Goal: Transaction & Acquisition: Purchase product/service

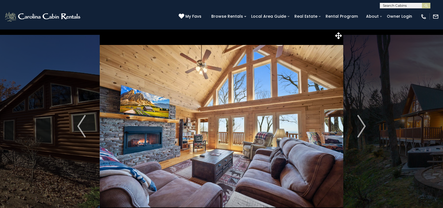
click at [284, 108] on img at bounding box center [221, 126] width 243 height 194
click at [79, 126] on img "Previous" at bounding box center [81, 126] width 8 height 22
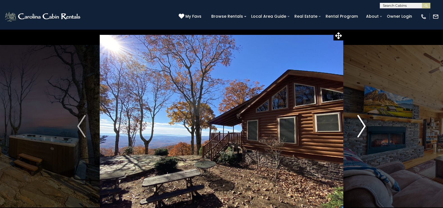
click at [362, 125] on img "Next" at bounding box center [361, 126] width 8 height 22
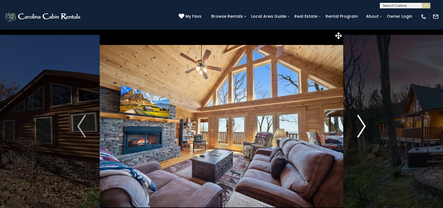
click at [362, 125] on img "Next" at bounding box center [361, 126] width 8 height 22
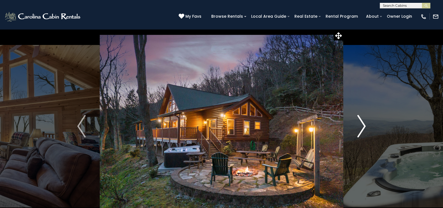
click at [362, 125] on img "Next" at bounding box center [361, 126] width 8 height 22
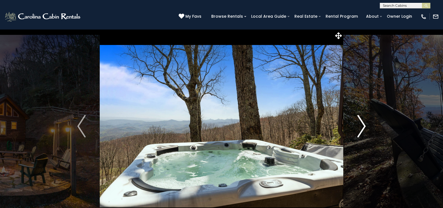
click at [362, 125] on img "Next" at bounding box center [361, 126] width 8 height 22
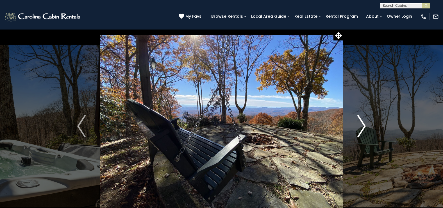
click at [362, 125] on img "Next" at bounding box center [361, 126] width 8 height 22
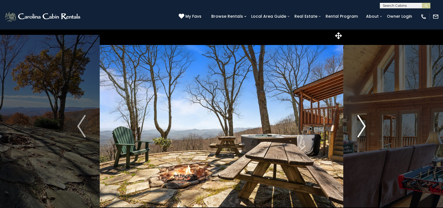
click at [363, 127] on img "Next" at bounding box center [361, 126] width 8 height 22
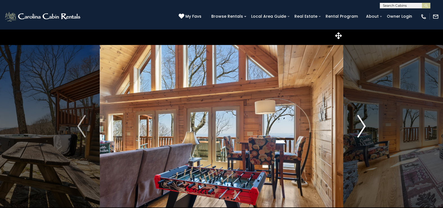
click at [363, 125] on img "Next" at bounding box center [361, 126] width 8 height 22
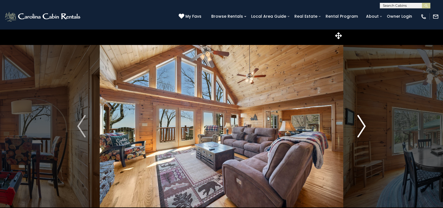
click at [363, 125] on img "Next" at bounding box center [361, 126] width 8 height 22
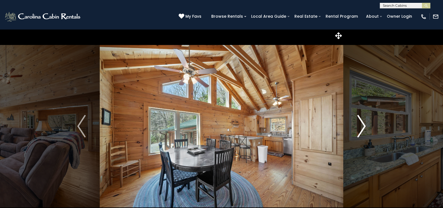
click at [363, 125] on img "Next" at bounding box center [361, 126] width 8 height 22
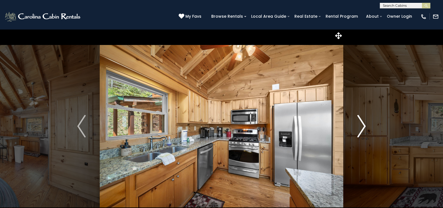
click at [363, 125] on img "Next" at bounding box center [361, 126] width 8 height 22
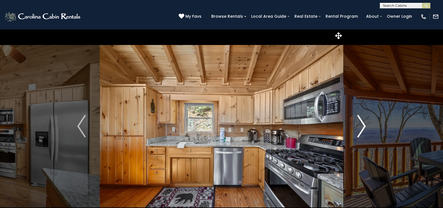
click at [363, 125] on img "Next" at bounding box center [361, 126] width 8 height 22
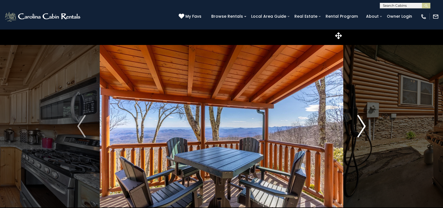
click at [363, 125] on img "Next" at bounding box center [361, 126] width 8 height 22
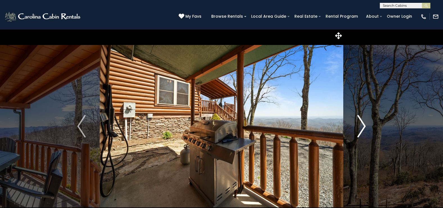
click at [363, 125] on img "Next" at bounding box center [361, 126] width 8 height 22
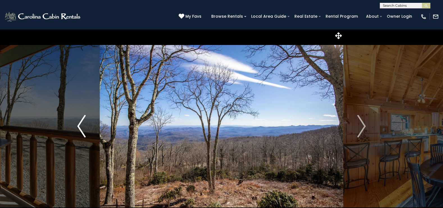
click at [81, 128] on img "Previous" at bounding box center [81, 126] width 8 height 22
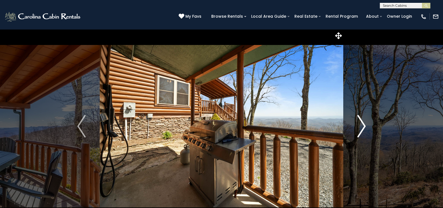
click at [365, 123] on img "Next" at bounding box center [361, 126] width 8 height 22
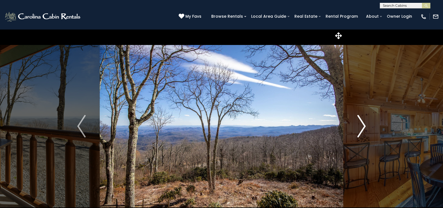
click at [363, 126] on img "Next" at bounding box center [361, 126] width 8 height 22
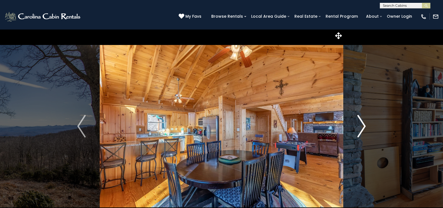
click at [362, 126] on img "Next" at bounding box center [361, 126] width 8 height 22
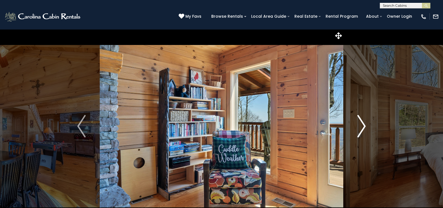
click at [362, 126] on img "Next" at bounding box center [361, 126] width 8 height 22
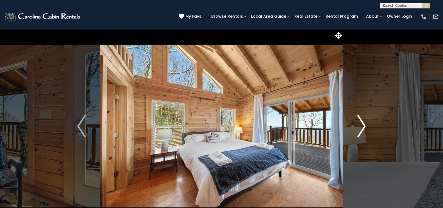
click at [362, 126] on img "Next" at bounding box center [361, 126] width 8 height 22
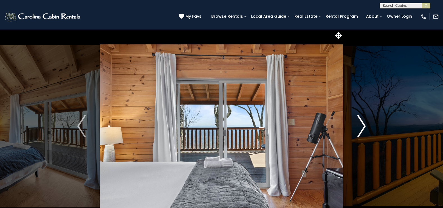
click at [362, 126] on img "Next" at bounding box center [361, 126] width 8 height 22
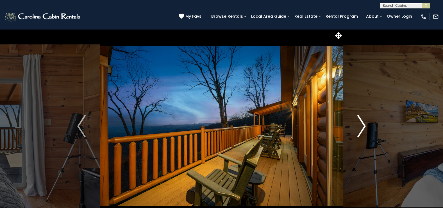
click at [362, 126] on img "Next" at bounding box center [361, 126] width 8 height 22
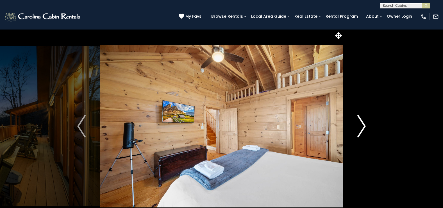
click at [362, 126] on img "Next" at bounding box center [361, 126] width 8 height 22
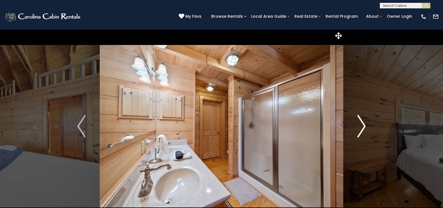
click at [362, 126] on img "Next" at bounding box center [361, 126] width 8 height 22
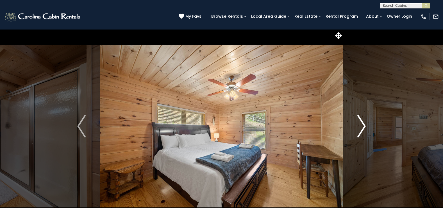
click at [362, 126] on img "Next" at bounding box center [361, 126] width 8 height 22
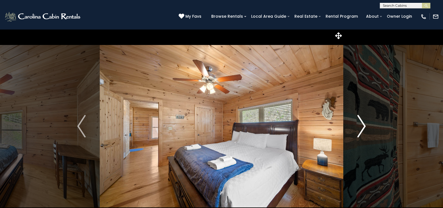
click at [362, 126] on img "Next" at bounding box center [361, 126] width 8 height 22
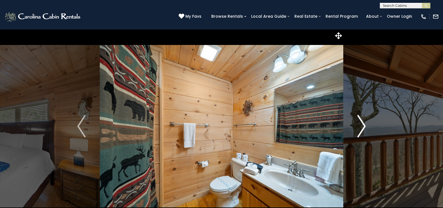
click at [363, 125] on img "Next" at bounding box center [361, 126] width 8 height 22
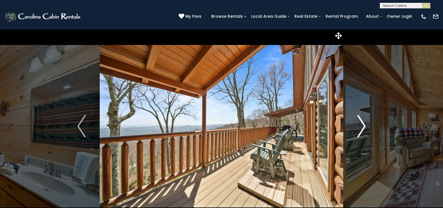
click at [362, 125] on img "Next" at bounding box center [361, 126] width 8 height 22
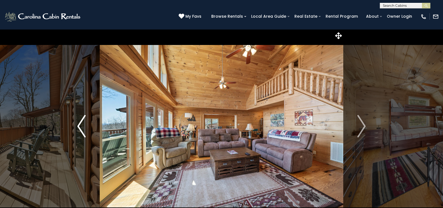
click at [80, 123] on img "Previous" at bounding box center [81, 126] width 8 height 22
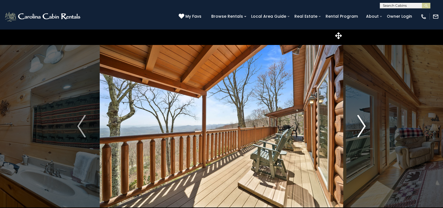
click at [363, 127] on img "Next" at bounding box center [361, 126] width 8 height 22
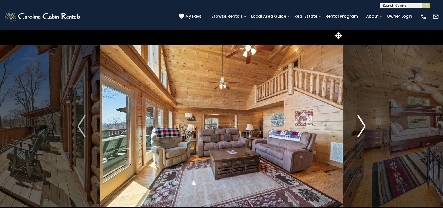
click at [363, 127] on img "Next" at bounding box center [361, 126] width 8 height 22
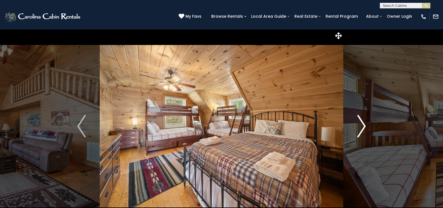
click at [363, 127] on img "Next" at bounding box center [361, 126] width 8 height 22
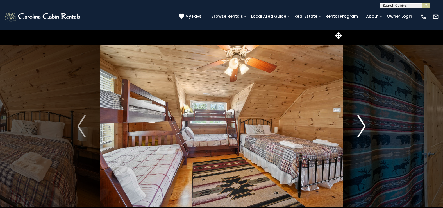
click at [363, 127] on img "Next" at bounding box center [361, 126] width 8 height 22
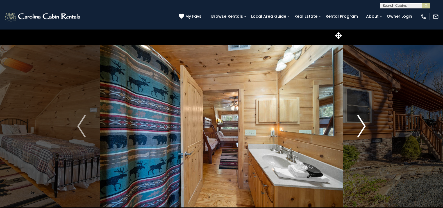
click at [363, 127] on img "Next" at bounding box center [361, 126] width 8 height 22
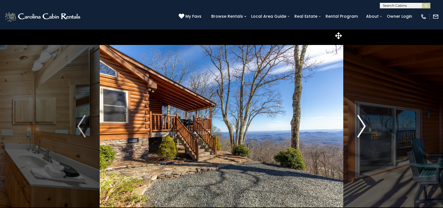
click at [364, 125] on img "Next" at bounding box center [361, 126] width 8 height 22
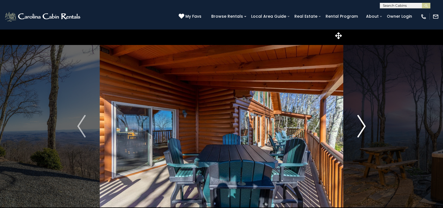
click at [364, 125] on img "Next" at bounding box center [361, 126] width 8 height 22
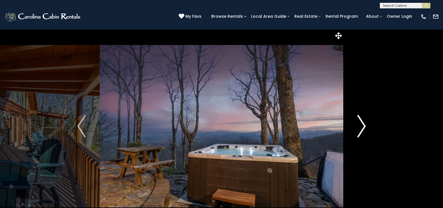
click at [364, 125] on img "Next" at bounding box center [361, 126] width 8 height 22
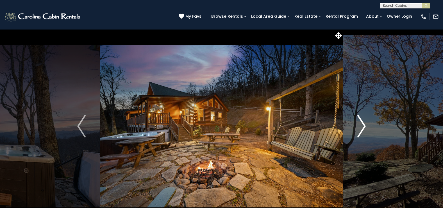
click at [364, 125] on img "Next" at bounding box center [361, 126] width 8 height 22
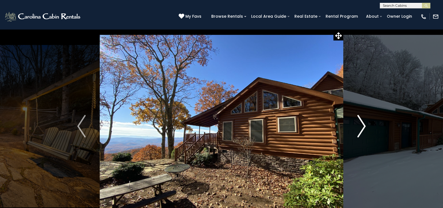
click at [362, 124] on img "Next" at bounding box center [361, 126] width 8 height 22
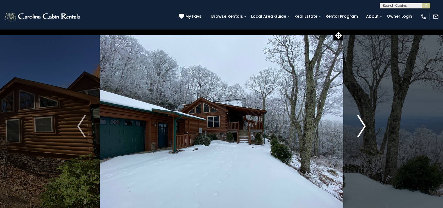
click at [362, 124] on img "Next" at bounding box center [361, 126] width 8 height 22
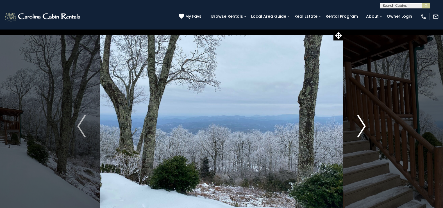
click at [362, 124] on img "Next" at bounding box center [361, 126] width 8 height 22
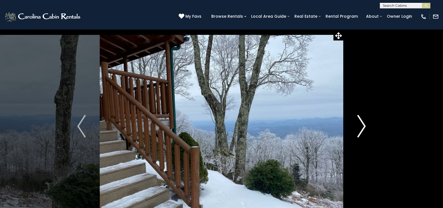
click at [362, 124] on img "Next" at bounding box center [361, 126] width 8 height 22
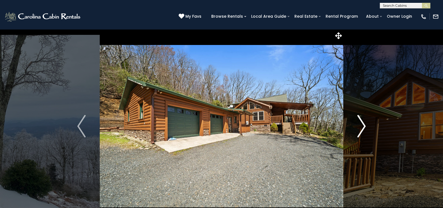
click at [362, 124] on img "Next" at bounding box center [361, 126] width 8 height 22
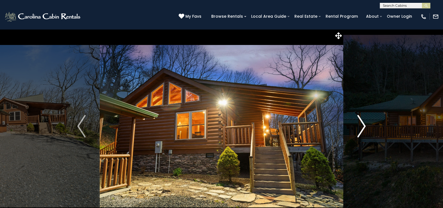
click at [362, 124] on img "Next" at bounding box center [361, 126] width 8 height 22
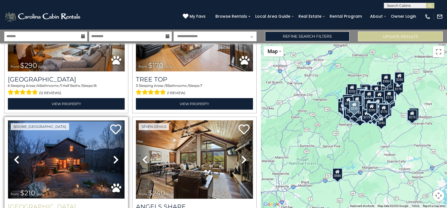
scroll to position [19157, 0]
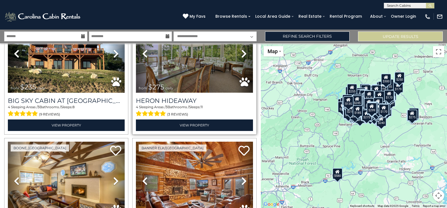
scroll to position [19409, 0]
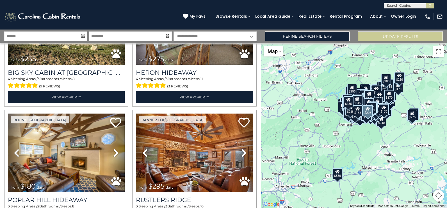
drag, startPoint x: 180, startPoint y: 127, endPoint x: 183, endPoint y: 127, distance: 3.1
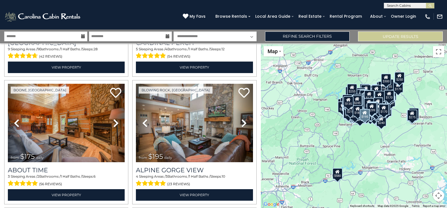
scroll to position [20588, 0]
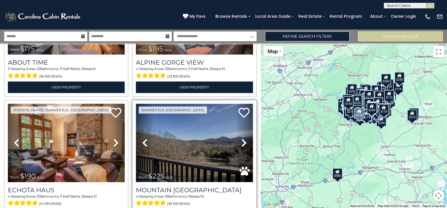
scroll to position [20700, 0]
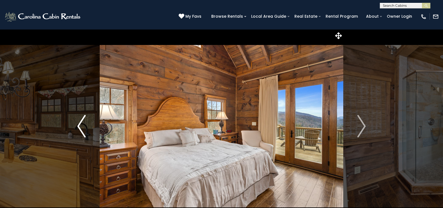
click at [79, 127] on img "Previous" at bounding box center [81, 126] width 8 height 22
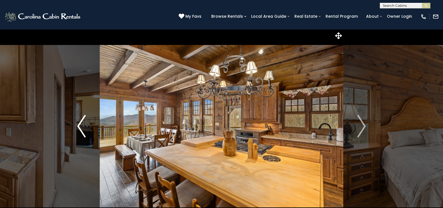
click at [79, 127] on img "Previous" at bounding box center [81, 126] width 8 height 22
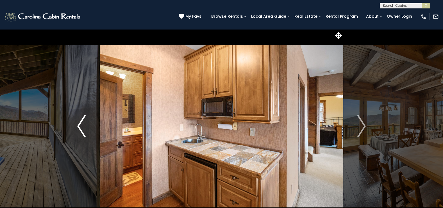
click at [79, 127] on img "Previous" at bounding box center [81, 126] width 8 height 22
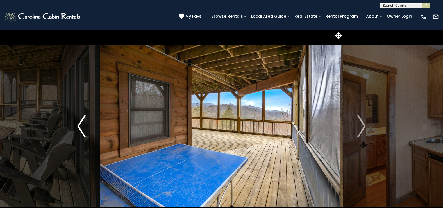
click at [79, 127] on img "Previous" at bounding box center [81, 126] width 8 height 22
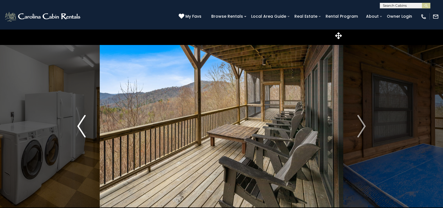
click at [79, 127] on img "Previous" at bounding box center [81, 126] width 8 height 22
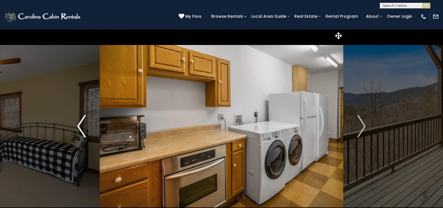
click at [79, 127] on img "Previous" at bounding box center [81, 126] width 8 height 22
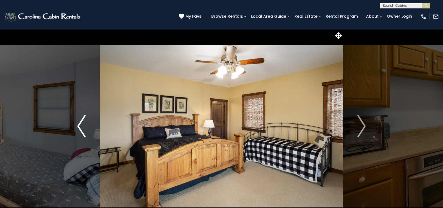
click at [79, 127] on img "Previous" at bounding box center [81, 126] width 8 height 22
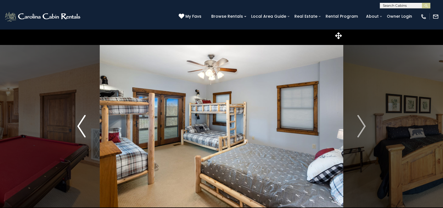
click at [79, 127] on img "Previous" at bounding box center [81, 126] width 8 height 22
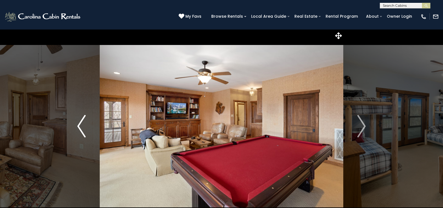
click at [79, 127] on img "Previous" at bounding box center [81, 126] width 8 height 22
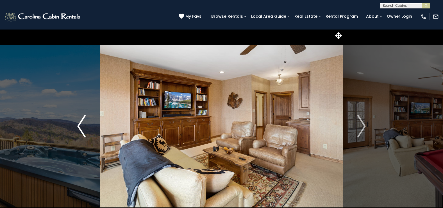
click at [79, 127] on img "Previous" at bounding box center [81, 126] width 8 height 22
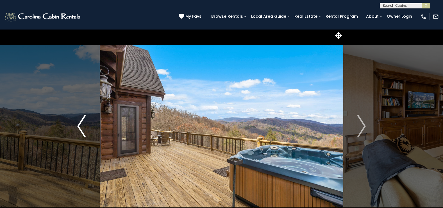
click at [79, 127] on img "Previous" at bounding box center [81, 126] width 8 height 22
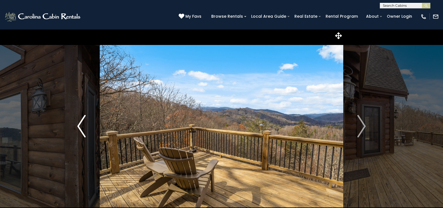
click at [79, 127] on img "Previous" at bounding box center [81, 126] width 8 height 22
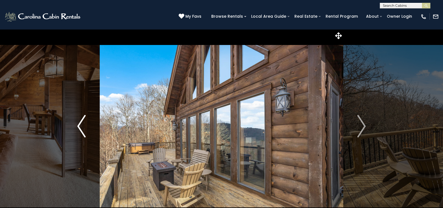
click at [79, 127] on img "Previous" at bounding box center [81, 126] width 8 height 22
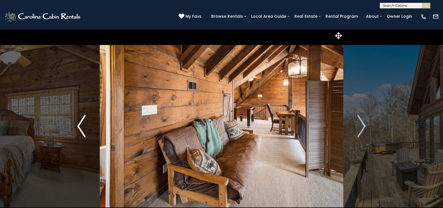
click at [79, 127] on img "Previous" at bounding box center [81, 126] width 8 height 22
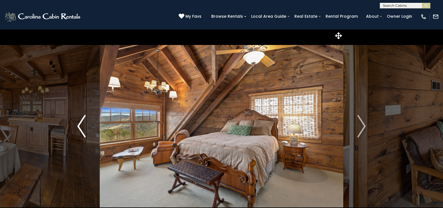
click at [79, 127] on img "Previous" at bounding box center [81, 126] width 8 height 22
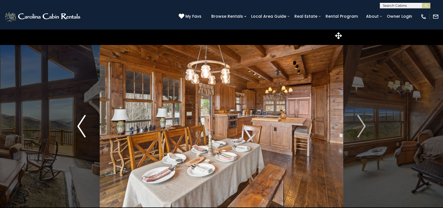
click at [80, 129] on img "Previous" at bounding box center [81, 126] width 8 height 22
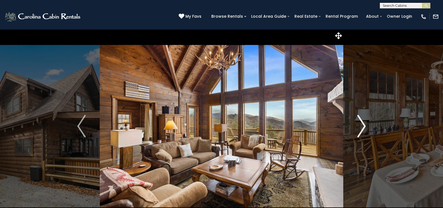
click at [363, 128] on img "Next" at bounding box center [361, 126] width 8 height 22
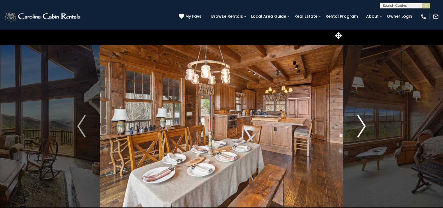
click at [363, 125] on img "Next" at bounding box center [361, 126] width 8 height 22
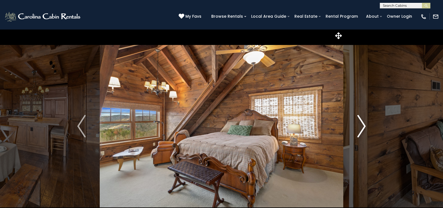
click at [363, 125] on img "Next" at bounding box center [361, 126] width 8 height 22
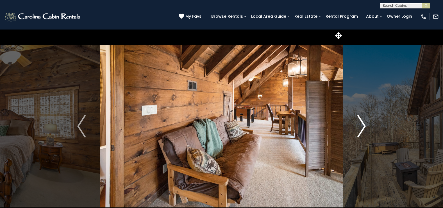
click at [363, 125] on img "Next" at bounding box center [361, 126] width 8 height 22
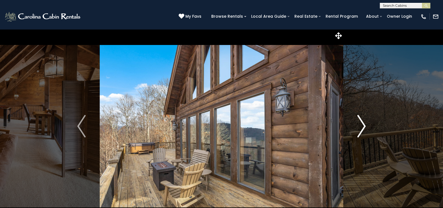
click at [363, 125] on img "Next" at bounding box center [361, 126] width 8 height 22
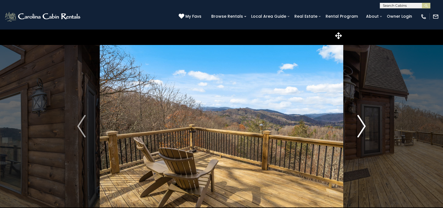
click at [363, 125] on img "Next" at bounding box center [361, 126] width 8 height 22
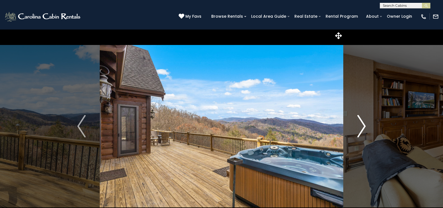
click at [363, 125] on img "Next" at bounding box center [361, 126] width 8 height 22
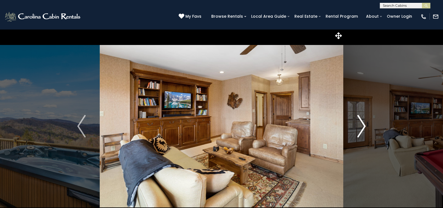
click at [363, 125] on img "Next" at bounding box center [361, 126] width 8 height 22
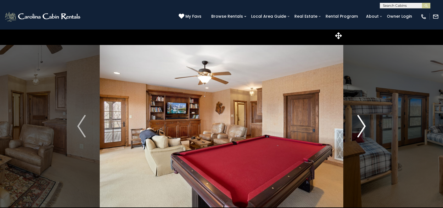
click at [363, 125] on img "Next" at bounding box center [361, 126] width 8 height 22
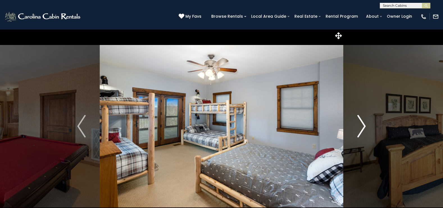
click at [363, 125] on img "Next" at bounding box center [361, 126] width 8 height 22
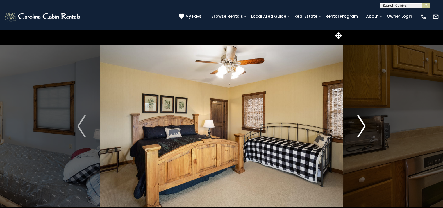
click at [363, 125] on img "Next" at bounding box center [361, 126] width 8 height 22
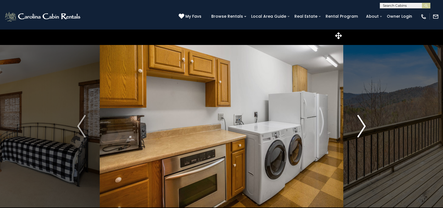
click at [363, 125] on img "Next" at bounding box center [361, 126] width 8 height 22
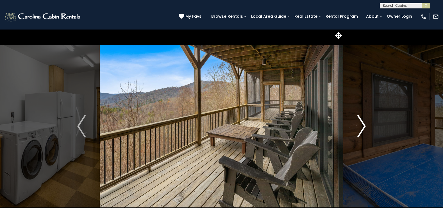
click at [363, 125] on img "Next" at bounding box center [361, 126] width 8 height 22
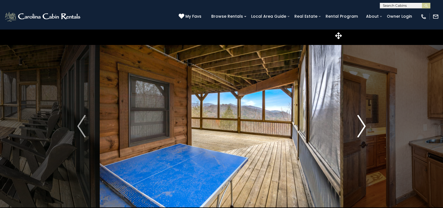
click at [363, 125] on img "Next" at bounding box center [361, 126] width 8 height 22
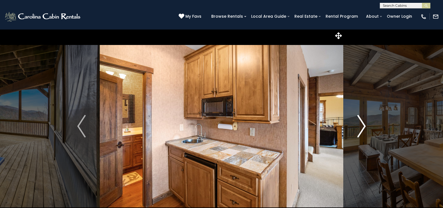
click at [363, 125] on img "Next" at bounding box center [361, 126] width 8 height 22
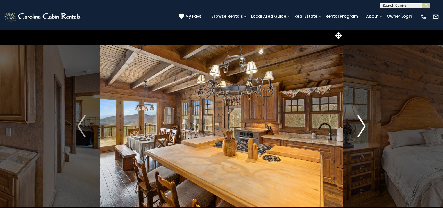
click at [363, 125] on img "Next" at bounding box center [361, 126] width 8 height 22
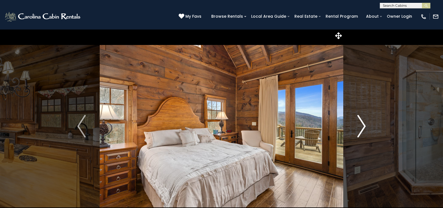
click at [363, 125] on img "Next" at bounding box center [361, 126] width 8 height 22
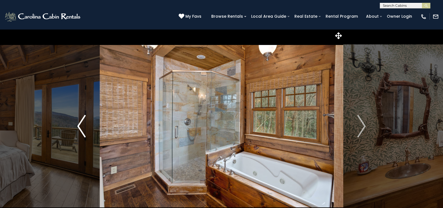
click at [78, 126] on img "Previous" at bounding box center [81, 126] width 8 height 22
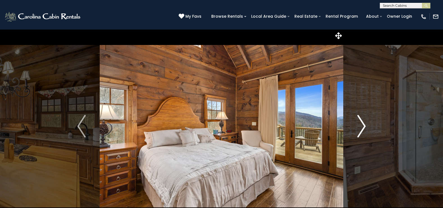
click at [362, 125] on img "Next" at bounding box center [361, 126] width 8 height 22
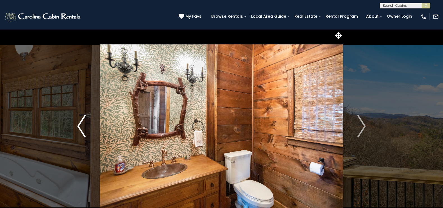
click at [79, 125] on img "Previous" at bounding box center [81, 126] width 8 height 22
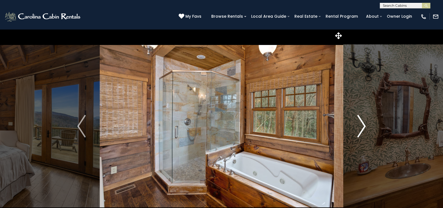
click at [363, 124] on img "Next" at bounding box center [361, 126] width 8 height 22
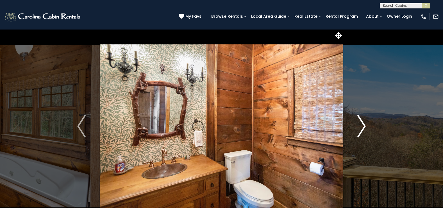
click at [363, 124] on img "Next" at bounding box center [361, 126] width 8 height 22
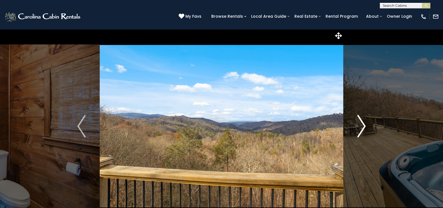
click at [363, 124] on img "Next" at bounding box center [361, 126] width 8 height 22
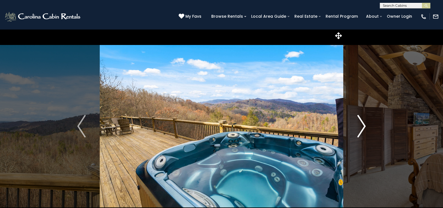
click at [363, 124] on img "Next" at bounding box center [361, 126] width 8 height 22
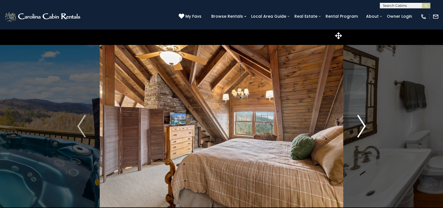
click at [363, 124] on img "Next" at bounding box center [361, 126] width 8 height 22
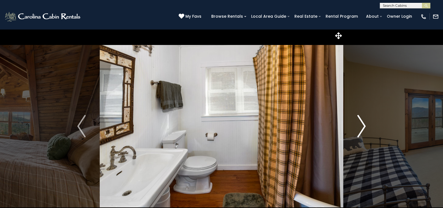
click at [363, 124] on img "Next" at bounding box center [361, 126] width 8 height 22
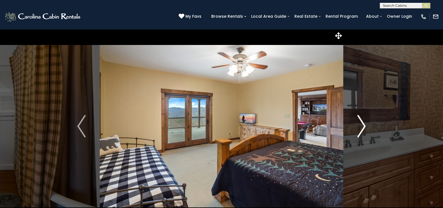
click at [363, 124] on img "Next" at bounding box center [361, 126] width 8 height 22
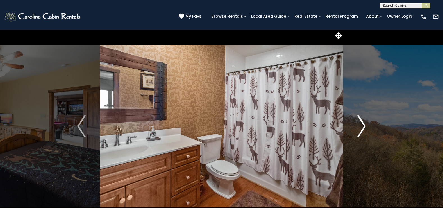
click at [363, 124] on img "Next" at bounding box center [361, 126] width 8 height 22
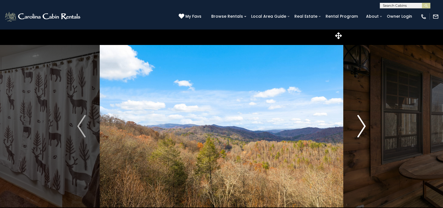
click at [363, 124] on img "Next" at bounding box center [361, 126] width 8 height 22
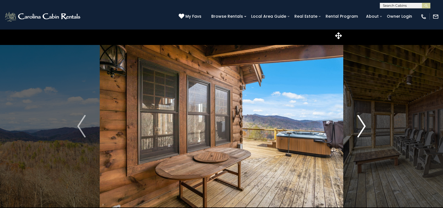
click at [363, 124] on img "Next" at bounding box center [361, 126] width 8 height 22
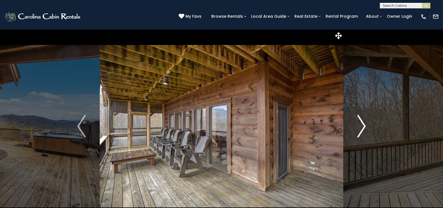
click at [363, 124] on img "Next" at bounding box center [361, 126] width 8 height 22
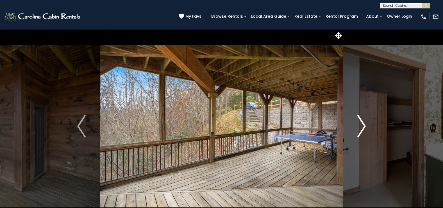
click at [363, 124] on img "Next" at bounding box center [361, 126] width 8 height 22
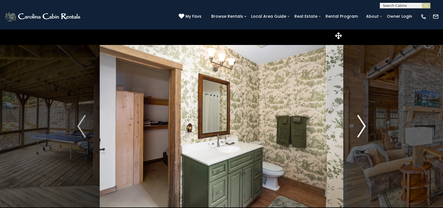
click at [363, 124] on img "Next" at bounding box center [361, 126] width 8 height 22
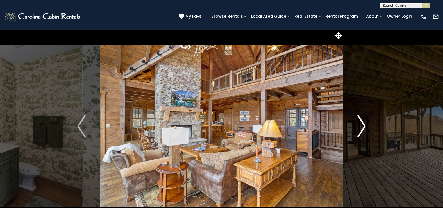
click at [363, 124] on img "Next" at bounding box center [361, 126] width 8 height 22
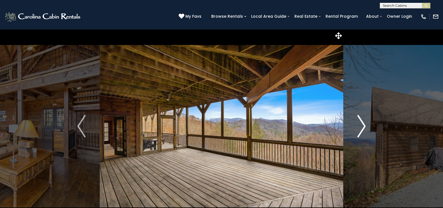
click at [363, 124] on img "Next" at bounding box center [361, 126] width 8 height 22
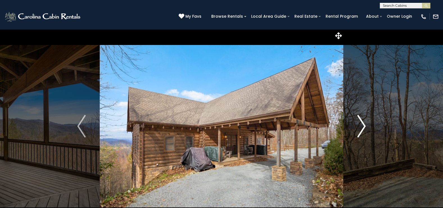
click at [363, 124] on img "Next" at bounding box center [361, 126] width 8 height 22
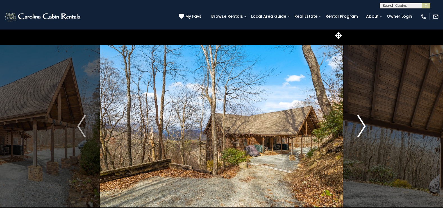
click at [363, 126] on img "Next" at bounding box center [361, 126] width 8 height 22
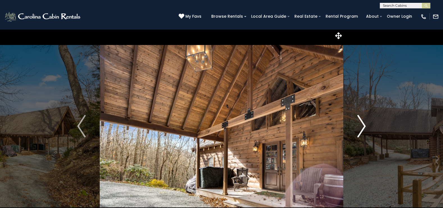
click at [363, 126] on img "Next" at bounding box center [361, 126] width 8 height 22
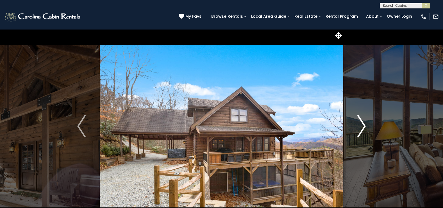
click at [363, 126] on img "Next" at bounding box center [361, 126] width 8 height 22
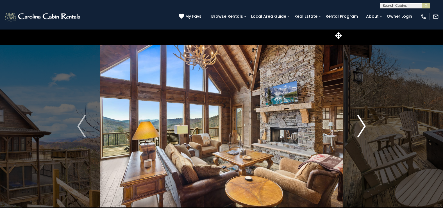
click at [363, 124] on img "Next" at bounding box center [361, 126] width 8 height 22
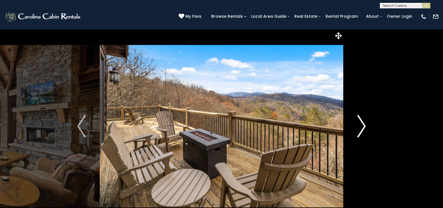
click at [362, 125] on img "Next" at bounding box center [361, 126] width 8 height 22
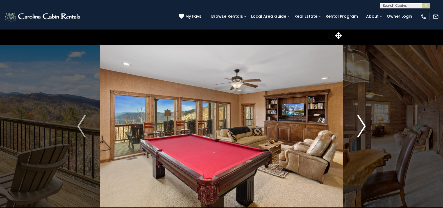
click at [362, 125] on img "Next" at bounding box center [361, 126] width 8 height 22
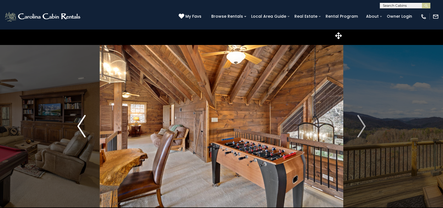
click at [79, 125] on img "Previous" at bounding box center [81, 126] width 8 height 22
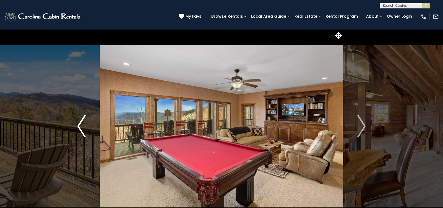
click at [79, 125] on img "Previous" at bounding box center [81, 126] width 8 height 22
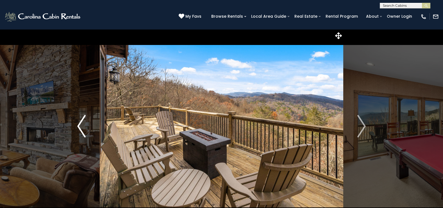
click at [75, 125] on button "Previous" at bounding box center [81, 126] width 36 height 194
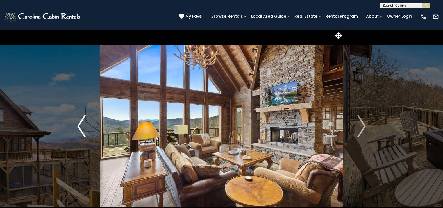
click at [81, 120] on img "Previous" at bounding box center [81, 126] width 8 height 22
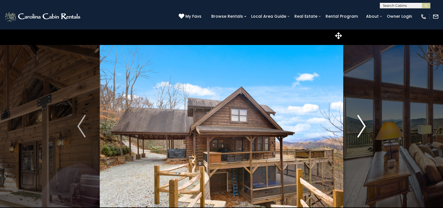
click at [362, 124] on img "Next" at bounding box center [361, 126] width 8 height 22
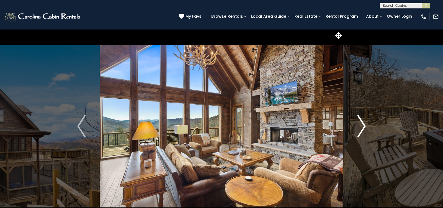
click at [362, 124] on img "Next" at bounding box center [361, 126] width 8 height 22
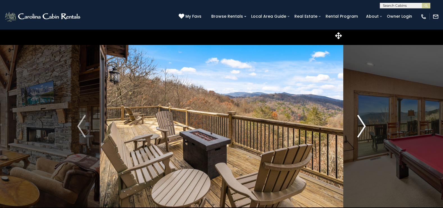
click at [362, 124] on img "Next" at bounding box center [361, 126] width 8 height 22
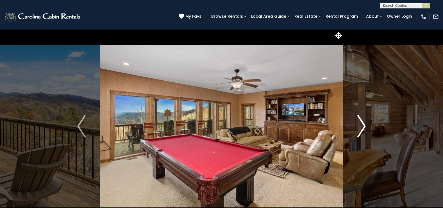
click at [362, 124] on img "Next" at bounding box center [361, 126] width 8 height 22
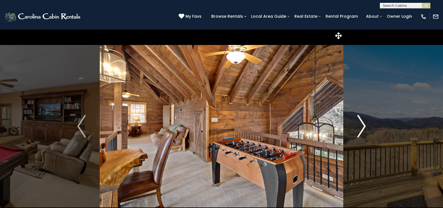
click at [362, 124] on img "Next" at bounding box center [361, 126] width 8 height 22
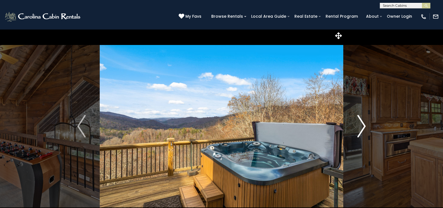
click at [362, 124] on img "Next" at bounding box center [361, 126] width 8 height 22
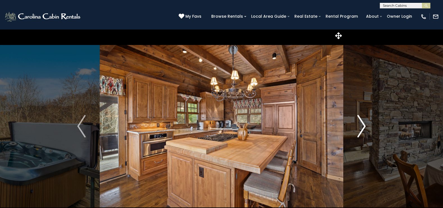
click at [362, 124] on img "Next" at bounding box center [361, 126] width 8 height 22
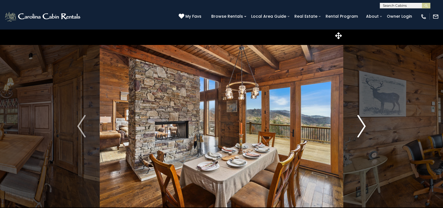
click at [362, 124] on img "Next" at bounding box center [361, 126] width 8 height 22
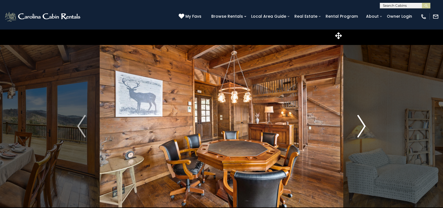
click at [362, 124] on img "Next" at bounding box center [361, 126] width 8 height 22
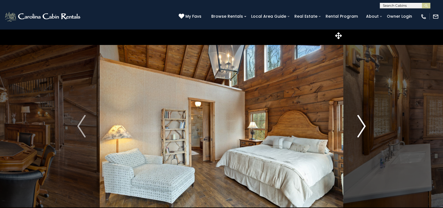
click at [362, 124] on img "Next" at bounding box center [361, 126] width 8 height 22
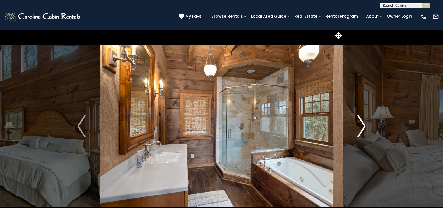
click at [362, 124] on img "Next" at bounding box center [361, 126] width 8 height 22
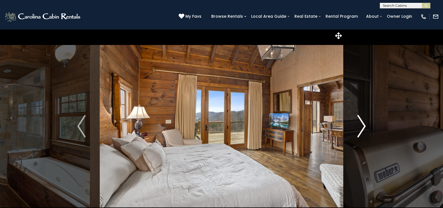
click at [362, 124] on img "Next" at bounding box center [361, 126] width 8 height 22
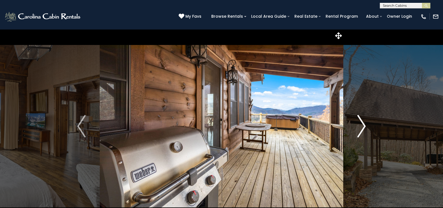
click at [362, 124] on img "Next" at bounding box center [361, 126] width 8 height 22
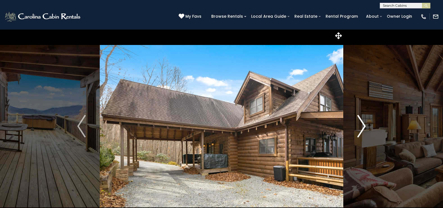
click at [362, 124] on img "Next" at bounding box center [361, 126] width 8 height 22
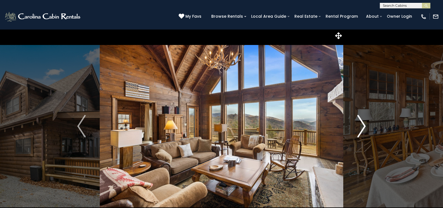
click at [362, 124] on img "Next" at bounding box center [361, 126] width 8 height 22
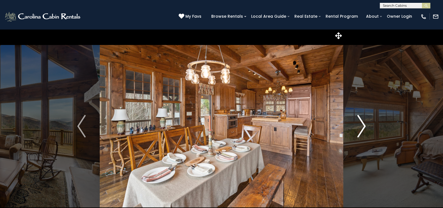
click at [362, 124] on img "Next" at bounding box center [361, 126] width 8 height 22
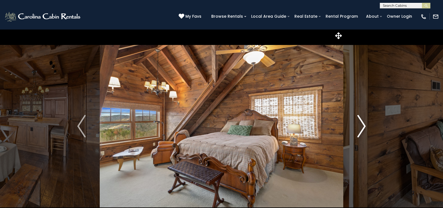
click at [362, 124] on img "Next" at bounding box center [361, 126] width 8 height 22
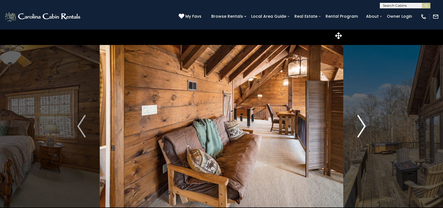
click at [362, 124] on img "Next" at bounding box center [361, 126] width 8 height 22
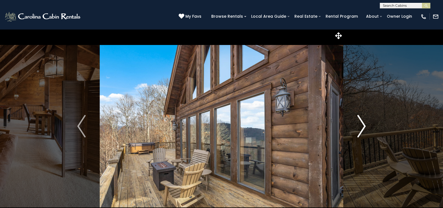
click at [362, 124] on img "Next" at bounding box center [361, 126] width 8 height 22
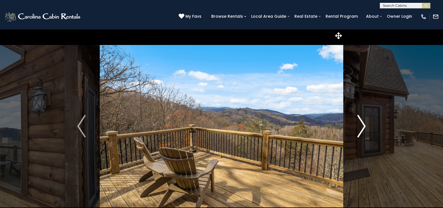
click at [362, 124] on img "Next" at bounding box center [361, 126] width 8 height 22
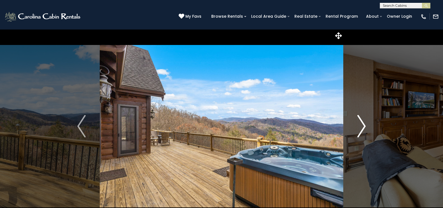
click at [362, 124] on img "Next" at bounding box center [361, 126] width 8 height 22
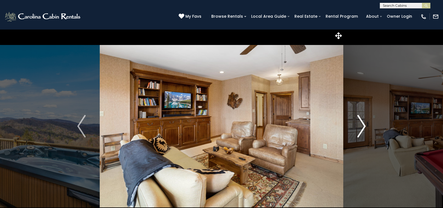
click at [362, 124] on img "Next" at bounding box center [361, 126] width 8 height 22
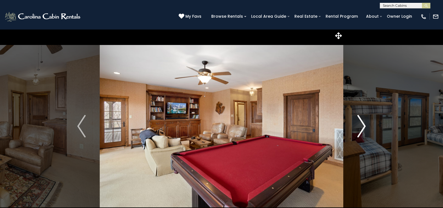
click at [362, 124] on img "Next" at bounding box center [361, 126] width 8 height 22
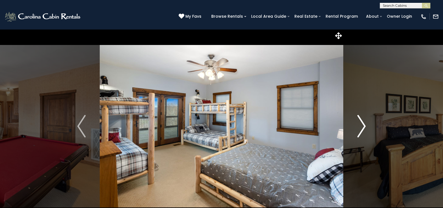
click at [362, 124] on img "Next" at bounding box center [361, 126] width 8 height 22
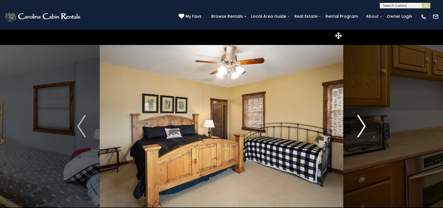
click at [362, 124] on img "Next" at bounding box center [361, 126] width 8 height 22
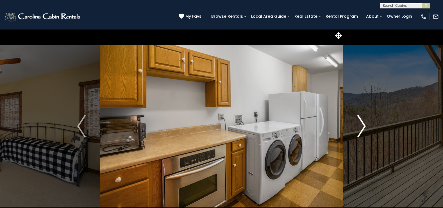
click at [362, 124] on img "Next" at bounding box center [361, 126] width 8 height 22
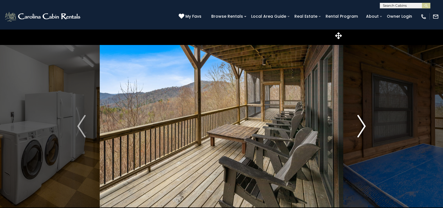
click at [362, 124] on img "Next" at bounding box center [361, 126] width 8 height 22
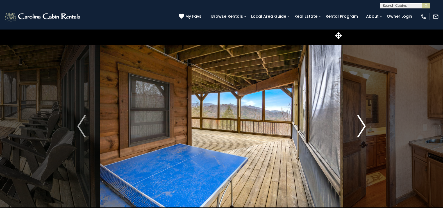
click at [362, 124] on img "Next" at bounding box center [361, 126] width 8 height 22
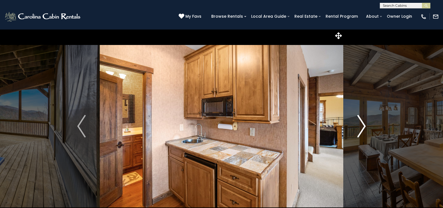
click at [362, 124] on img "Next" at bounding box center [361, 126] width 8 height 22
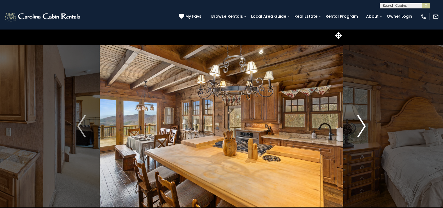
click at [362, 124] on img "Next" at bounding box center [361, 126] width 8 height 22
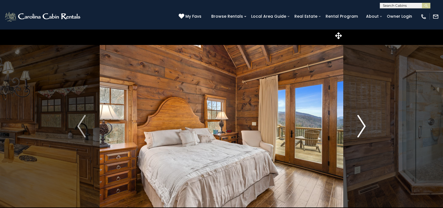
click at [362, 124] on img "Next" at bounding box center [361, 126] width 8 height 22
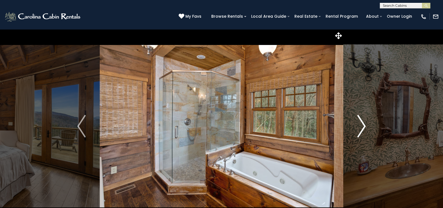
click at [362, 124] on img "Next" at bounding box center [361, 126] width 8 height 22
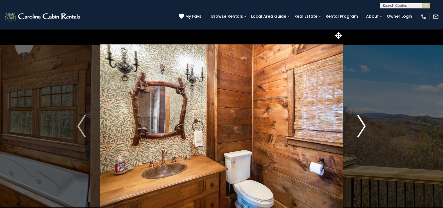
click at [362, 124] on img "Next" at bounding box center [361, 126] width 8 height 22
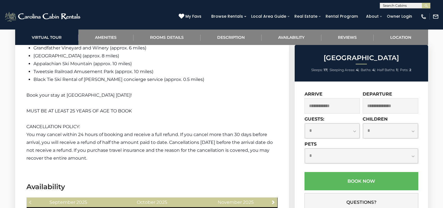
scroll to position [1010, 0]
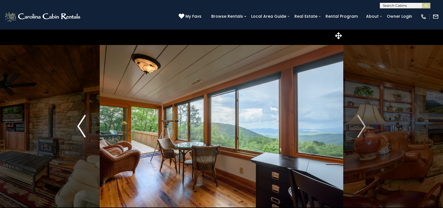
click at [78, 125] on img "Previous" at bounding box center [81, 126] width 8 height 22
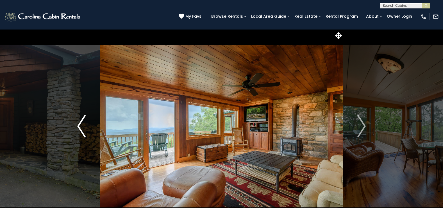
click at [78, 126] on img "Previous" at bounding box center [81, 126] width 8 height 22
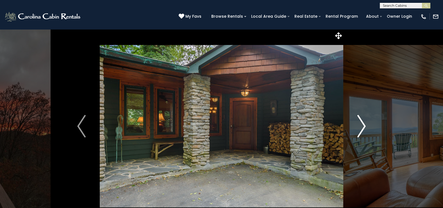
click at [362, 125] on img "Next" at bounding box center [361, 126] width 8 height 22
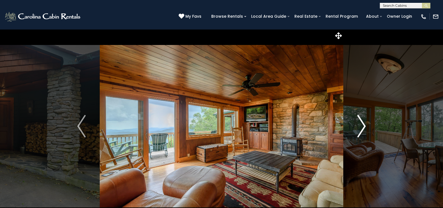
click at [362, 125] on img "Next" at bounding box center [361, 126] width 8 height 22
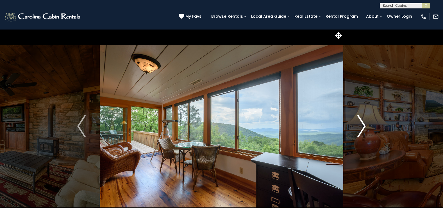
click at [362, 125] on img "Next" at bounding box center [361, 126] width 8 height 22
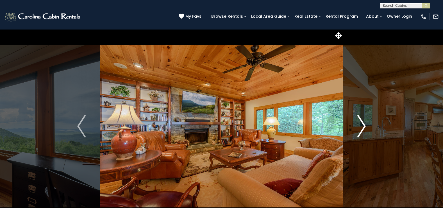
click at [362, 125] on img "Next" at bounding box center [361, 126] width 8 height 22
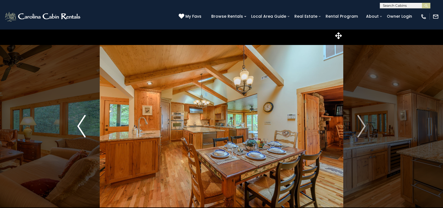
click at [81, 124] on img "Previous" at bounding box center [81, 126] width 8 height 22
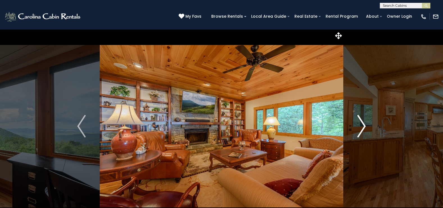
click at [363, 126] on img "Next" at bounding box center [361, 126] width 8 height 22
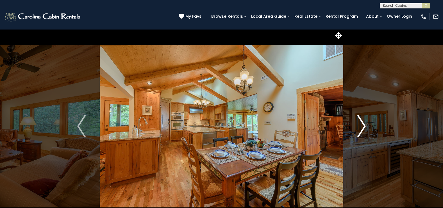
click at [363, 126] on img "Next" at bounding box center [361, 126] width 8 height 22
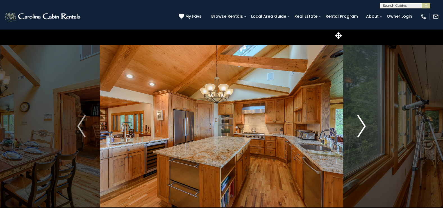
click at [363, 126] on img "Next" at bounding box center [361, 126] width 8 height 22
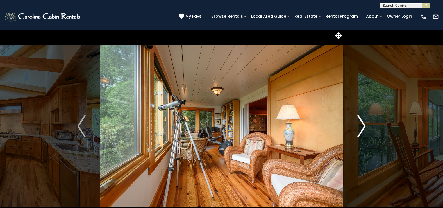
click at [363, 126] on img "Next" at bounding box center [361, 126] width 8 height 22
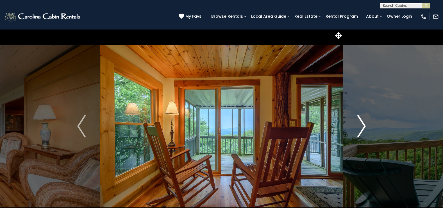
click at [363, 126] on img "Next" at bounding box center [361, 126] width 8 height 22
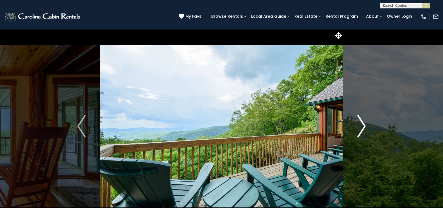
click at [363, 126] on img "Next" at bounding box center [361, 126] width 8 height 22
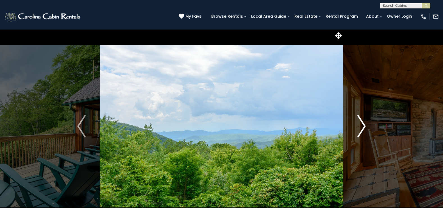
click at [363, 126] on img "Next" at bounding box center [361, 126] width 8 height 22
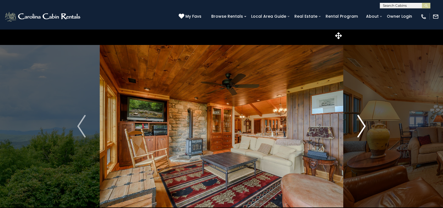
click at [363, 126] on img "Next" at bounding box center [361, 126] width 8 height 22
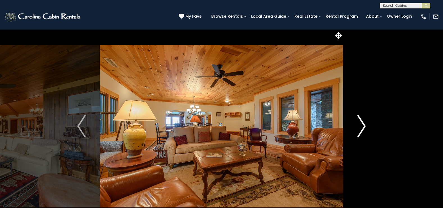
click at [363, 126] on img "Next" at bounding box center [361, 126] width 8 height 22
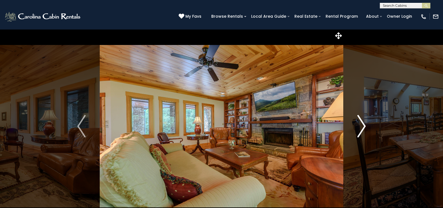
click at [363, 126] on img "Next" at bounding box center [361, 126] width 8 height 22
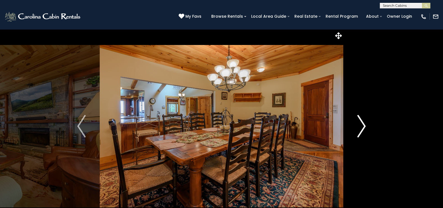
click at [363, 126] on img "Next" at bounding box center [361, 126] width 8 height 22
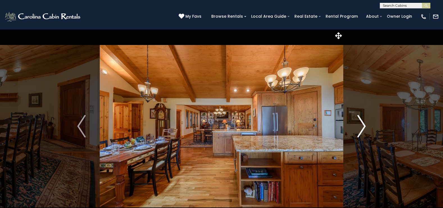
click at [363, 126] on img "Next" at bounding box center [361, 126] width 8 height 22
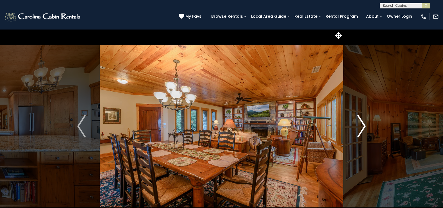
click at [363, 126] on img "Next" at bounding box center [361, 126] width 8 height 22
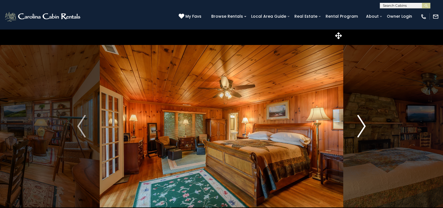
click at [363, 126] on img "Next" at bounding box center [361, 126] width 8 height 22
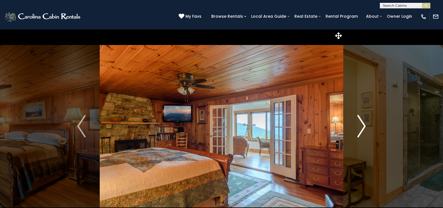
click at [363, 126] on img "Next" at bounding box center [361, 126] width 8 height 22
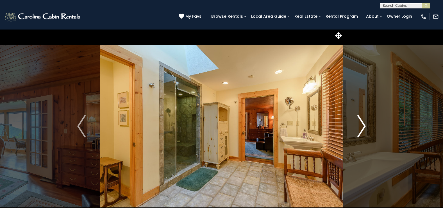
click at [362, 127] on img "Next" at bounding box center [361, 126] width 8 height 22
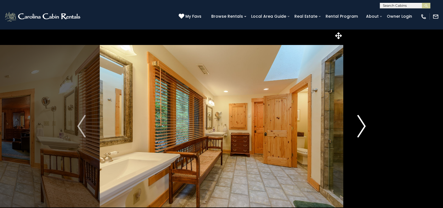
click at [361, 127] on img "Next" at bounding box center [361, 126] width 8 height 22
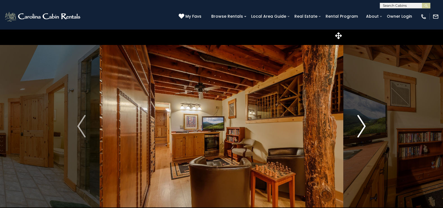
click at [361, 127] on img "Next" at bounding box center [361, 126] width 8 height 22
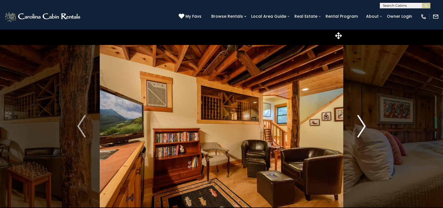
click at [361, 127] on img "Next" at bounding box center [361, 126] width 8 height 22
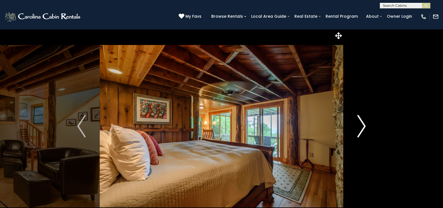
click at [361, 127] on img "Next" at bounding box center [361, 126] width 8 height 22
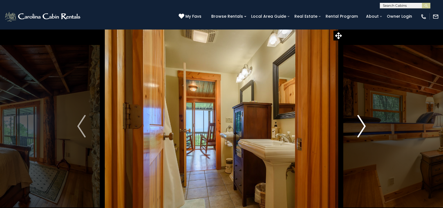
click at [361, 127] on img "Next" at bounding box center [361, 126] width 8 height 22
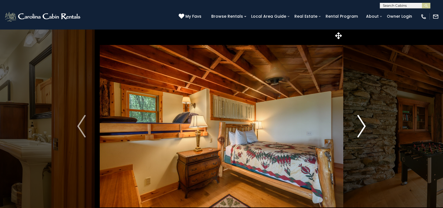
click at [361, 127] on img "Next" at bounding box center [361, 126] width 8 height 22
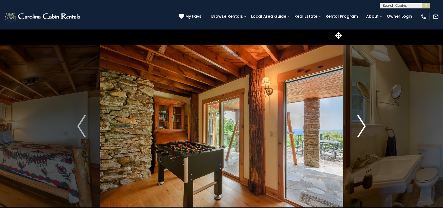
click at [361, 127] on img "Next" at bounding box center [361, 126] width 8 height 22
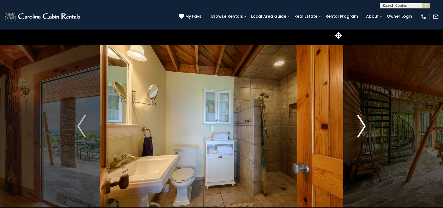
click at [361, 127] on img "Next" at bounding box center [361, 126] width 8 height 22
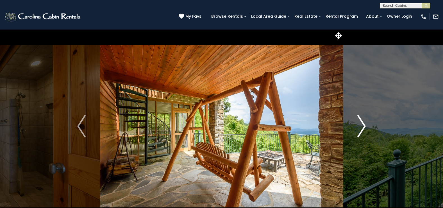
click at [361, 127] on img "Next" at bounding box center [361, 126] width 8 height 22
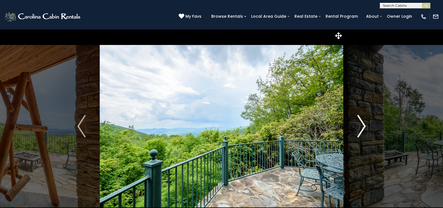
click at [361, 127] on img "Next" at bounding box center [361, 126] width 8 height 22
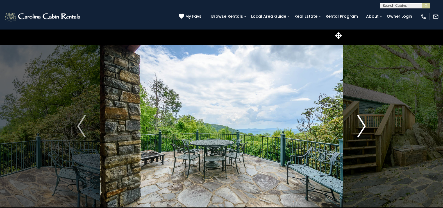
click at [361, 127] on img "Next" at bounding box center [361, 126] width 8 height 22
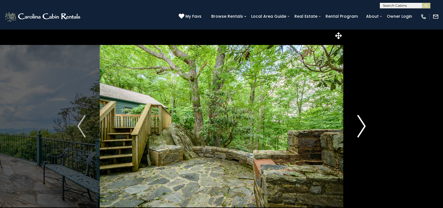
click at [361, 127] on img "Next" at bounding box center [361, 126] width 8 height 22
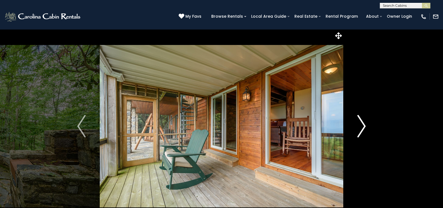
click at [361, 127] on img "Next" at bounding box center [361, 126] width 8 height 22
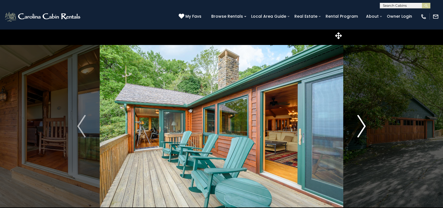
click at [361, 127] on img "Next" at bounding box center [361, 126] width 8 height 22
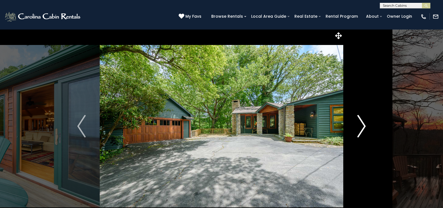
click at [361, 127] on img "Next" at bounding box center [361, 126] width 8 height 22
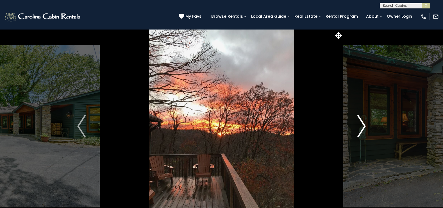
click at [361, 127] on img "Next" at bounding box center [361, 126] width 8 height 22
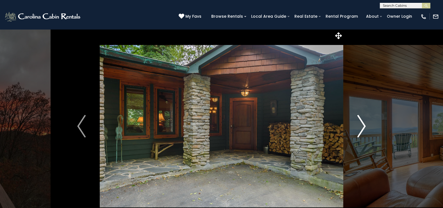
click at [361, 125] on img "Next" at bounding box center [361, 126] width 8 height 22
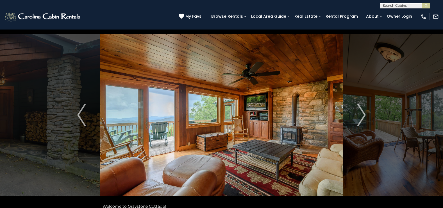
scroll to position [28, 0]
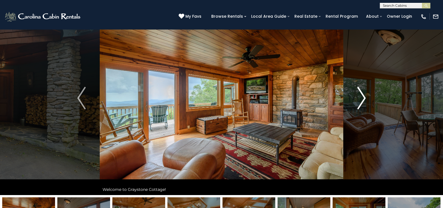
click at [364, 96] on img "Next" at bounding box center [361, 98] width 8 height 22
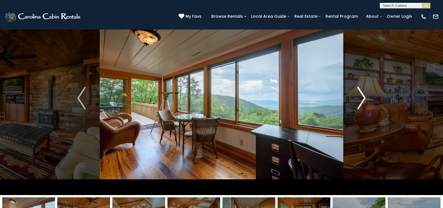
click at [364, 96] on img "Next" at bounding box center [361, 98] width 8 height 22
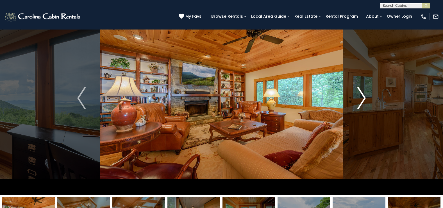
click at [364, 96] on img "Next" at bounding box center [361, 98] width 8 height 22
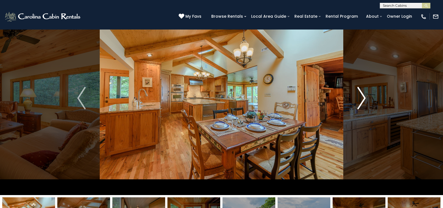
click at [364, 96] on img "Next" at bounding box center [361, 98] width 8 height 22
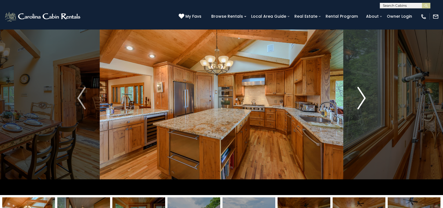
click at [364, 96] on img "Next" at bounding box center [361, 98] width 8 height 22
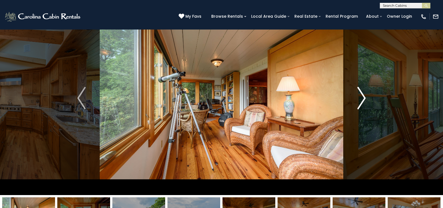
click at [364, 96] on img "Next" at bounding box center [361, 98] width 8 height 22
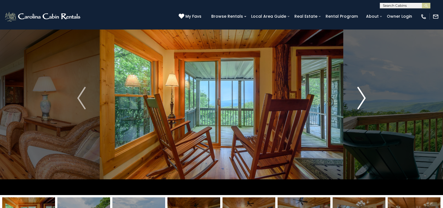
click at [364, 96] on img "Next" at bounding box center [361, 98] width 8 height 22
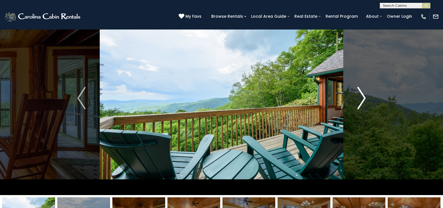
click at [364, 96] on img "Next" at bounding box center [361, 98] width 8 height 22
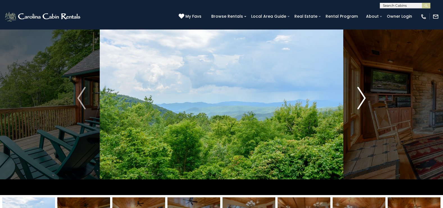
click at [364, 96] on img "Next" at bounding box center [361, 98] width 8 height 22
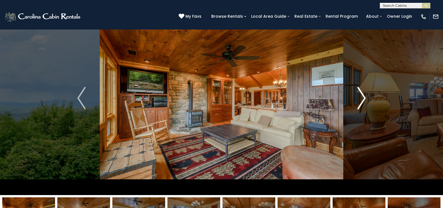
click at [365, 97] on img "Next" at bounding box center [361, 98] width 8 height 22
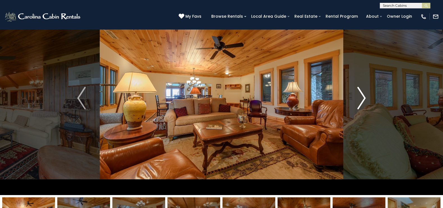
click at [365, 97] on img "Next" at bounding box center [361, 98] width 8 height 22
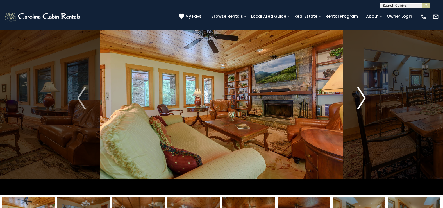
click at [365, 97] on img "Next" at bounding box center [361, 98] width 8 height 22
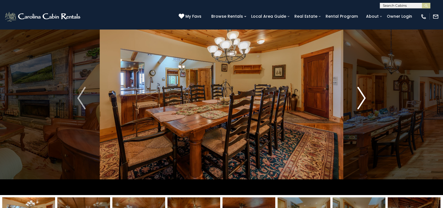
click at [365, 97] on img "Next" at bounding box center [361, 98] width 8 height 22
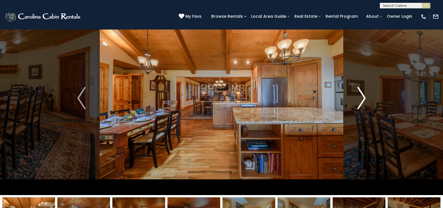
click at [365, 97] on img "Next" at bounding box center [361, 98] width 8 height 22
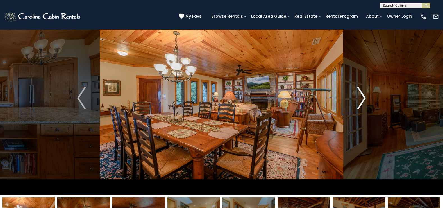
click at [365, 97] on img "Next" at bounding box center [361, 98] width 8 height 22
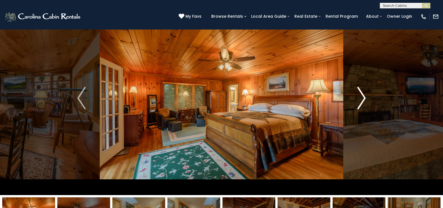
click at [365, 97] on img "Next" at bounding box center [361, 98] width 8 height 22
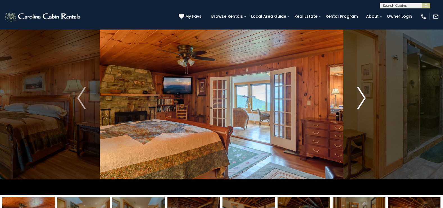
click at [365, 97] on img "Next" at bounding box center [361, 98] width 8 height 22
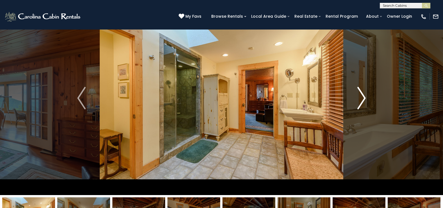
click at [365, 97] on img "Next" at bounding box center [361, 98] width 8 height 22
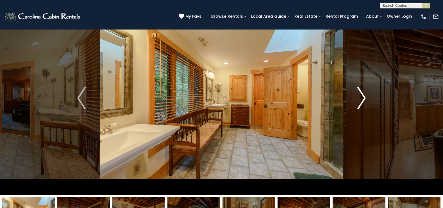
click at [365, 97] on img "Next" at bounding box center [361, 98] width 8 height 22
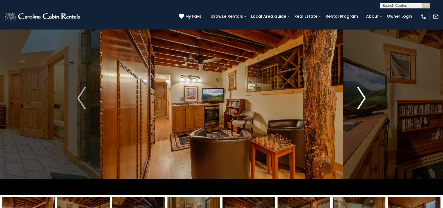
click at [365, 97] on img "Next" at bounding box center [361, 98] width 8 height 22
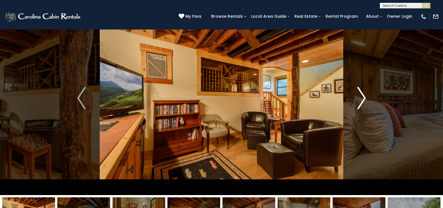
click at [365, 97] on img "Next" at bounding box center [361, 98] width 8 height 22
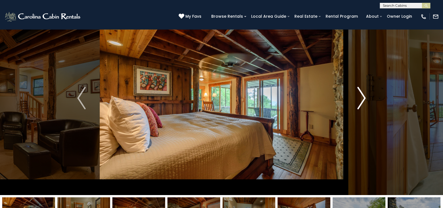
click at [365, 97] on img "Next" at bounding box center [361, 98] width 8 height 22
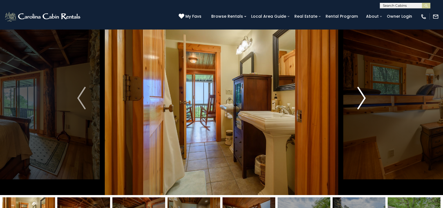
click at [365, 97] on img "Next" at bounding box center [361, 98] width 8 height 22
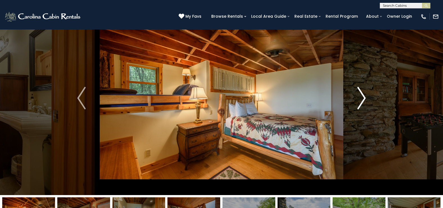
click at [365, 97] on img "Next" at bounding box center [361, 98] width 8 height 22
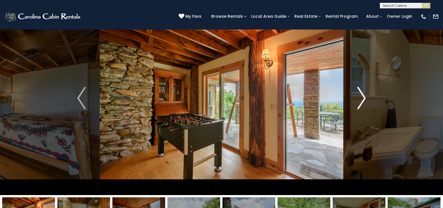
click at [365, 97] on img "Next" at bounding box center [361, 98] width 8 height 22
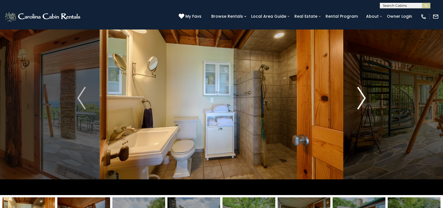
click at [365, 97] on img "Next" at bounding box center [361, 98] width 8 height 22
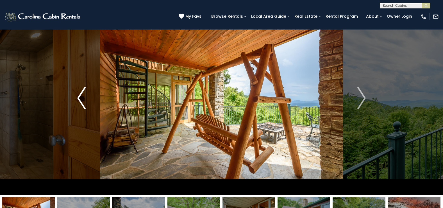
click at [79, 101] on img "Previous" at bounding box center [81, 98] width 8 height 22
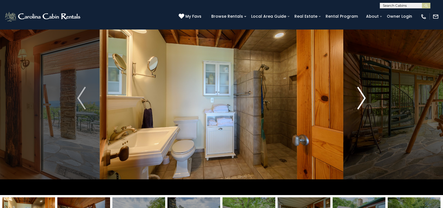
click at [362, 96] on img "Next" at bounding box center [361, 98] width 8 height 22
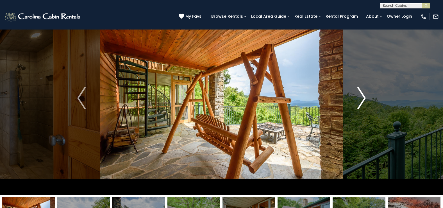
click at [362, 96] on img "Next" at bounding box center [361, 98] width 8 height 22
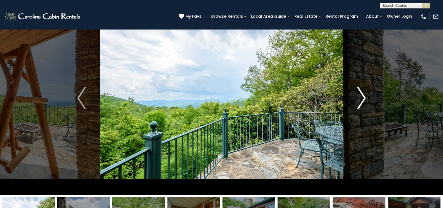
click at [362, 96] on img "Next" at bounding box center [361, 98] width 8 height 22
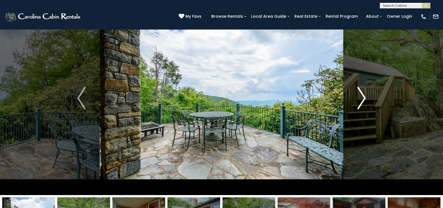
click at [362, 96] on img "Next" at bounding box center [361, 98] width 8 height 22
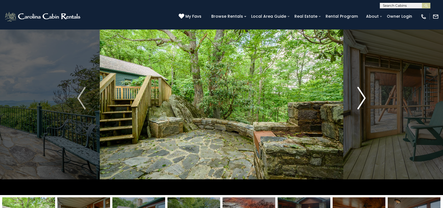
click at [362, 96] on img "Next" at bounding box center [361, 98] width 8 height 22
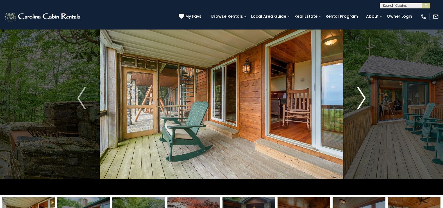
click at [362, 96] on img "Next" at bounding box center [361, 98] width 8 height 22
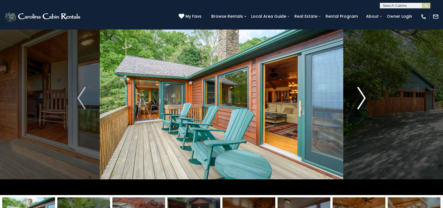
click at [362, 96] on img "Next" at bounding box center [361, 98] width 8 height 22
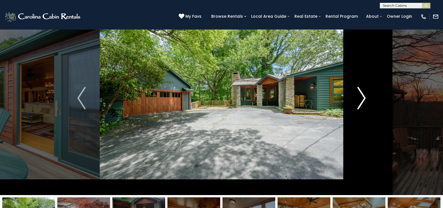
click at [362, 96] on img "Next" at bounding box center [361, 98] width 8 height 22
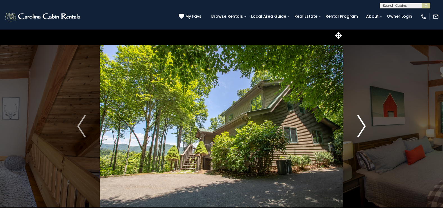
click at [363, 126] on img "Next" at bounding box center [361, 126] width 8 height 22
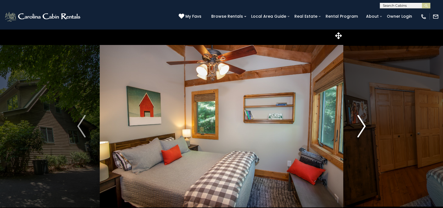
click at [363, 126] on img "Next" at bounding box center [361, 126] width 8 height 22
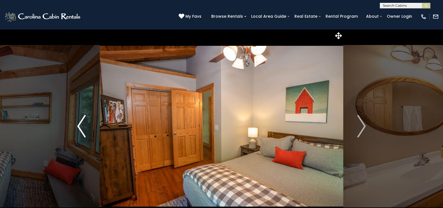
click at [80, 123] on img "Previous" at bounding box center [81, 126] width 8 height 22
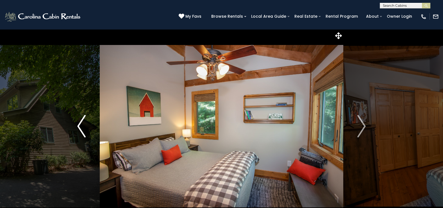
click at [80, 123] on img "Previous" at bounding box center [81, 126] width 8 height 22
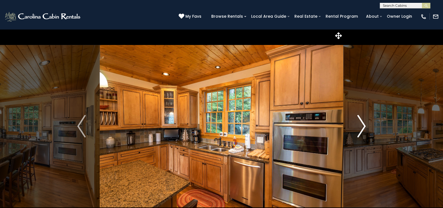
click at [364, 125] on img "Next" at bounding box center [361, 126] width 8 height 22
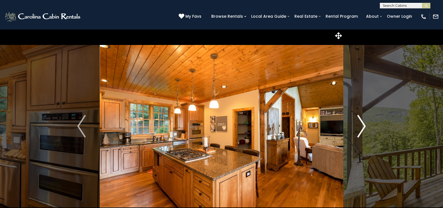
click at [364, 125] on img "Next" at bounding box center [361, 126] width 8 height 22
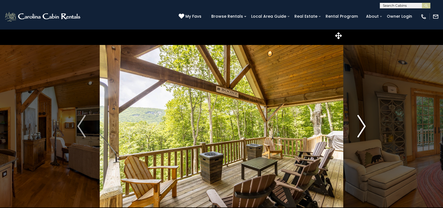
click at [363, 125] on img "Next" at bounding box center [361, 126] width 8 height 22
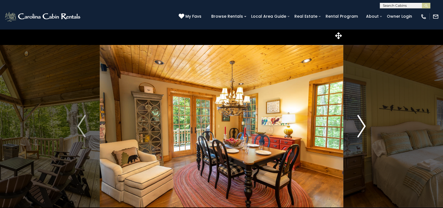
click at [363, 125] on img "Next" at bounding box center [361, 126] width 8 height 22
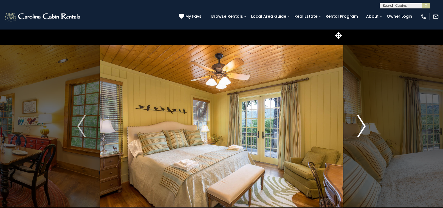
click at [363, 125] on img "Next" at bounding box center [361, 126] width 8 height 22
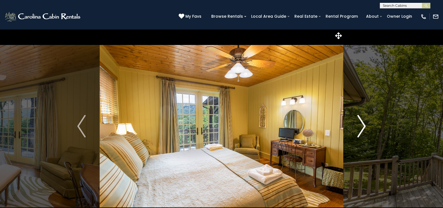
click at [363, 125] on img "Next" at bounding box center [361, 126] width 8 height 22
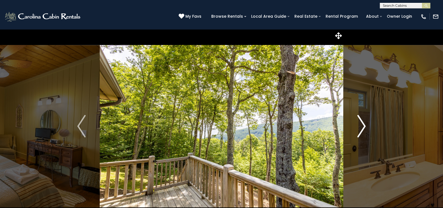
click at [363, 125] on img "Next" at bounding box center [361, 126] width 8 height 22
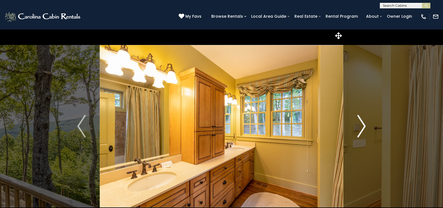
click at [363, 125] on img "Next" at bounding box center [361, 126] width 8 height 22
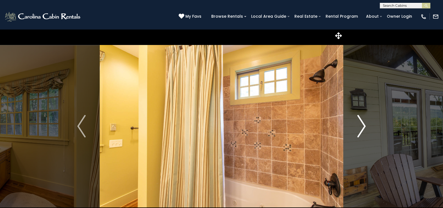
click at [363, 125] on img "Next" at bounding box center [361, 126] width 8 height 22
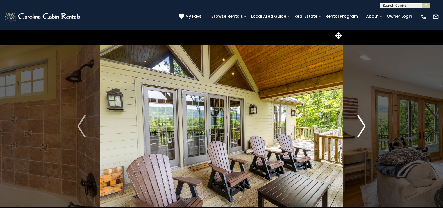
click at [363, 125] on img "Next" at bounding box center [361, 126] width 8 height 22
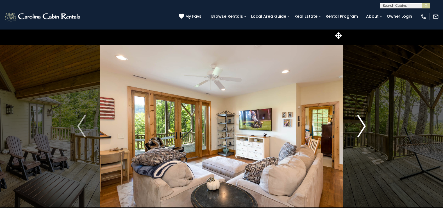
click at [363, 125] on img "Next" at bounding box center [361, 126] width 8 height 22
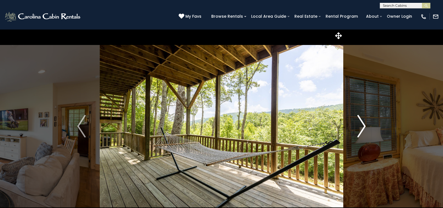
click at [363, 125] on img "Next" at bounding box center [361, 126] width 8 height 22
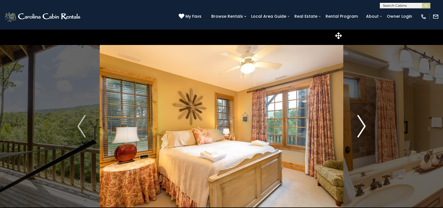
click at [363, 125] on img "Next" at bounding box center [361, 126] width 8 height 22
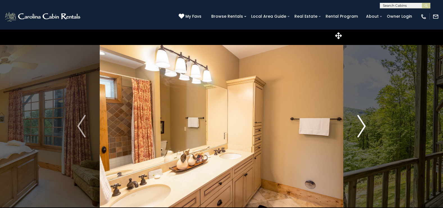
click at [363, 125] on img "Next" at bounding box center [361, 126] width 8 height 22
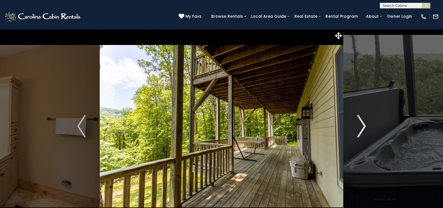
click at [363, 125] on img "Next" at bounding box center [361, 126] width 8 height 22
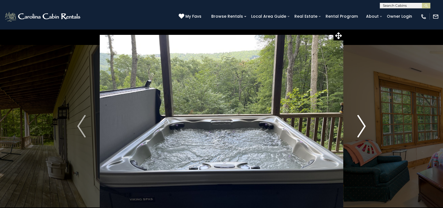
click at [363, 125] on img "Next" at bounding box center [361, 126] width 8 height 22
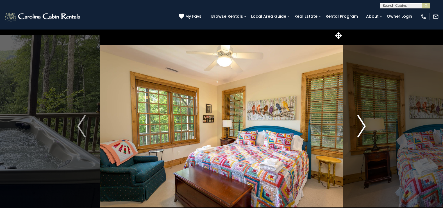
click at [363, 125] on img "Next" at bounding box center [361, 126] width 8 height 22
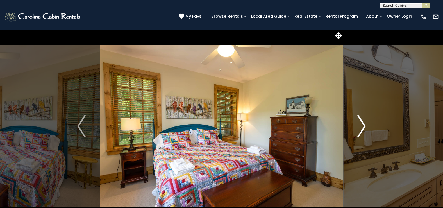
click at [363, 125] on img "Next" at bounding box center [361, 126] width 8 height 22
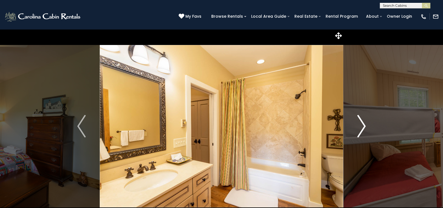
click at [363, 125] on img "Next" at bounding box center [361, 126] width 8 height 22
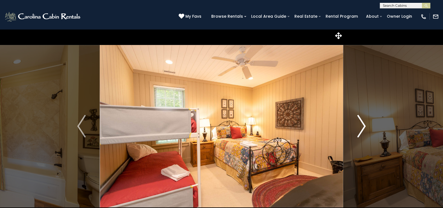
click at [363, 125] on img "Next" at bounding box center [361, 126] width 8 height 22
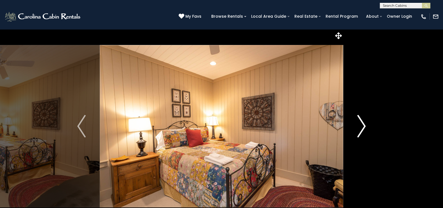
click at [363, 125] on img "Next" at bounding box center [361, 126] width 8 height 22
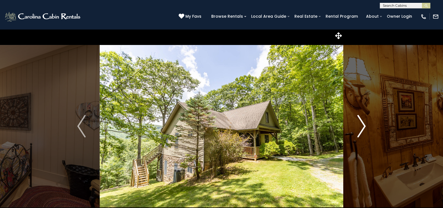
click at [363, 125] on img "Next" at bounding box center [361, 126] width 8 height 22
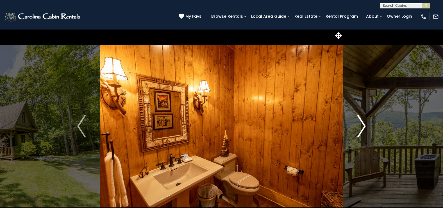
click at [363, 125] on img "Next" at bounding box center [361, 126] width 8 height 22
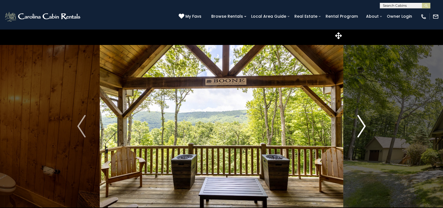
click at [363, 125] on img "Next" at bounding box center [361, 126] width 8 height 22
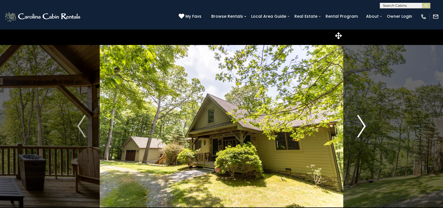
click at [362, 125] on img "Next" at bounding box center [361, 126] width 8 height 22
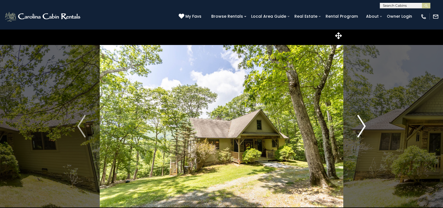
click at [362, 125] on img "Next" at bounding box center [361, 126] width 8 height 22
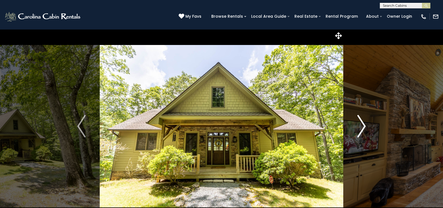
click at [362, 125] on img "Next" at bounding box center [361, 126] width 8 height 22
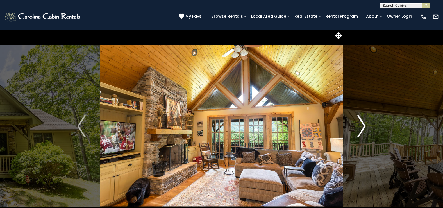
click at [363, 127] on img "Next" at bounding box center [361, 126] width 8 height 22
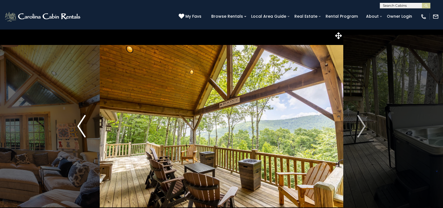
click at [77, 123] on button "Previous" at bounding box center [81, 126] width 36 height 194
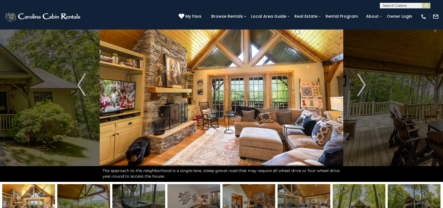
scroll to position [28, 0]
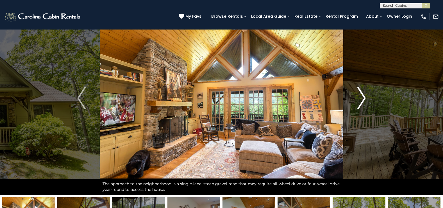
click at [365, 96] on img "Next" at bounding box center [361, 98] width 8 height 22
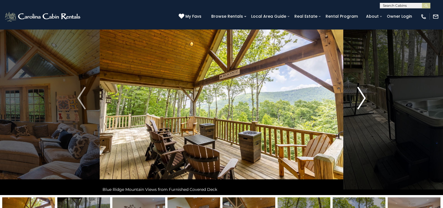
click at [363, 96] on img "Next" at bounding box center [361, 98] width 8 height 22
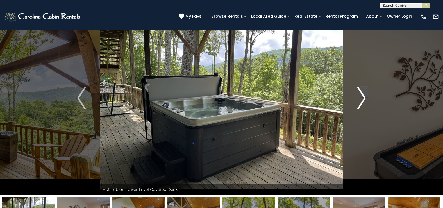
click at [363, 96] on img "Next" at bounding box center [361, 98] width 8 height 22
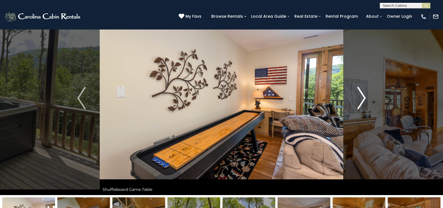
click at [363, 96] on img "Next" at bounding box center [361, 98] width 8 height 22
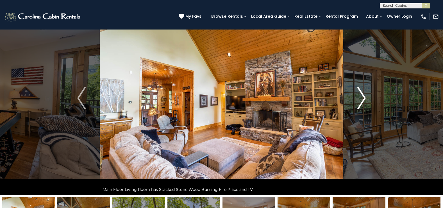
click at [363, 96] on img "Next" at bounding box center [361, 98] width 8 height 22
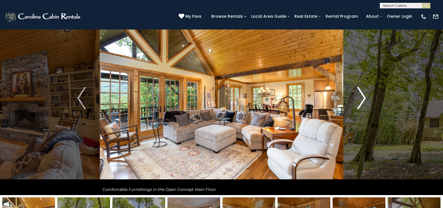
click at [363, 96] on img "Next" at bounding box center [361, 98] width 8 height 22
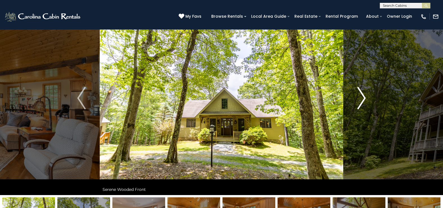
click at [365, 93] on img "Next" at bounding box center [361, 98] width 8 height 22
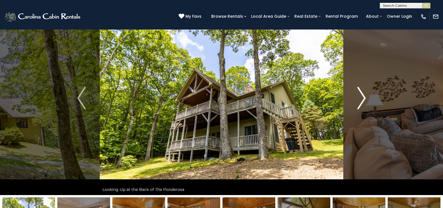
click at [365, 93] on img "Next" at bounding box center [361, 98] width 8 height 22
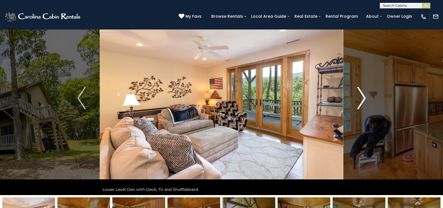
click at [364, 96] on img "Next" at bounding box center [361, 98] width 8 height 22
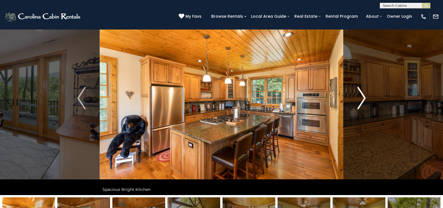
click at [364, 96] on img "Next" at bounding box center [361, 98] width 8 height 22
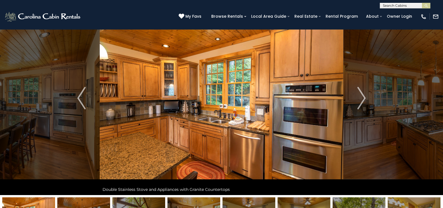
scroll to position [0, 0]
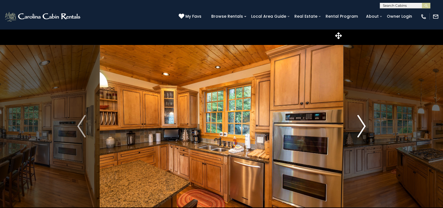
click at [362, 122] on img "Next" at bounding box center [361, 126] width 8 height 22
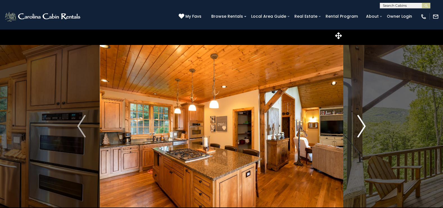
click at [362, 122] on img "Next" at bounding box center [361, 126] width 8 height 22
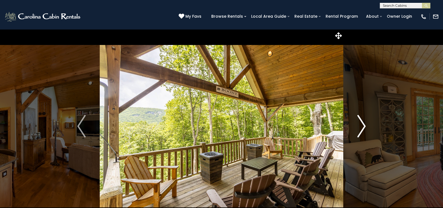
click at [362, 122] on img "Next" at bounding box center [361, 126] width 8 height 22
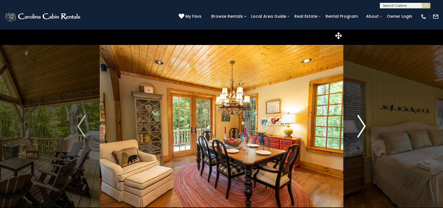
click at [362, 122] on img "Next" at bounding box center [361, 126] width 8 height 22
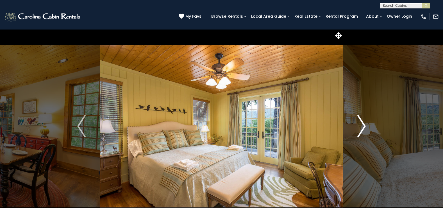
click at [362, 122] on img "Next" at bounding box center [361, 126] width 8 height 22
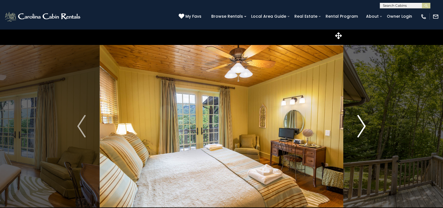
click at [362, 122] on img "Next" at bounding box center [361, 126] width 8 height 22
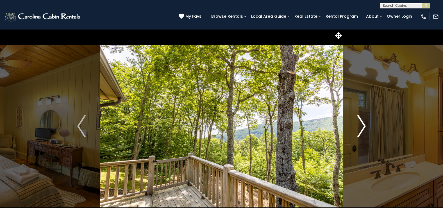
click at [362, 122] on img "Next" at bounding box center [361, 126] width 8 height 22
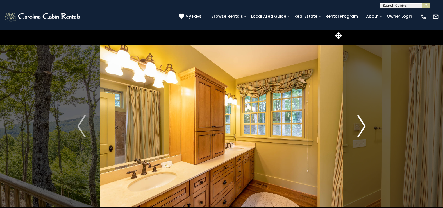
click at [362, 122] on img "Next" at bounding box center [361, 126] width 8 height 22
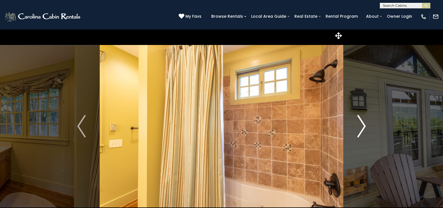
click at [362, 122] on img "Next" at bounding box center [361, 126] width 8 height 22
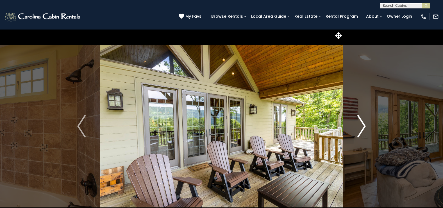
click at [363, 124] on img "Next" at bounding box center [361, 126] width 8 height 22
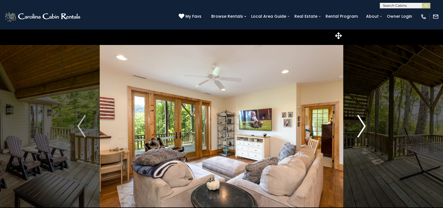
click at [363, 124] on img "Next" at bounding box center [361, 126] width 8 height 22
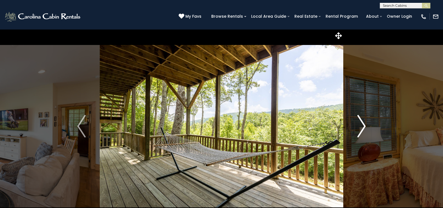
click at [363, 124] on img "Next" at bounding box center [361, 126] width 8 height 22
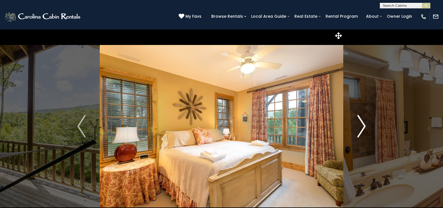
click at [363, 124] on img "Next" at bounding box center [361, 126] width 8 height 22
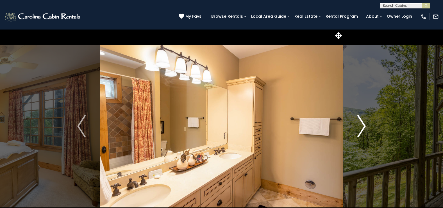
click at [363, 124] on img "Next" at bounding box center [361, 126] width 8 height 22
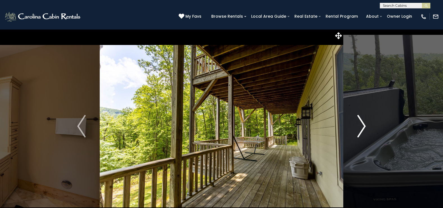
click at [363, 124] on img "Next" at bounding box center [361, 126] width 8 height 22
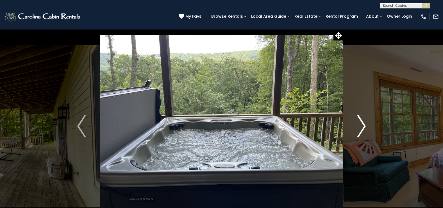
click at [363, 124] on img "Next" at bounding box center [361, 126] width 8 height 22
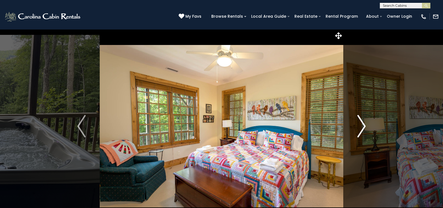
click at [363, 124] on img "Next" at bounding box center [361, 126] width 8 height 22
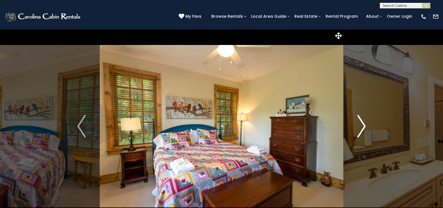
click at [363, 124] on img "Next" at bounding box center [361, 126] width 8 height 22
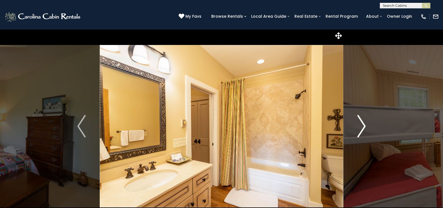
click at [363, 124] on img "Next" at bounding box center [361, 126] width 8 height 22
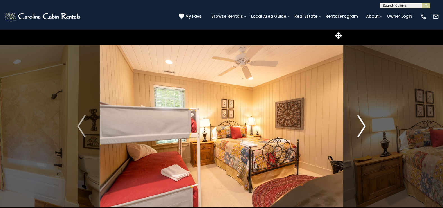
click at [363, 124] on img "Next" at bounding box center [361, 126] width 8 height 22
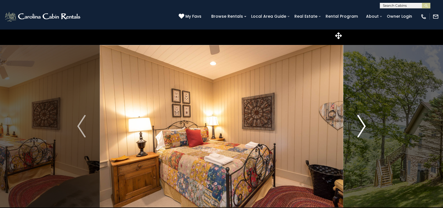
click at [363, 124] on img "Next" at bounding box center [361, 126] width 8 height 22
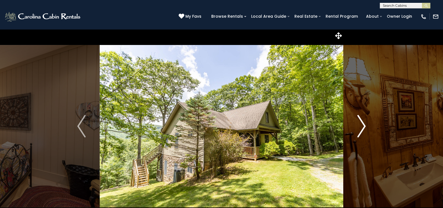
click at [363, 124] on img "Next" at bounding box center [361, 126] width 8 height 22
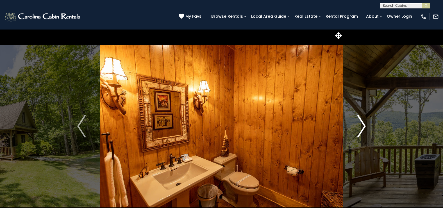
click at [363, 124] on img "Next" at bounding box center [361, 126] width 8 height 22
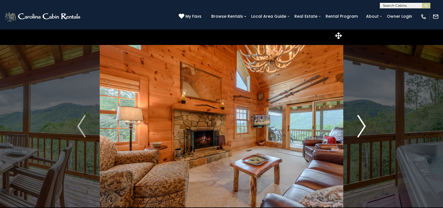
click at [362, 127] on img "Next" at bounding box center [361, 126] width 8 height 22
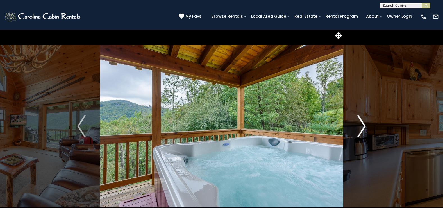
click at [362, 127] on img "Next" at bounding box center [361, 126] width 8 height 22
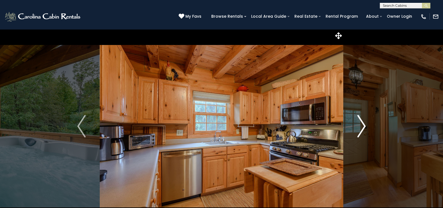
click at [362, 127] on img "Next" at bounding box center [361, 126] width 8 height 22
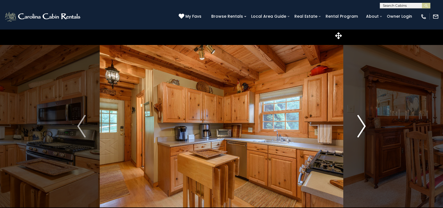
click at [362, 127] on img "Next" at bounding box center [361, 126] width 8 height 22
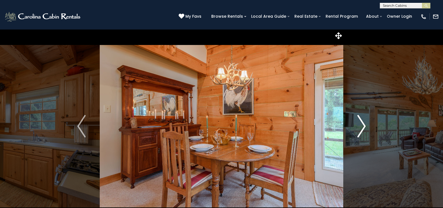
click at [362, 127] on img "Next" at bounding box center [361, 126] width 8 height 22
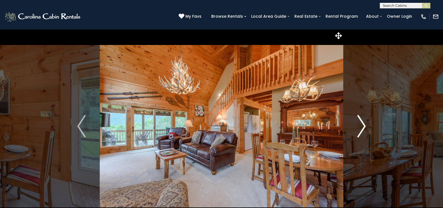
click at [362, 127] on img "Next" at bounding box center [361, 126] width 8 height 22
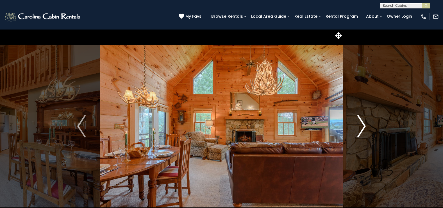
click at [362, 127] on img "Next" at bounding box center [361, 126] width 8 height 22
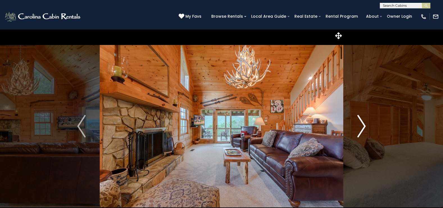
click at [362, 127] on img "Next" at bounding box center [361, 126] width 8 height 22
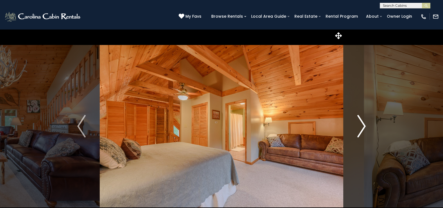
click at [362, 127] on img "Next" at bounding box center [361, 126] width 8 height 22
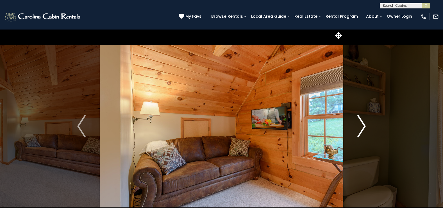
click at [362, 127] on img "Next" at bounding box center [361, 126] width 8 height 22
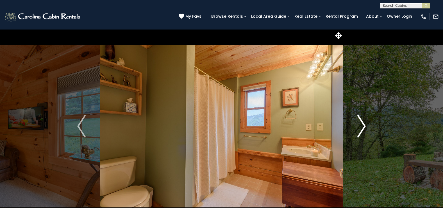
click at [362, 127] on img "Next" at bounding box center [361, 126] width 8 height 22
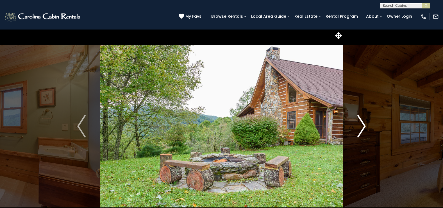
click at [362, 127] on img "Next" at bounding box center [361, 126] width 8 height 22
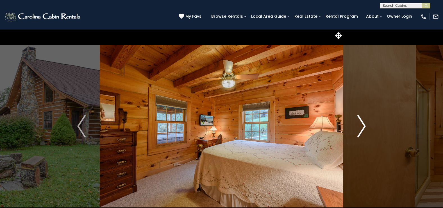
click at [362, 127] on img "Next" at bounding box center [361, 126] width 8 height 22
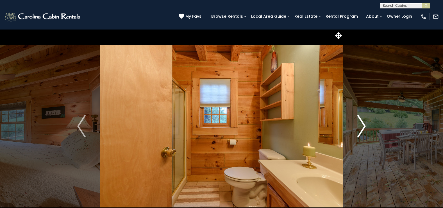
click at [362, 127] on img "Next" at bounding box center [361, 126] width 8 height 22
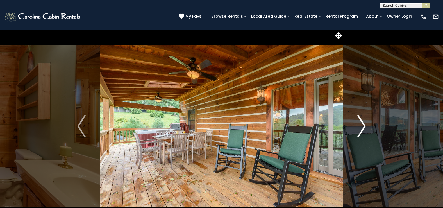
click at [364, 127] on img "Next" at bounding box center [361, 126] width 8 height 22
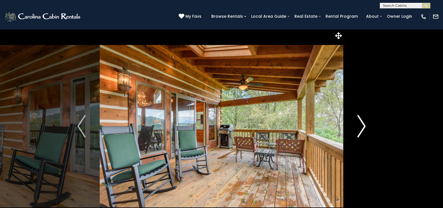
click at [364, 127] on img "Next" at bounding box center [361, 126] width 8 height 22
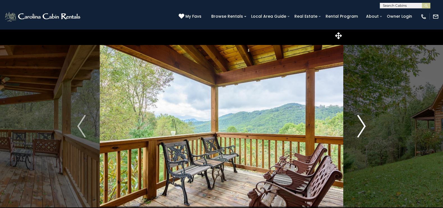
click at [363, 125] on img "Next" at bounding box center [361, 126] width 8 height 22
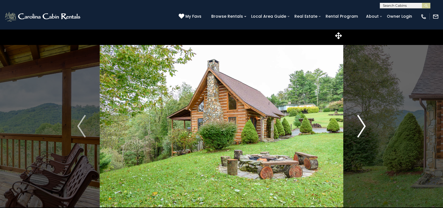
click at [363, 126] on img "Next" at bounding box center [361, 126] width 8 height 22
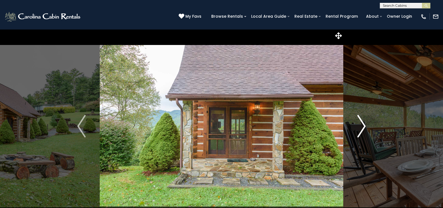
click at [363, 126] on img "Next" at bounding box center [361, 126] width 8 height 22
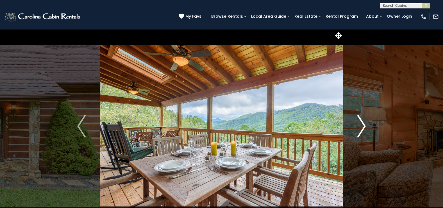
click at [366, 126] on button "Next" at bounding box center [361, 126] width 36 height 194
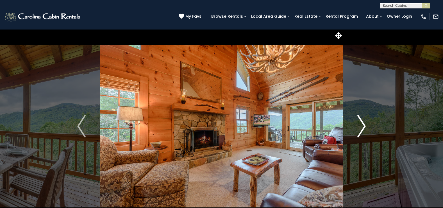
click at [366, 126] on button "Next" at bounding box center [361, 126] width 36 height 194
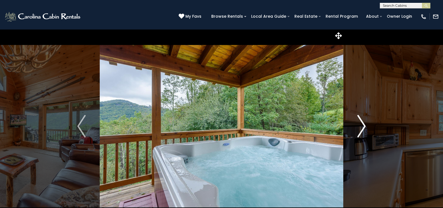
click at [365, 126] on img "Next" at bounding box center [361, 126] width 8 height 22
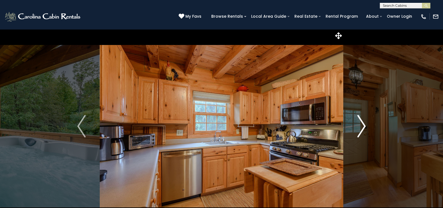
click at [365, 126] on img "Next" at bounding box center [361, 126] width 8 height 22
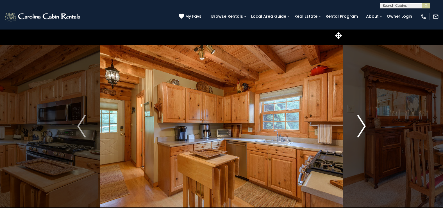
click at [365, 126] on img "Next" at bounding box center [361, 126] width 8 height 22
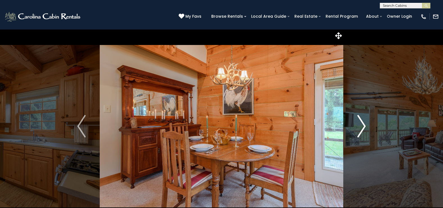
click at [365, 126] on img "Next" at bounding box center [361, 126] width 8 height 22
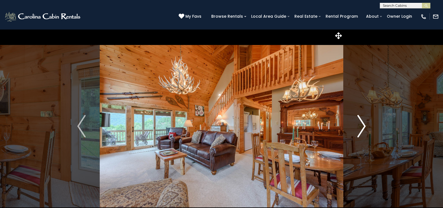
click at [365, 126] on img "Next" at bounding box center [361, 126] width 8 height 22
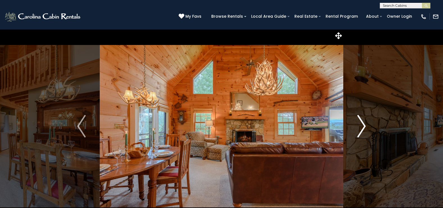
click at [365, 126] on img "Next" at bounding box center [361, 126] width 8 height 22
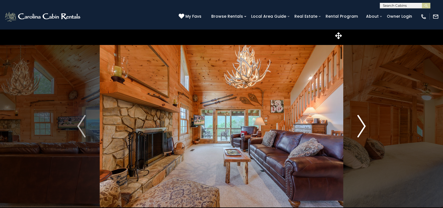
click at [363, 127] on img "Next" at bounding box center [361, 126] width 8 height 22
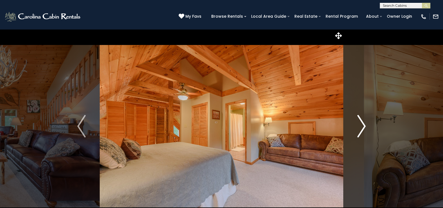
click at [363, 127] on img "Next" at bounding box center [361, 126] width 8 height 22
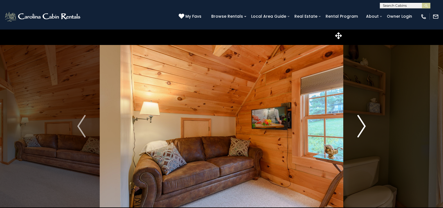
click at [363, 127] on img "Next" at bounding box center [361, 126] width 8 height 22
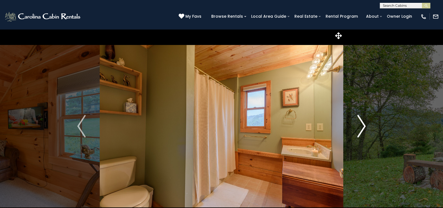
click at [363, 127] on img "Next" at bounding box center [361, 126] width 8 height 22
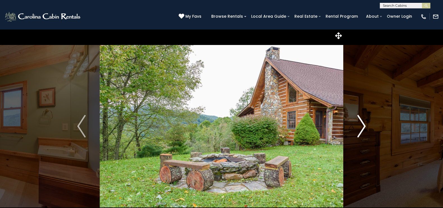
click at [363, 127] on img "Next" at bounding box center [361, 126] width 8 height 22
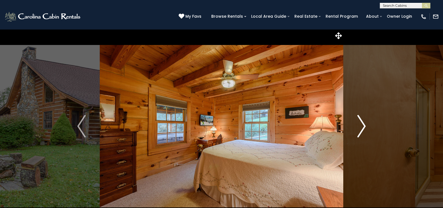
click at [363, 127] on img "Next" at bounding box center [361, 126] width 8 height 22
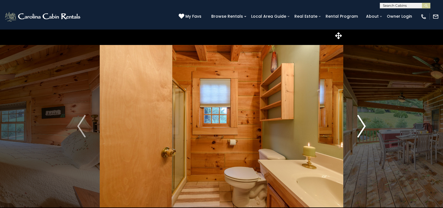
click at [363, 127] on img "Next" at bounding box center [361, 126] width 8 height 22
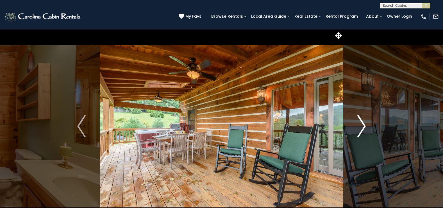
click at [363, 127] on img "Next" at bounding box center [361, 126] width 8 height 22
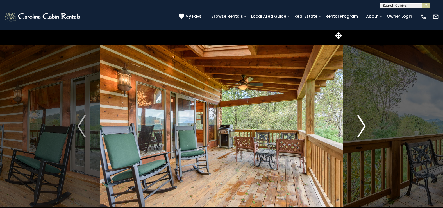
click at [363, 127] on img "Next" at bounding box center [361, 126] width 8 height 22
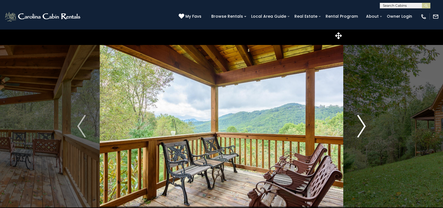
click at [363, 127] on img "Next" at bounding box center [361, 126] width 8 height 22
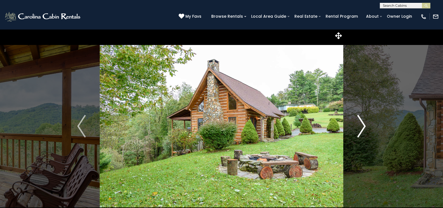
click at [363, 127] on img "Next" at bounding box center [361, 126] width 8 height 22
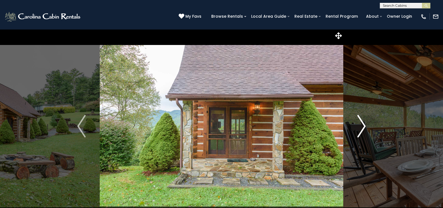
click at [363, 127] on img "Next" at bounding box center [361, 126] width 8 height 22
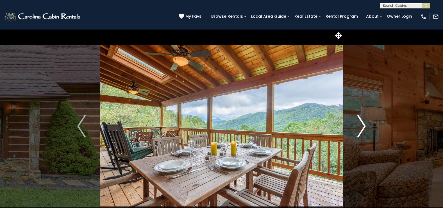
click at [363, 127] on img "Next" at bounding box center [361, 126] width 8 height 22
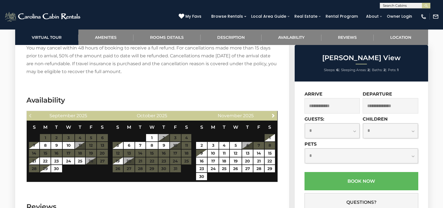
scroll to position [1031, 0]
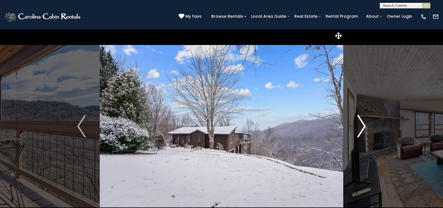
click at [365, 126] on img "Next" at bounding box center [361, 126] width 8 height 22
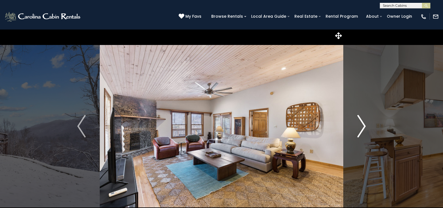
click at [365, 126] on img "Next" at bounding box center [361, 126] width 8 height 22
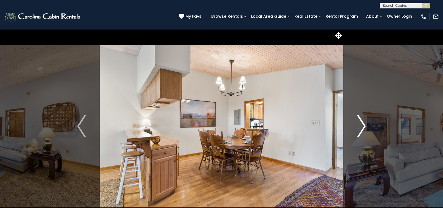
click at [365, 126] on img "Next" at bounding box center [361, 126] width 8 height 22
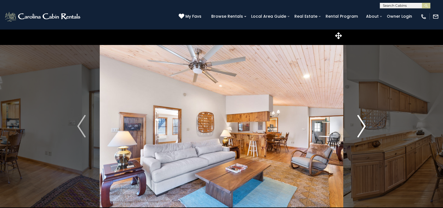
click at [365, 126] on img "Next" at bounding box center [361, 126] width 8 height 22
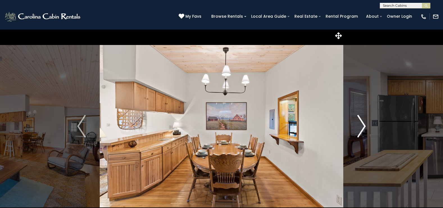
click at [365, 126] on img "Next" at bounding box center [361, 126] width 8 height 22
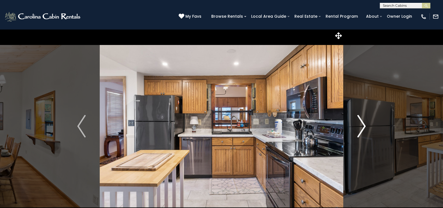
click at [364, 125] on img "Next" at bounding box center [361, 126] width 8 height 22
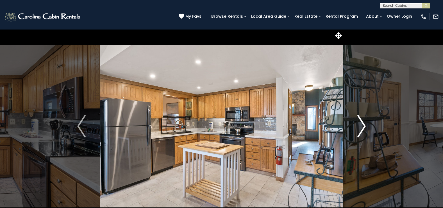
click at [364, 125] on img "Next" at bounding box center [361, 126] width 8 height 22
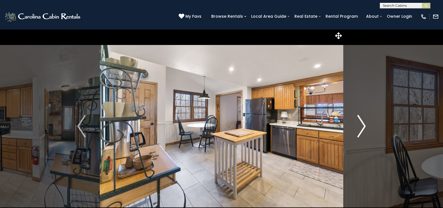
click at [364, 125] on img "Next" at bounding box center [361, 126] width 8 height 22
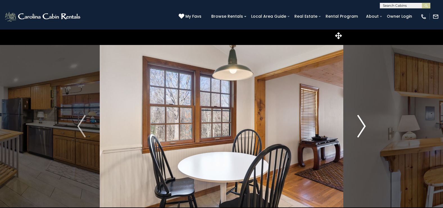
click at [364, 125] on img "Next" at bounding box center [361, 126] width 8 height 22
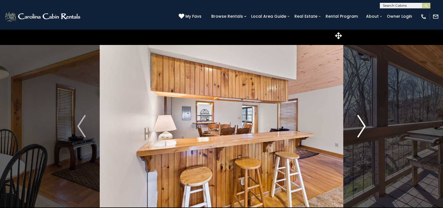
click at [362, 123] on img "Next" at bounding box center [361, 126] width 8 height 22
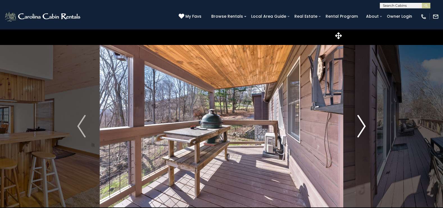
click at [362, 124] on img "Next" at bounding box center [361, 126] width 8 height 22
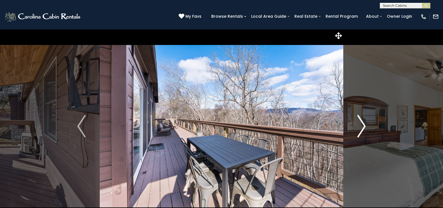
click at [362, 125] on img "Next" at bounding box center [361, 126] width 8 height 22
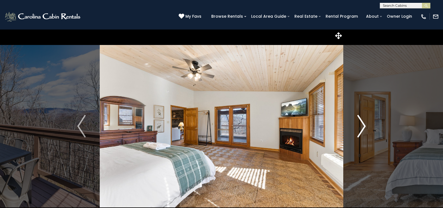
click at [362, 125] on img "Next" at bounding box center [361, 126] width 8 height 22
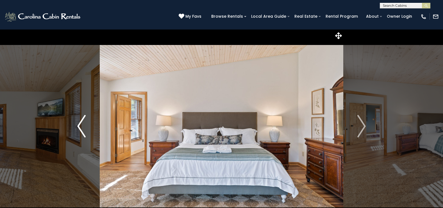
click at [79, 125] on img "Previous" at bounding box center [81, 126] width 8 height 22
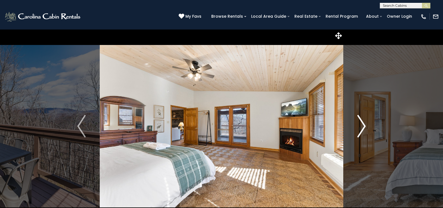
click at [365, 127] on img "Next" at bounding box center [361, 126] width 8 height 22
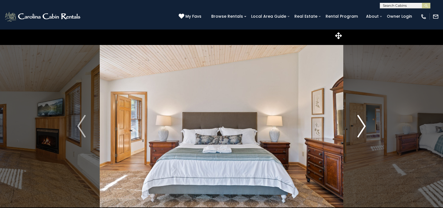
click at [365, 127] on img "Next" at bounding box center [361, 126] width 8 height 22
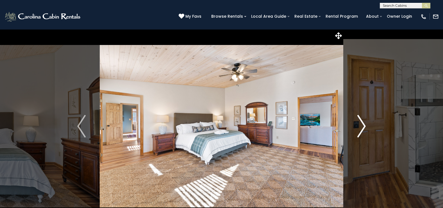
click at [365, 127] on img "Next" at bounding box center [361, 126] width 8 height 22
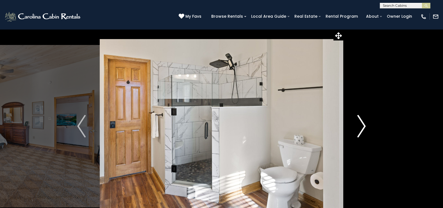
click at [365, 127] on img "Next" at bounding box center [361, 126] width 8 height 22
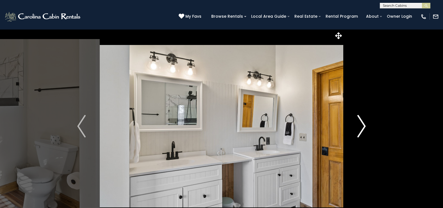
click at [360, 127] on img "Next" at bounding box center [361, 126] width 8 height 22
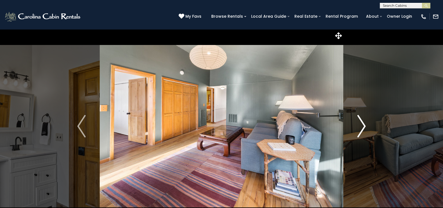
click at [360, 127] on img "Next" at bounding box center [361, 126] width 8 height 22
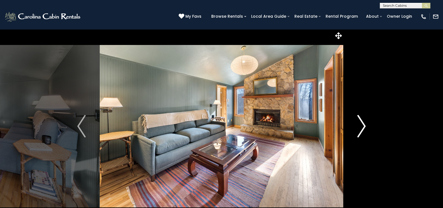
click at [360, 127] on img "Next" at bounding box center [361, 126] width 8 height 22
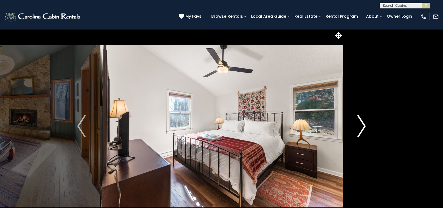
click at [360, 127] on img "Next" at bounding box center [361, 126] width 8 height 22
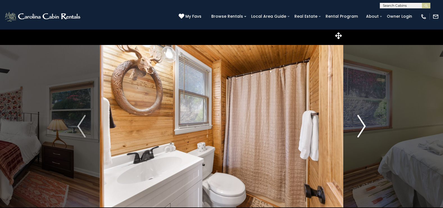
click at [360, 127] on img "Next" at bounding box center [361, 126] width 8 height 22
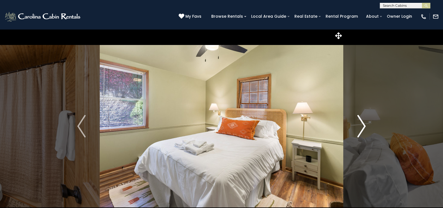
click at [360, 127] on img "Next" at bounding box center [361, 126] width 8 height 22
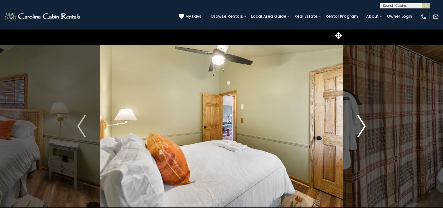
click at [360, 127] on img "Next" at bounding box center [361, 126] width 8 height 22
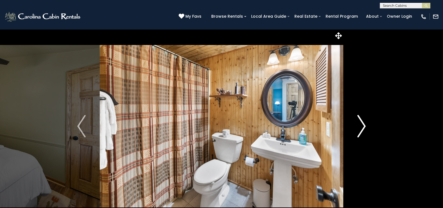
click at [360, 127] on img "Next" at bounding box center [361, 126] width 8 height 22
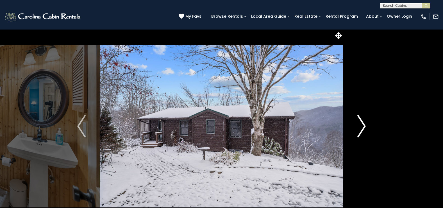
click at [360, 127] on img "Next" at bounding box center [361, 126] width 8 height 22
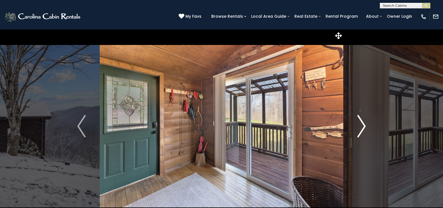
click at [360, 127] on img "Next" at bounding box center [361, 126] width 8 height 22
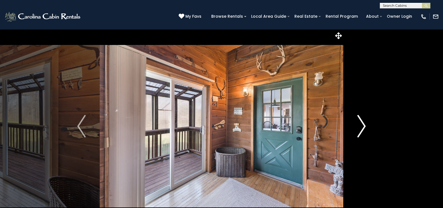
click at [360, 127] on img "Next" at bounding box center [361, 126] width 8 height 22
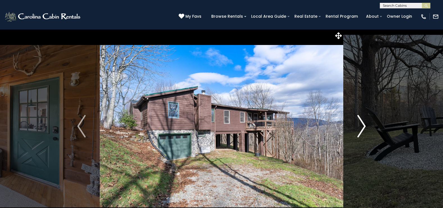
click at [362, 126] on img "Next" at bounding box center [361, 126] width 8 height 22
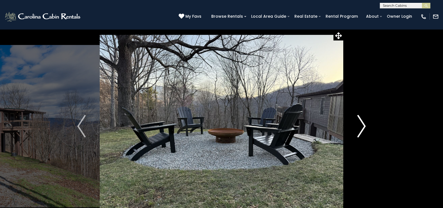
click at [362, 126] on img "Next" at bounding box center [361, 126] width 8 height 22
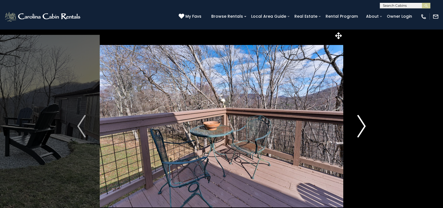
click at [362, 124] on img "Next" at bounding box center [361, 126] width 8 height 22
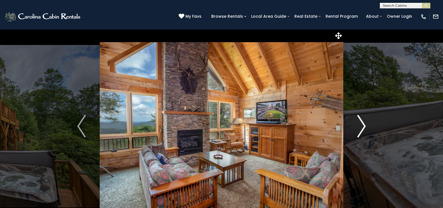
click at [361, 128] on img "Next" at bounding box center [361, 126] width 8 height 22
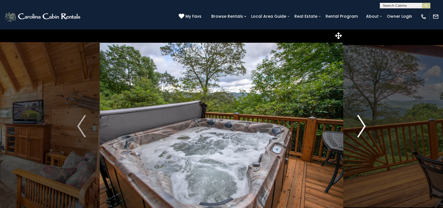
click at [361, 128] on img "Next" at bounding box center [361, 126] width 8 height 22
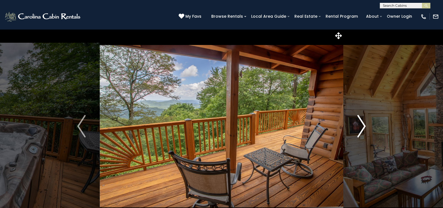
click at [361, 128] on img "Next" at bounding box center [361, 126] width 8 height 22
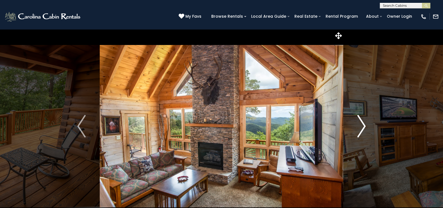
click at [363, 128] on img "Next" at bounding box center [361, 126] width 8 height 22
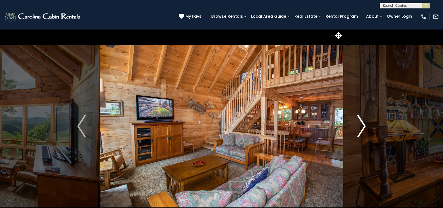
click at [363, 128] on img "Next" at bounding box center [361, 126] width 8 height 22
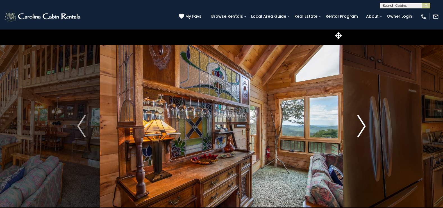
click at [363, 128] on img "Next" at bounding box center [361, 126] width 8 height 22
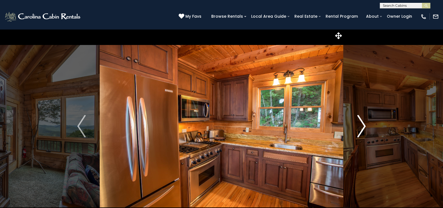
click at [363, 128] on img "Next" at bounding box center [361, 126] width 8 height 22
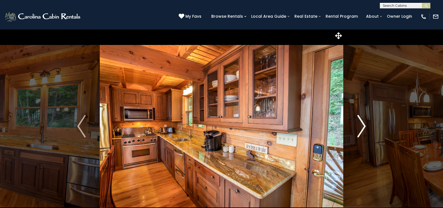
click at [363, 128] on img "Next" at bounding box center [361, 126] width 8 height 22
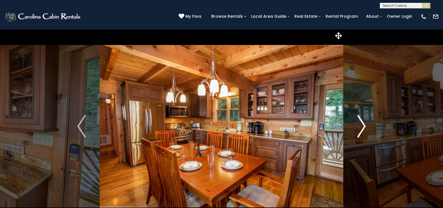
click at [363, 128] on img "Next" at bounding box center [361, 126] width 8 height 22
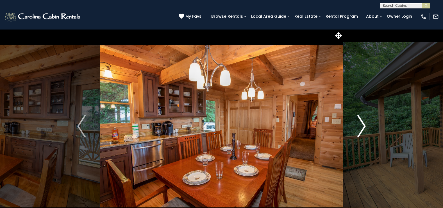
click at [363, 128] on img "Next" at bounding box center [361, 126] width 8 height 22
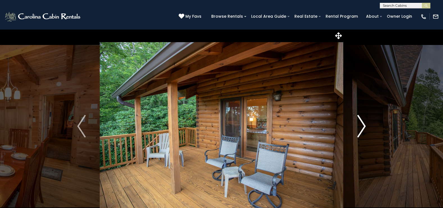
click at [363, 128] on img "Next" at bounding box center [361, 126] width 8 height 22
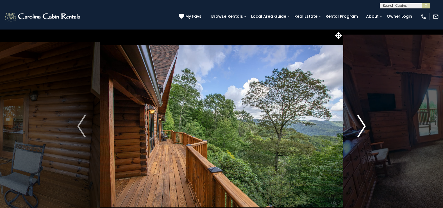
click at [363, 128] on img "Next" at bounding box center [361, 126] width 8 height 22
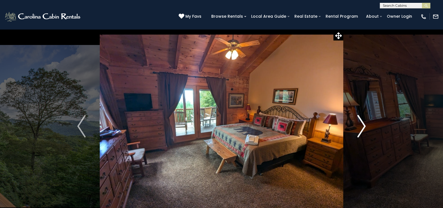
click at [363, 128] on img "Next" at bounding box center [361, 126] width 8 height 22
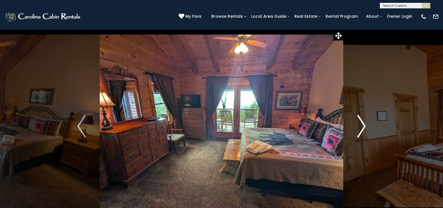
click at [363, 128] on img "Next" at bounding box center [361, 126] width 8 height 22
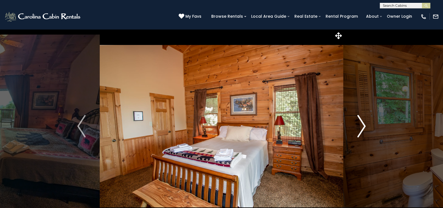
click at [363, 128] on img "Next" at bounding box center [361, 126] width 8 height 22
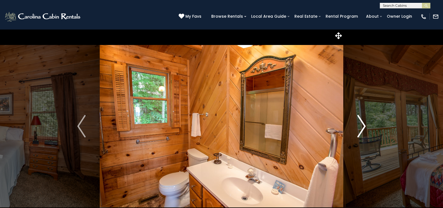
click at [363, 128] on img "Next" at bounding box center [361, 126] width 8 height 22
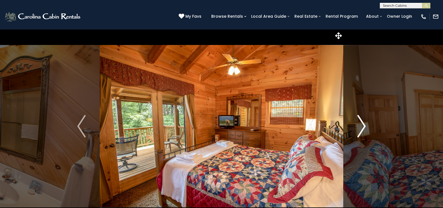
click at [363, 128] on img "Next" at bounding box center [361, 126] width 8 height 22
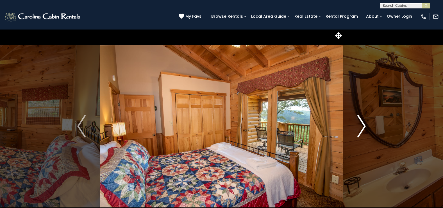
click at [363, 128] on img "Next" at bounding box center [361, 126] width 8 height 22
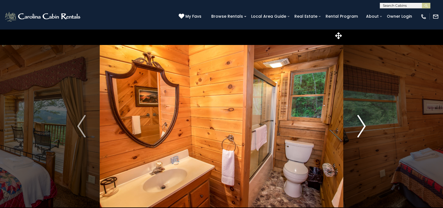
click at [363, 128] on img "Next" at bounding box center [361, 126] width 8 height 22
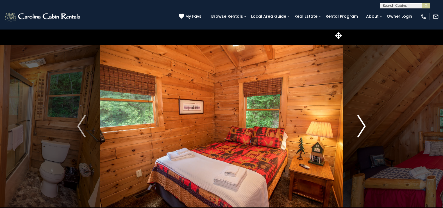
click at [363, 128] on img "Next" at bounding box center [361, 126] width 8 height 22
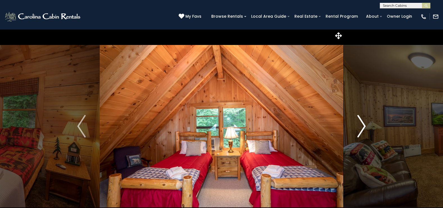
click at [363, 128] on img "Next" at bounding box center [361, 126] width 8 height 22
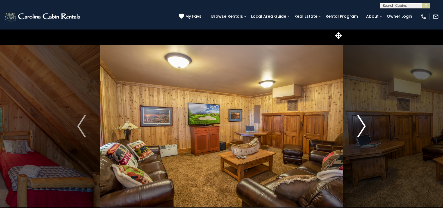
click at [363, 128] on img "Next" at bounding box center [361, 126] width 8 height 22
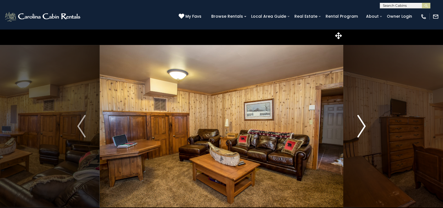
click at [363, 128] on img "Next" at bounding box center [361, 126] width 8 height 22
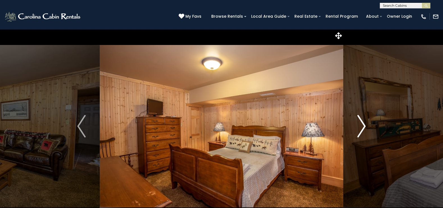
click at [363, 128] on img "Next" at bounding box center [361, 126] width 8 height 22
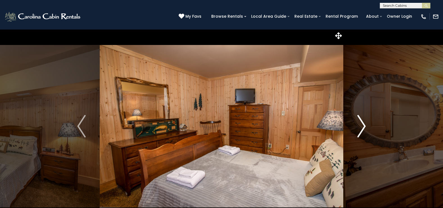
click at [363, 128] on img "Next" at bounding box center [361, 126] width 8 height 22
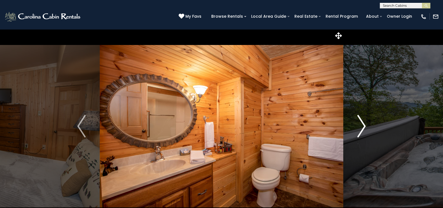
click at [363, 128] on img "Next" at bounding box center [361, 126] width 8 height 22
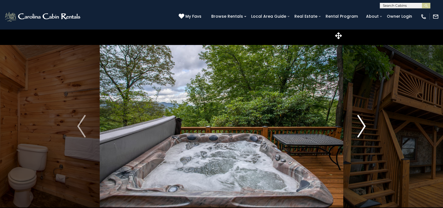
click at [363, 128] on img "Next" at bounding box center [361, 126] width 8 height 22
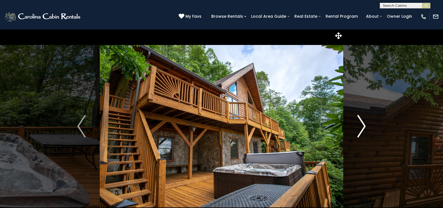
click at [362, 126] on img "Next" at bounding box center [361, 126] width 8 height 22
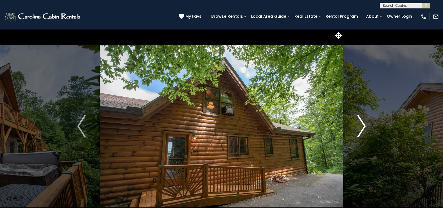
click at [361, 124] on img "Next" at bounding box center [361, 126] width 8 height 22
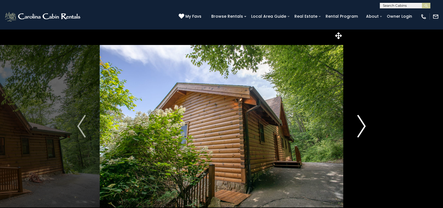
click at [361, 124] on img "Next" at bounding box center [361, 126] width 8 height 22
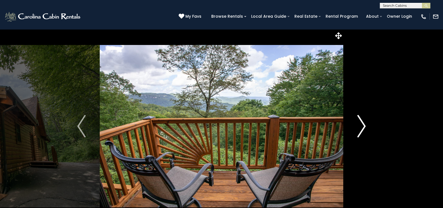
click at [363, 125] on img "Next" at bounding box center [361, 126] width 8 height 22
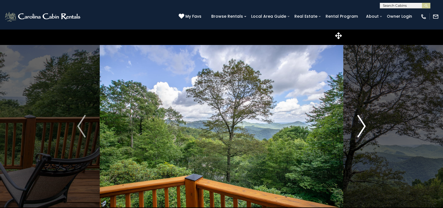
click at [362, 128] on img "Next" at bounding box center [361, 126] width 8 height 22
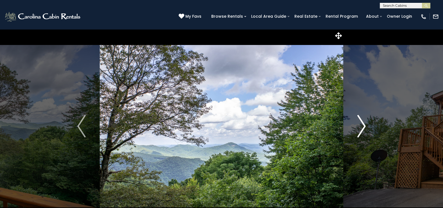
scroll to position [28, 0]
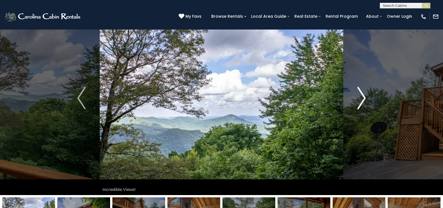
click at [364, 97] on img "Next" at bounding box center [361, 98] width 8 height 22
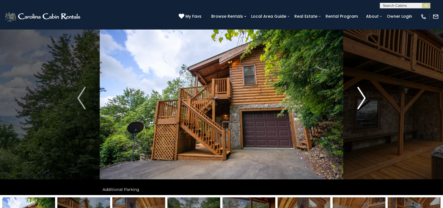
click at [364, 97] on img "Next" at bounding box center [361, 98] width 8 height 22
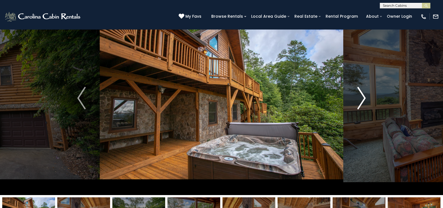
click at [364, 97] on img "Next" at bounding box center [361, 98] width 8 height 22
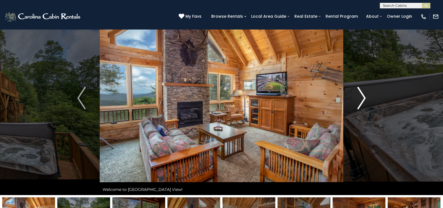
click at [364, 97] on img "Next" at bounding box center [361, 98] width 8 height 22
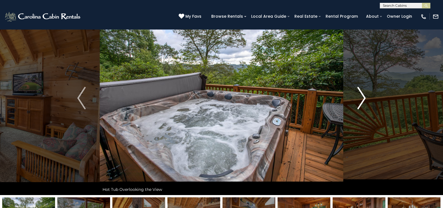
click at [364, 97] on img "Next" at bounding box center [361, 98] width 8 height 22
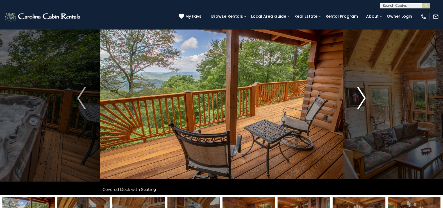
click at [364, 97] on img "Next" at bounding box center [361, 98] width 8 height 22
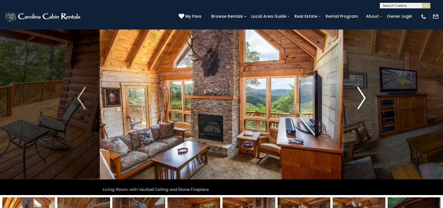
click at [364, 97] on img "Next" at bounding box center [361, 98] width 8 height 22
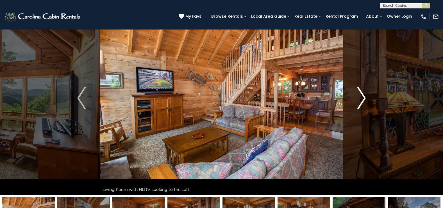
click at [364, 97] on img "Next" at bounding box center [361, 98] width 8 height 22
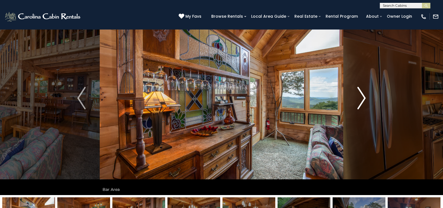
click at [364, 97] on img "Next" at bounding box center [361, 98] width 8 height 22
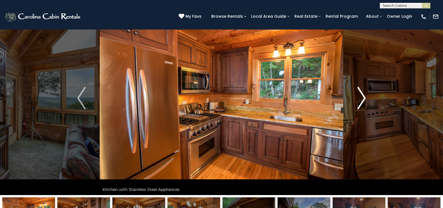
click at [364, 97] on img "Next" at bounding box center [361, 98] width 8 height 22
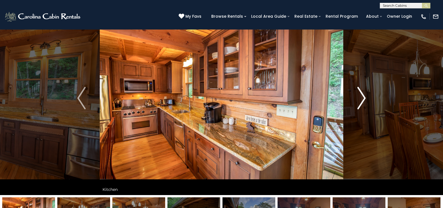
click at [364, 97] on img "Next" at bounding box center [361, 98] width 8 height 22
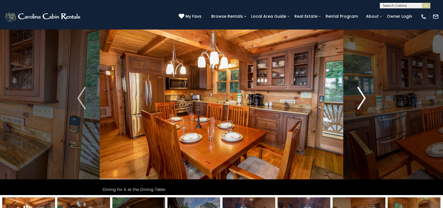
click at [364, 97] on img "Next" at bounding box center [361, 98] width 8 height 22
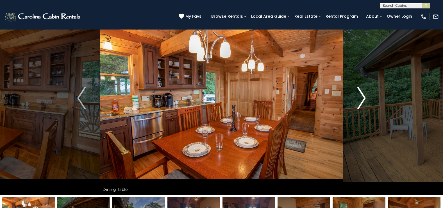
click at [364, 97] on img "Next" at bounding box center [361, 98] width 8 height 22
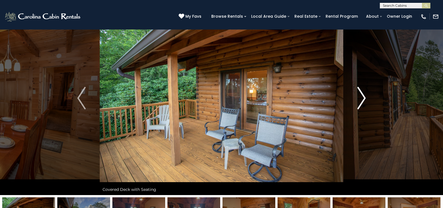
click at [364, 97] on img "Next" at bounding box center [361, 98] width 8 height 22
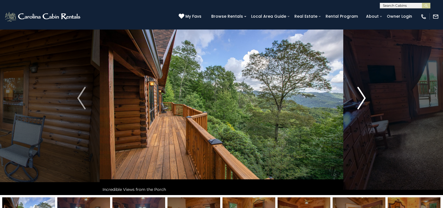
click at [364, 97] on img "Next" at bounding box center [361, 98] width 8 height 22
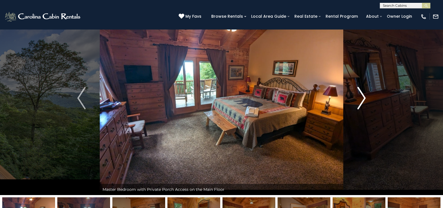
click at [364, 97] on img "Next" at bounding box center [361, 98] width 8 height 22
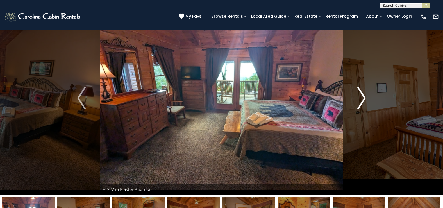
click at [364, 97] on img "Next" at bounding box center [361, 98] width 8 height 22
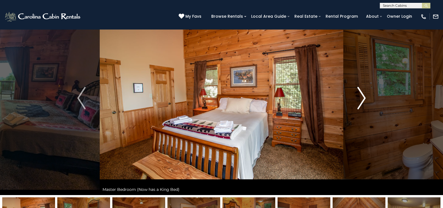
click at [364, 97] on img "Next" at bounding box center [361, 98] width 8 height 22
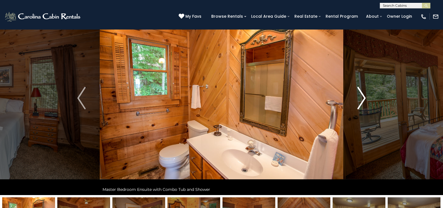
click at [364, 97] on img "Next" at bounding box center [361, 98] width 8 height 22
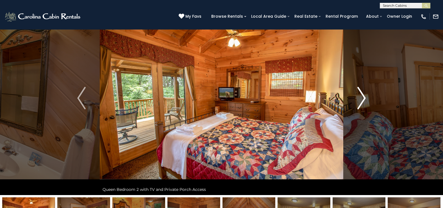
click at [364, 97] on img "Next" at bounding box center [361, 98] width 8 height 22
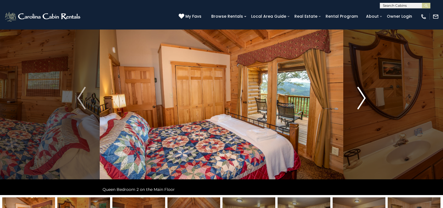
click at [364, 97] on img "Next" at bounding box center [361, 98] width 8 height 22
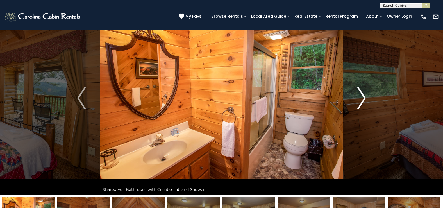
click at [364, 97] on img "Next" at bounding box center [361, 98] width 8 height 22
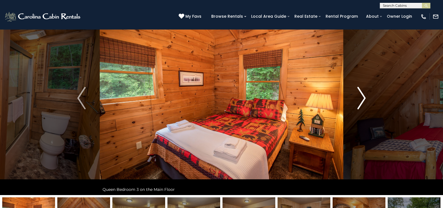
click at [364, 97] on img "Next" at bounding box center [361, 98] width 8 height 22
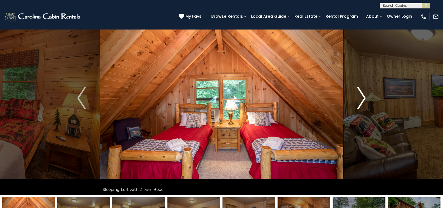
click at [364, 97] on img "Next" at bounding box center [361, 98] width 8 height 22
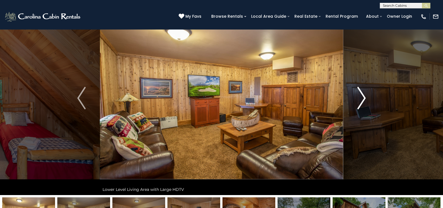
click at [364, 97] on img "Next" at bounding box center [361, 98] width 8 height 22
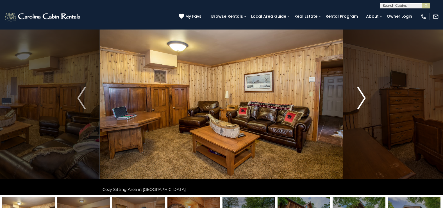
click at [364, 97] on img "Next" at bounding box center [361, 98] width 8 height 22
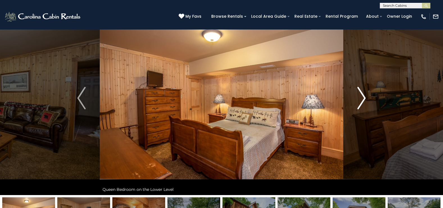
click at [364, 97] on img "Next" at bounding box center [361, 98] width 8 height 22
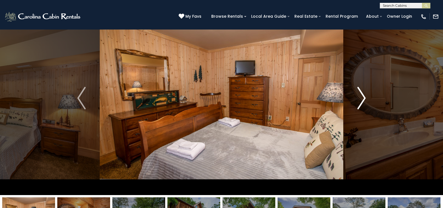
click at [364, 97] on img "Next" at bounding box center [361, 98] width 8 height 22
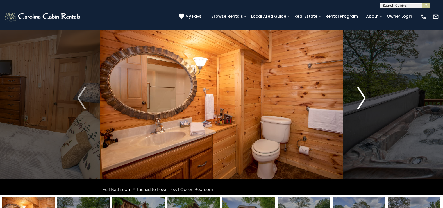
click at [364, 97] on img "Next" at bounding box center [361, 98] width 8 height 22
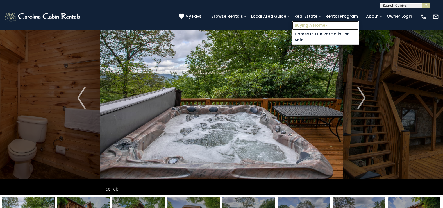
scroll to position [0, 0]
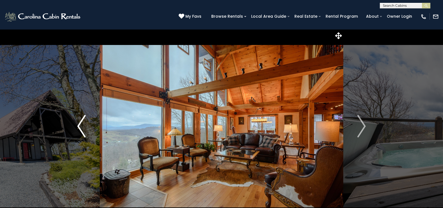
click at [79, 127] on img "Previous" at bounding box center [81, 126] width 8 height 22
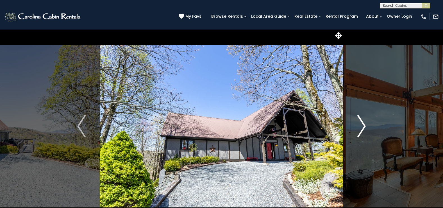
click at [364, 126] on img "Next" at bounding box center [361, 126] width 8 height 22
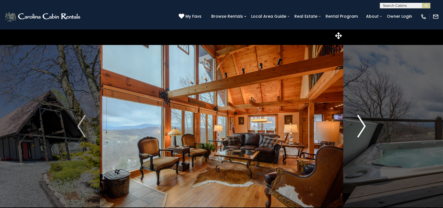
click at [364, 126] on img "Next" at bounding box center [361, 126] width 8 height 22
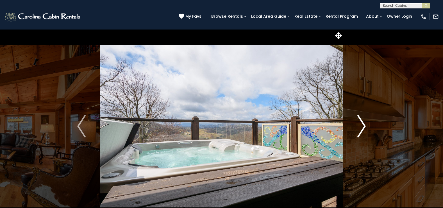
click at [364, 126] on img "Next" at bounding box center [361, 126] width 8 height 22
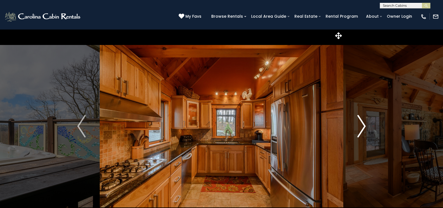
click at [364, 126] on img "Next" at bounding box center [361, 126] width 8 height 22
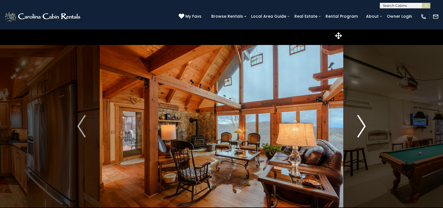
click at [364, 126] on img "Next" at bounding box center [361, 126] width 8 height 22
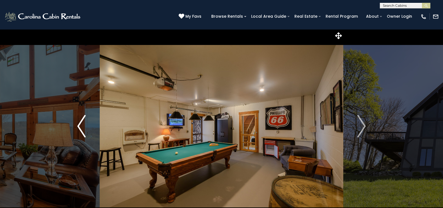
click at [80, 125] on img "Previous" at bounding box center [81, 126] width 8 height 22
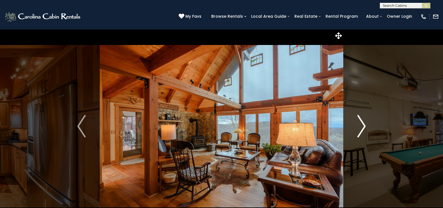
click at [362, 126] on img "Next" at bounding box center [361, 126] width 8 height 22
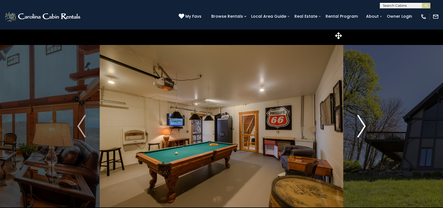
click at [362, 126] on img "Next" at bounding box center [361, 126] width 8 height 22
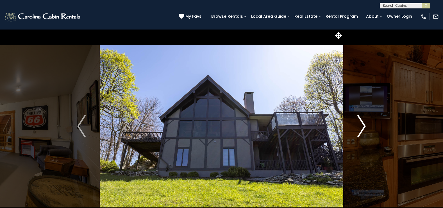
click at [361, 126] on img "Next" at bounding box center [361, 126] width 8 height 22
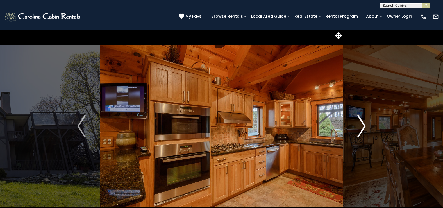
click at [361, 126] on img "Next" at bounding box center [361, 126] width 8 height 22
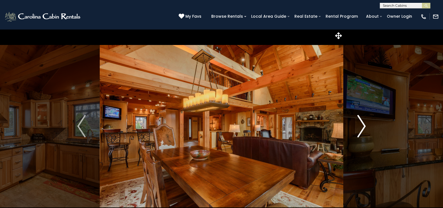
click at [361, 126] on img "Next" at bounding box center [361, 126] width 8 height 22
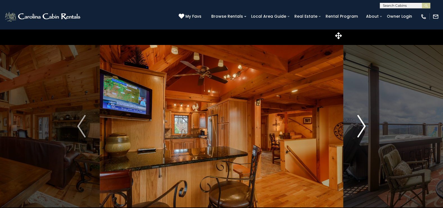
click at [361, 126] on img "Next" at bounding box center [361, 126] width 8 height 22
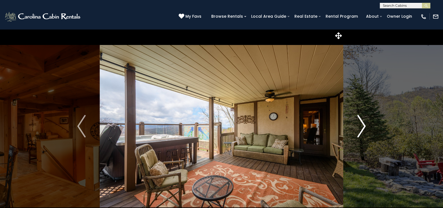
click at [361, 126] on img "Next" at bounding box center [361, 126] width 8 height 22
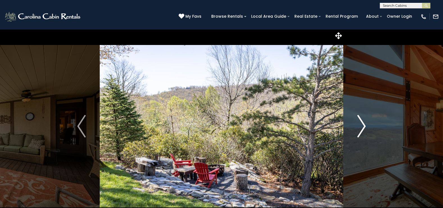
click at [361, 126] on img "Next" at bounding box center [361, 126] width 8 height 22
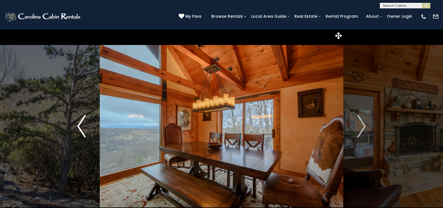
click at [80, 125] on img "Previous" at bounding box center [81, 126] width 8 height 22
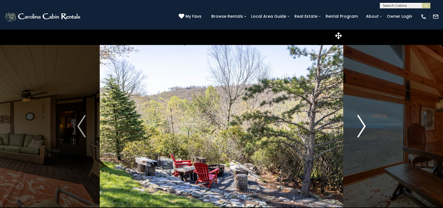
click at [361, 127] on img "Next" at bounding box center [361, 126] width 8 height 22
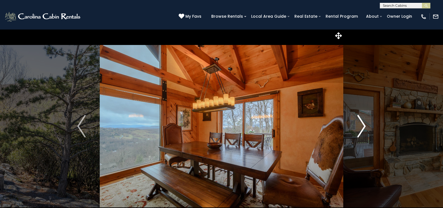
click at [365, 124] on img "Next" at bounding box center [361, 126] width 8 height 22
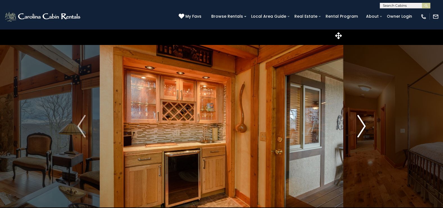
click at [365, 124] on img "Next" at bounding box center [361, 126] width 8 height 22
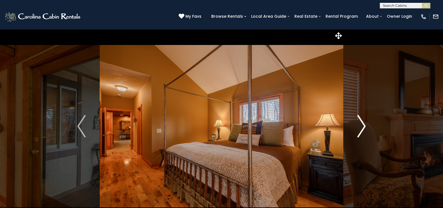
click at [365, 124] on img "Next" at bounding box center [361, 126] width 8 height 22
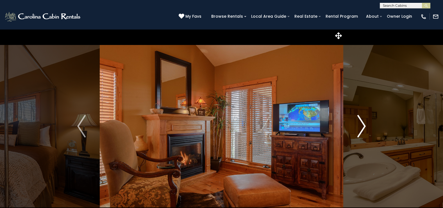
click at [365, 124] on img "Next" at bounding box center [361, 126] width 8 height 22
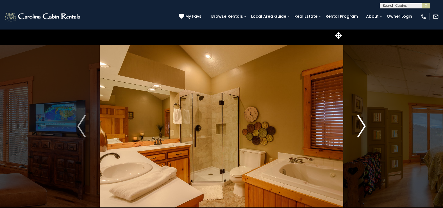
click at [365, 124] on img "Next" at bounding box center [361, 126] width 8 height 22
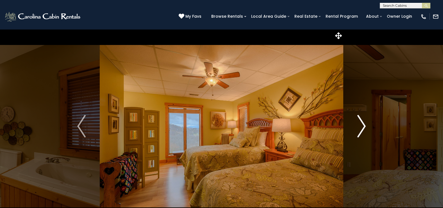
click at [365, 124] on img "Next" at bounding box center [361, 126] width 8 height 22
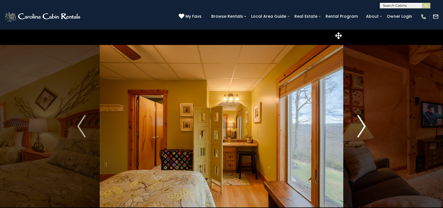
click at [365, 124] on img "Next" at bounding box center [361, 126] width 8 height 22
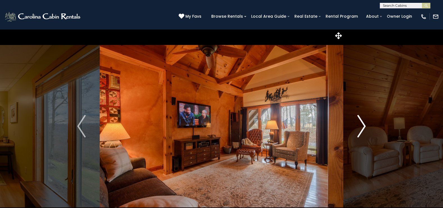
click at [365, 124] on img "Next" at bounding box center [361, 126] width 8 height 22
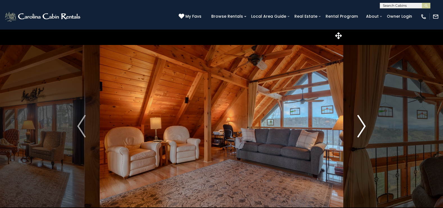
click at [365, 124] on img "Next" at bounding box center [361, 126] width 8 height 22
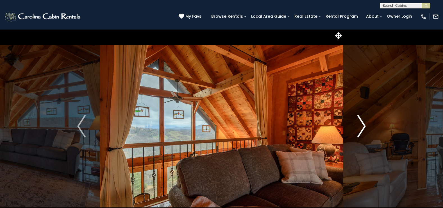
click at [364, 125] on img "Next" at bounding box center [361, 126] width 8 height 22
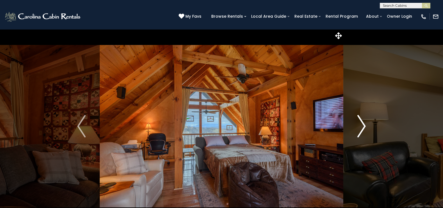
click at [364, 125] on img "Next" at bounding box center [361, 126] width 8 height 22
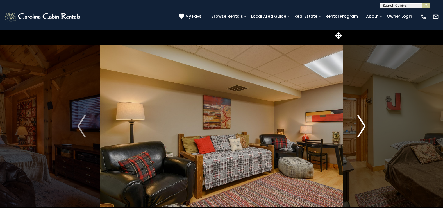
click at [364, 125] on img "Next" at bounding box center [361, 126] width 8 height 22
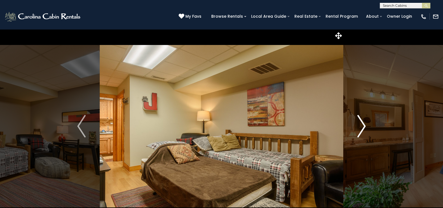
click at [364, 125] on img "Next" at bounding box center [361, 126] width 8 height 22
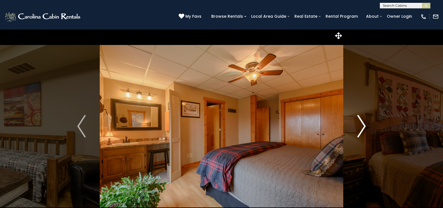
click at [364, 125] on img "Next" at bounding box center [361, 126] width 8 height 22
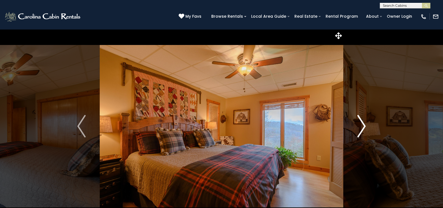
click at [364, 125] on img "Next" at bounding box center [361, 126] width 8 height 22
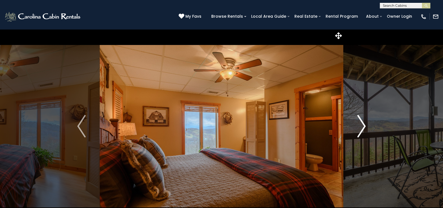
click at [364, 125] on img "Next" at bounding box center [361, 126] width 8 height 22
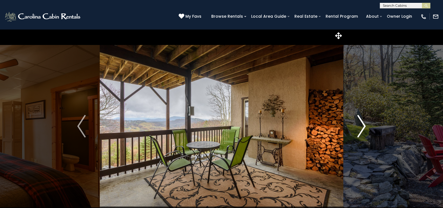
click at [363, 125] on img "Next" at bounding box center [361, 126] width 8 height 22
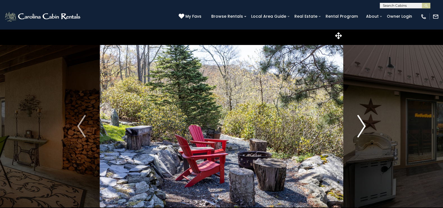
click at [363, 125] on img "Next" at bounding box center [361, 126] width 8 height 22
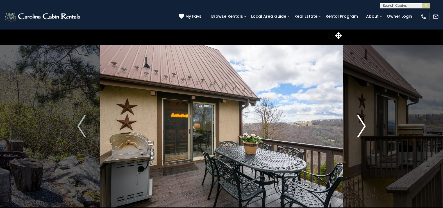
click at [362, 127] on img "Next" at bounding box center [361, 126] width 8 height 22
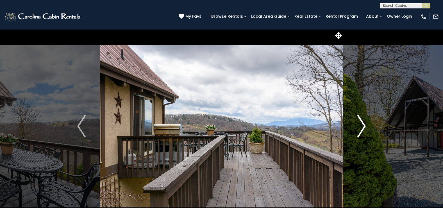
click at [363, 126] on img "Next" at bounding box center [361, 126] width 8 height 22
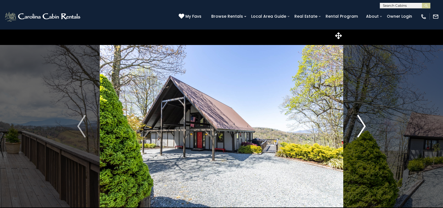
click at [360, 129] on img "Next" at bounding box center [361, 126] width 8 height 22
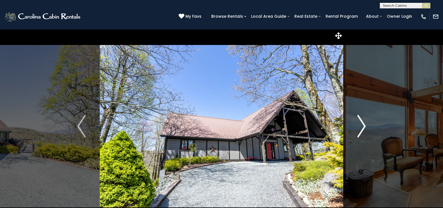
click at [360, 129] on img "Next" at bounding box center [361, 126] width 8 height 22
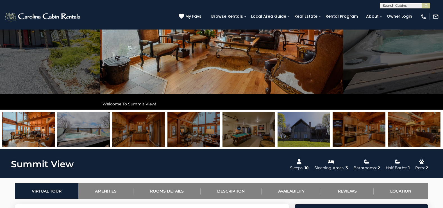
scroll to position [112, 0]
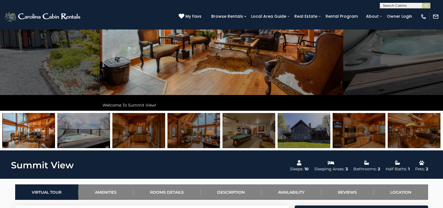
click at [206, 128] on img at bounding box center [193, 130] width 53 height 35
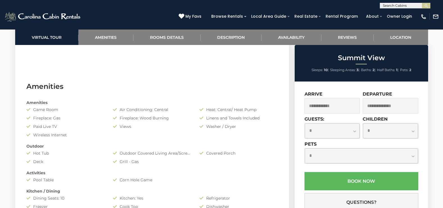
scroll to position [421, 0]
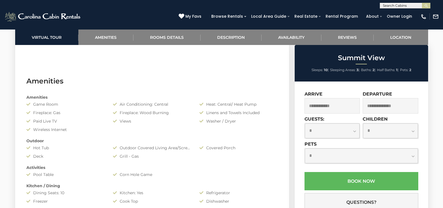
click at [348, 106] on input "text" at bounding box center [332, 105] width 56 height 15
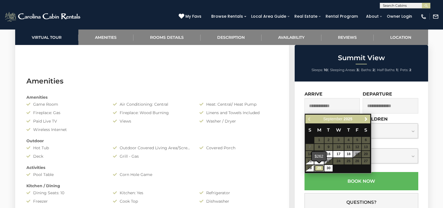
click at [317, 170] on link "29" at bounding box center [319, 168] width 10 height 6
type input "**********"
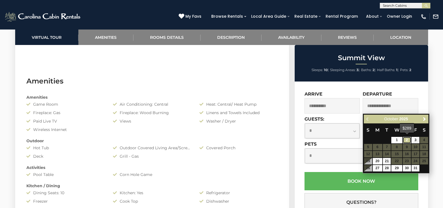
click at [405, 141] on link "2" at bounding box center [406, 140] width 8 height 6
type input "**********"
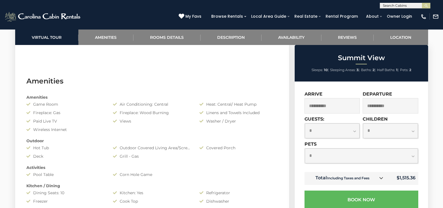
click at [354, 132] on select "**********" at bounding box center [331, 130] width 55 height 15
select select "*"
click at [304, 123] on select "**********" at bounding box center [331, 130] width 55 height 15
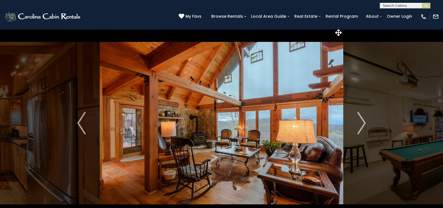
scroll to position [0, 0]
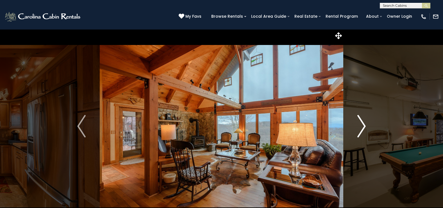
click at [363, 124] on img "Next" at bounding box center [361, 126] width 8 height 22
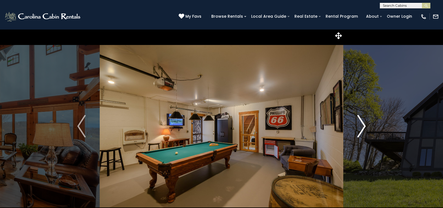
click at [362, 125] on img "Next" at bounding box center [361, 126] width 8 height 22
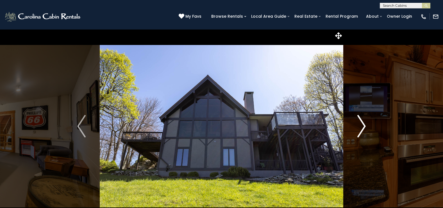
click at [362, 125] on img "Next" at bounding box center [361, 126] width 8 height 22
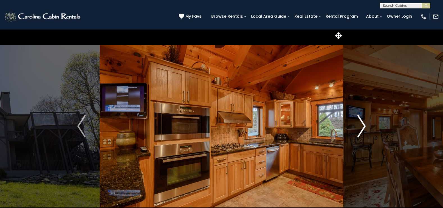
click at [362, 125] on img "Next" at bounding box center [361, 126] width 8 height 22
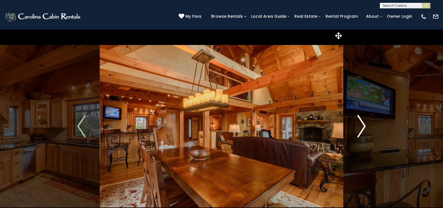
click at [362, 125] on img "Next" at bounding box center [361, 126] width 8 height 22
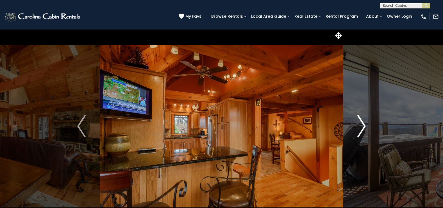
click at [362, 125] on img "Next" at bounding box center [361, 126] width 8 height 22
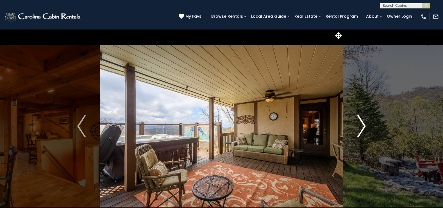
click at [362, 125] on img "Next" at bounding box center [361, 126] width 8 height 22
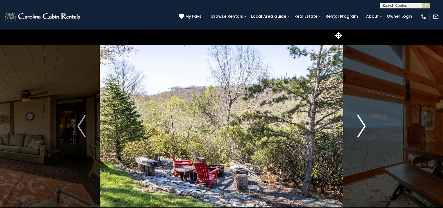
click at [362, 125] on img "Next" at bounding box center [361, 126] width 8 height 22
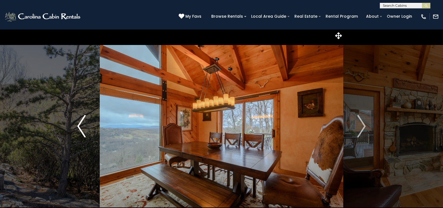
click at [80, 126] on img "Previous" at bounding box center [81, 126] width 8 height 22
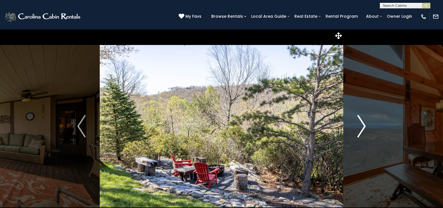
click at [361, 123] on img "Next" at bounding box center [361, 126] width 8 height 22
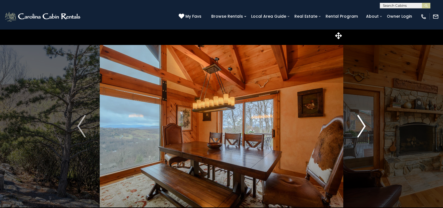
click at [361, 123] on img "Next" at bounding box center [361, 126] width 8 height 22
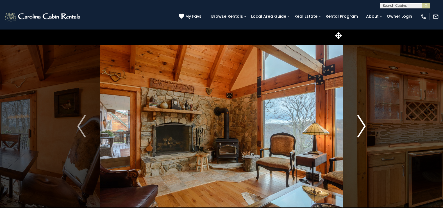
click at [361, 123] on img "Next" at bounding box center [361, 126] width 8 height 22
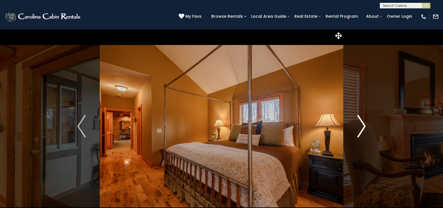
click at [361, 123] on img "Next" at bounding box center [361, 126] width 8 height 22
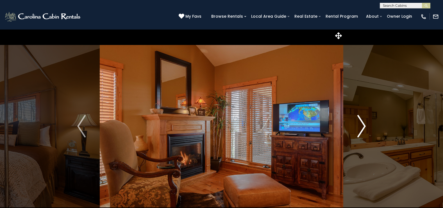
click at [361, 123] on img "Next" at bounding box center [361, 126] width 8 height 22
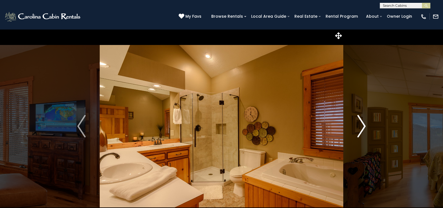
click at [361, 123] on img "Next" at bounding box center [361, 126] width 8 height 22
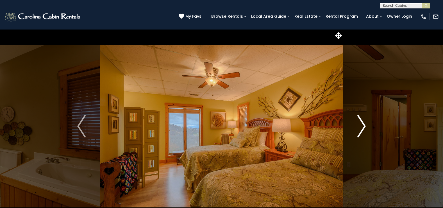
click at [361, 123] on img "Next" at bounding box center [361, 126] width 8 height 22
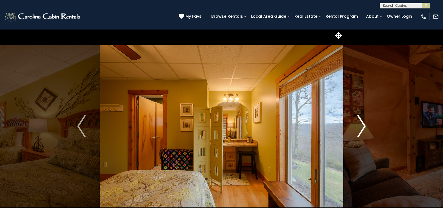
click at [361, 123] on img "Next" at bounding box center [361, 126] width 8 height 22
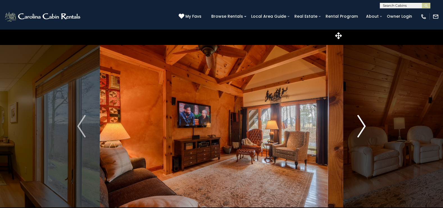
click at [361, 123] on img "Next" at bounding box center [361, 126] width 8 height 22
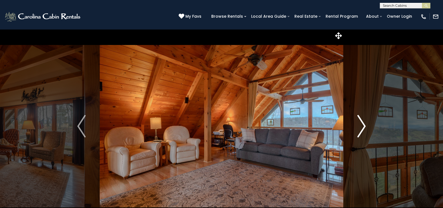
click at [361, 123] on img "Next" at bounding box center [361, 126] width 8 height 22
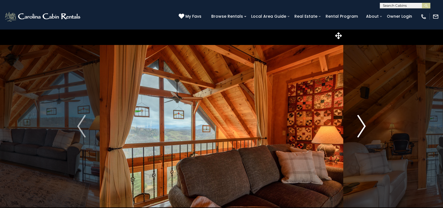
click at [361, 123] on img "Next" at bounding box center [361, 126] width 8 height 22
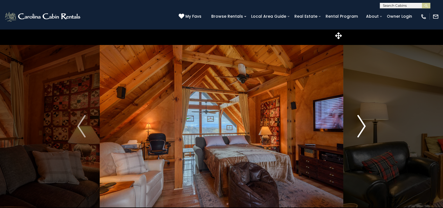
click at [361, 123] on img "Next" at bounding box center [361, 126] width 8 height 22
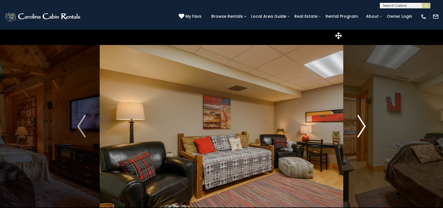
click at [361, 123] on img "Next" at bounding box center [361, 126] width 8 height 22
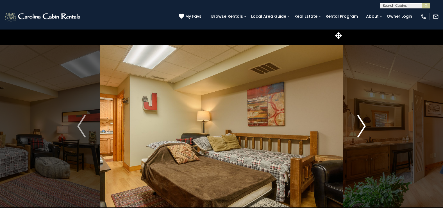
click at [361, 123] on img "Next" at bounding box center [361, 126] width 8 height 22
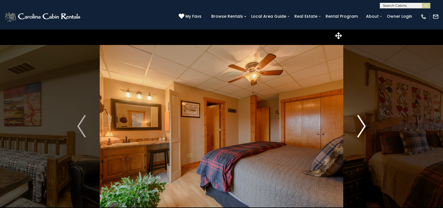
click at [361, 123] on img "Next" at bounding box center [361, 126] width 8 height 22
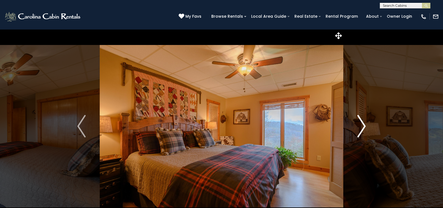
click at [361, 123] on img "Next" at bounding box center [361, 126] width 8 height 22
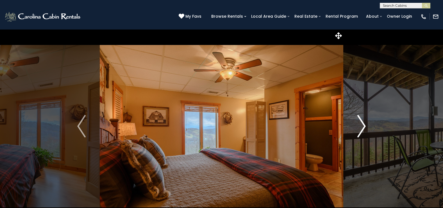
click at [361, 123] on img "Next" at bounding box center [361, 126] width 8 height 22
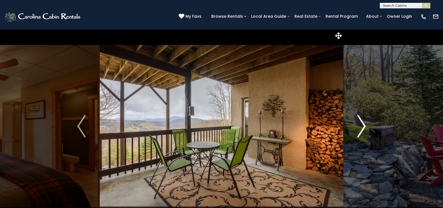
click at [361, 123] on img "Next" at bounding box center [361, 126] width 8 height 22
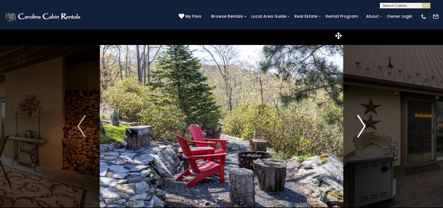
click at [361, 123] on img "Next" at bounding box center [361, 126] width 8 height 22
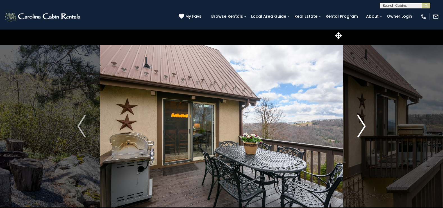
click at [361, 121] on img "Next" at bounding box center [361, 126] width 8 height 22
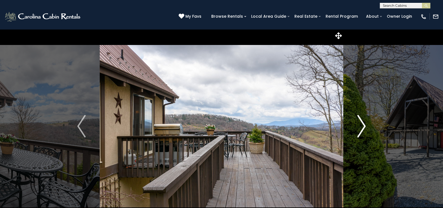
click at [361, 121] on img "Next" at bounding box center [361, 126] width 8 height 22
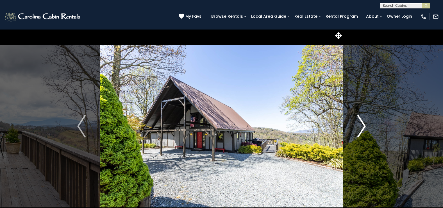
click at [366, 127] on button "Next" at bounding box center [361, 126] width 36 height 194
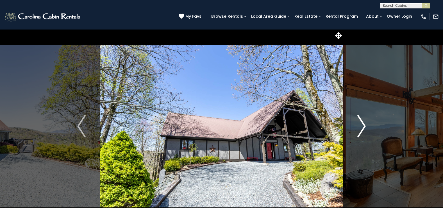
click at [364, 123] on img "Next" at bounding box center [361, 126] width 8 height 22
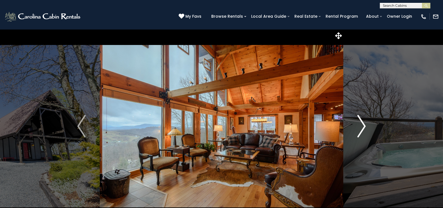
click at [361, 128] on img "Next" at bounding box center [361, 126] width 8 height 22
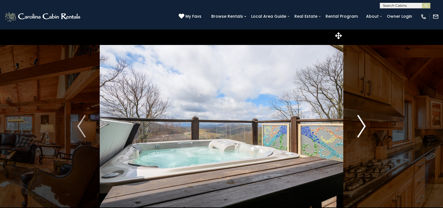
click at [362, 128] on img "Next" at bounding box center [361, 126] width 8 height 22
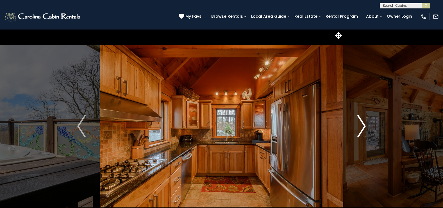
click at [361, 127] on img "Next" at bounding box center [361, 126] width 8 height 22
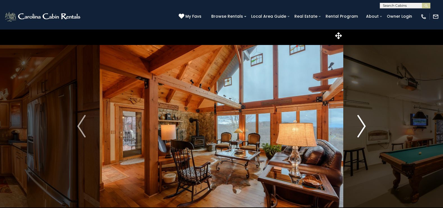
click at [361, 127] on img "Next" at bounding box center [361, 126] width 8 height 22
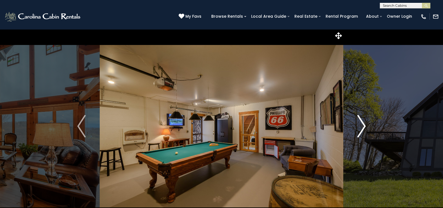
click at [361, 127] on img "Next" at bounding box center [361, 126] width 8 height 22
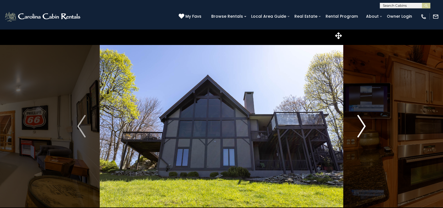
click at [361, 127] on img "Next" at bounding box center [361, 126] width 8 height 22
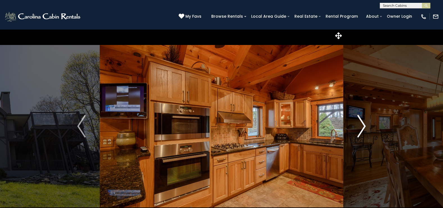
click at [361, 127] on img "Next" at bounding box center [361, 126] width 8 height 22
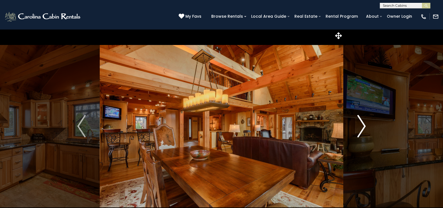
click at [361, 127] on img "Next" at bounding box center [361, 126] width 8 height 22
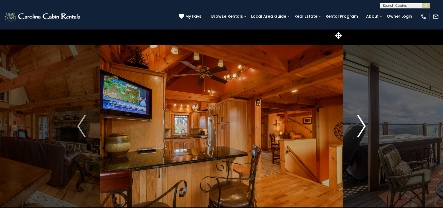
click at [361, 127] on img "Next" at bounding box center [361, 126] width 8 height 22
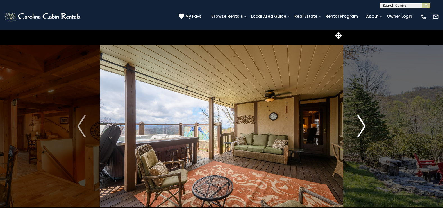
click at [363, 121] on img "Next" at bounding box center [361, 126] width 8 height 22
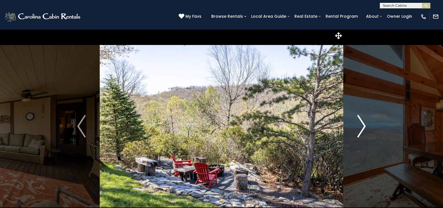
click at [365, 127] on img "Next" at bounding box center [361, 126] width 8 height 22
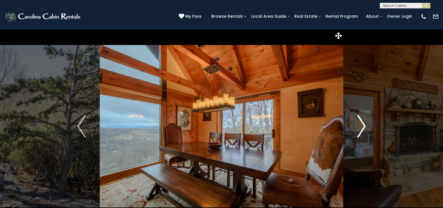
click at [364, 127] on img "Next" at bounding box center [361, 126] width 8 height 22
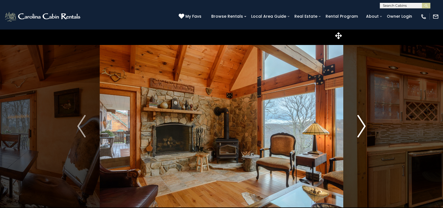
click at [364, 126] on img "Next" at bounding box center [361, 126] width 8 height 22
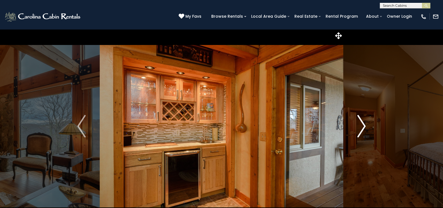
click at [364, 126] on img "Next" at bounding box center [361, 126] width 8 height 22
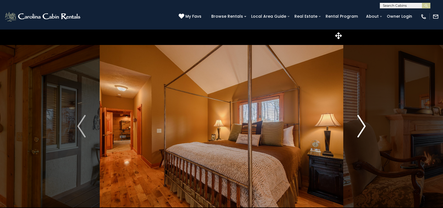
click at [364, 126] on img "Next" at bounding box center [361, 126] width 8 height 22
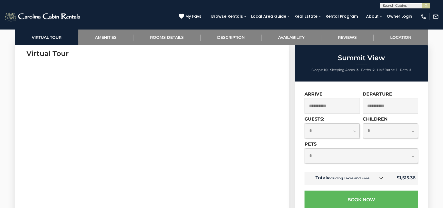
scroll to position [281, 0]
click at [342, 110] on input "**********" at bounding box center [332, 105] width 56 height 15
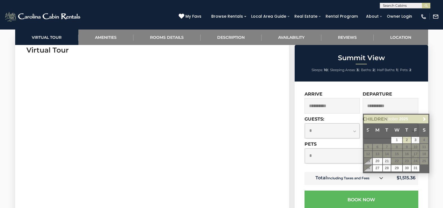
click at [403, 112] on input "**********" at bounding box center [390, 105] width 56 height 15
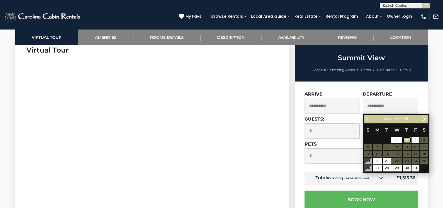
click at [405, 138] on link "2" at bounding box center [406, 140] width 8 height 6
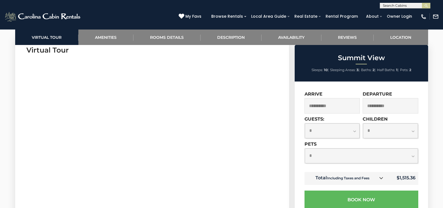
click at [354, 107] on input "**********" at bounding box center [332, 105] width 56 height 15
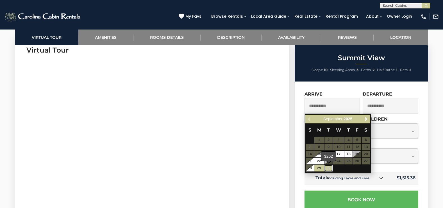
click at [328, 167] on link "30" at bounding box center [328, 168] width 8 height 6
type input "**********"
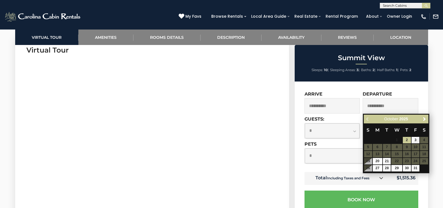
click at [394, 107] on input "**********" at bounding box center [390, 105] width 56 height 15
click at [416, 138] on link "3" at bounding box center [415, 140] width 8 height 6
type input "**********"
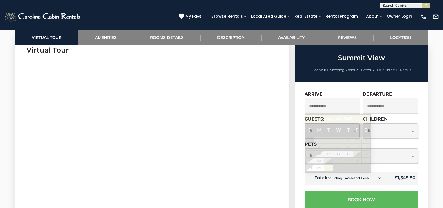
click at [346, 107] on input "**********" at bounding box center [332, 105] width 56 height 15
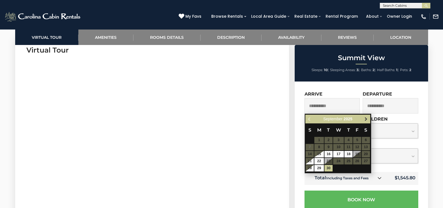
click at [364, 120] on span "Next" at bounding box center [365, 119] width 4 height 4
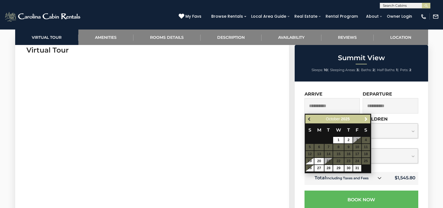
click at [307, 119] on span "Previous" at bounding box center [309, 119] width 4 height 4
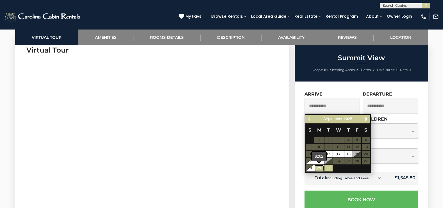
click at [320, 169] on link "29" at bounding box center [319, 168] width 10 height 6
type input "**********"
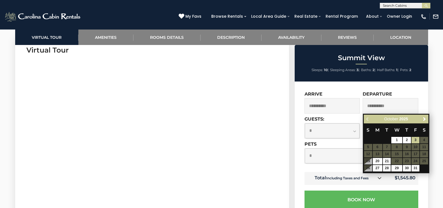
click at [381, 107] on input "**********" at bounding box center [390, 105] width 56 height 15
click at [406, 139] on link "2" at bounding box center [406, 140] width 8 height 6
type input "**********"
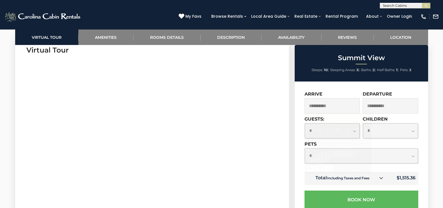
click at [354, 106] on input "**********" at bounding box center [332, 105] width 56 height 15
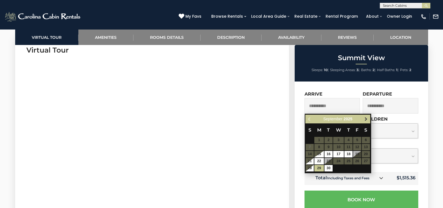
click at [367, 119] on span "Next" at bounding box center [365, 119] width 4 height 4
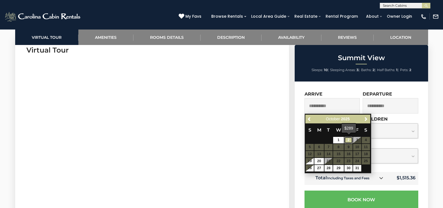
click at [347, 139] on link "2" at bounding box center [348, 140] width 8 height 6
type input "**********"
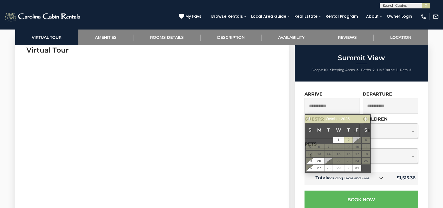
click at [350, 106] on input "**********" at bounding box center [332, 105] width 56 height 15
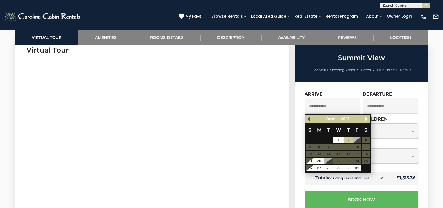
click at [308, 121] on span "Previous" at bounding box center [309, 119] width 4 height 4
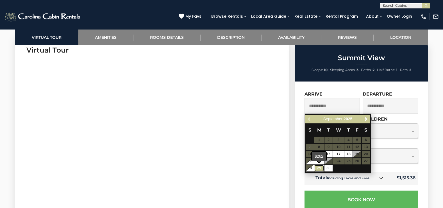
click at [318, 168] on link "29" at bounding box center [319, 168] width 10 height 6
type input "**********"
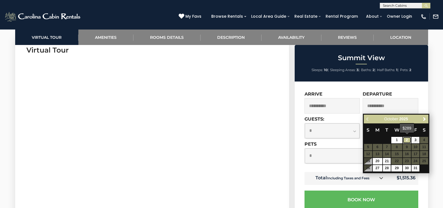
click at [407, 141] on link "2" at bounding box center [406, 140] width 8 height 6
type input "**********"
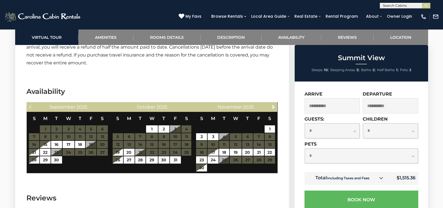
scroll to position [1347, 0]
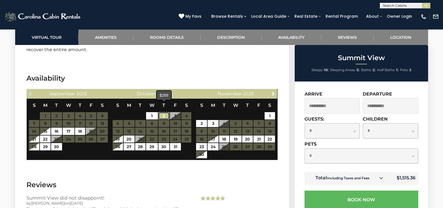
click at [164, 112] on link "2" at bounding box center [163, 115] width 11 height 7
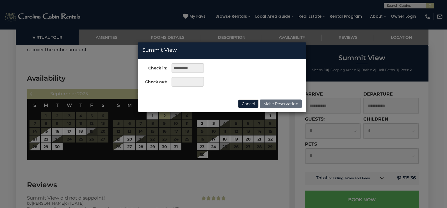
click at [205, 174] on div "**********" at bounding box center [223, 104] width 447 height 208
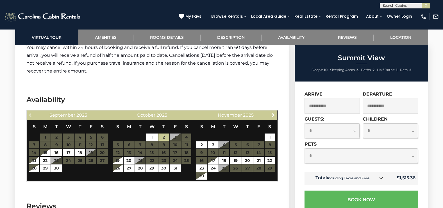
scroll to position [1319, 0]
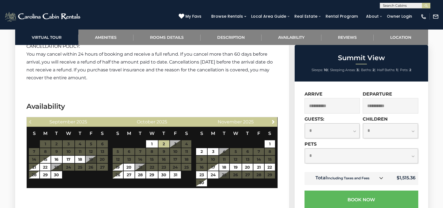
click at [412, 156] on select "**********" at bounding box center [360, 155] width 113 height 15
select select "*"
click at [304, 148] on select "**********" at bounding box center [360, 155] width 113 height 15
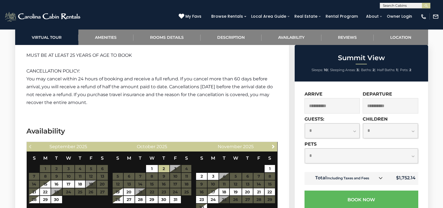
scroll to position [1266, 0]
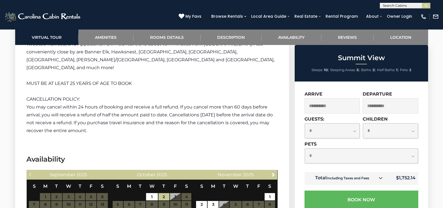
click at [345, 107] on input "**********" at bounding box center [332, 105] width 56 height 15
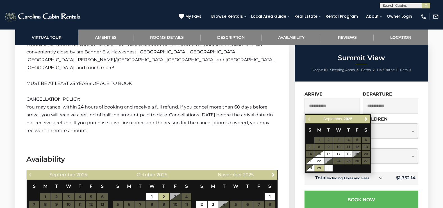
click at [369, 121] on div "Previous Next September 2025" at bounding box center [337, 118] width 65 height 9
click at [368, 118] on span "Next" at bounding box center [365, 119] width 4 height 4
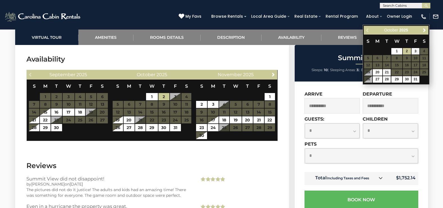
scroll to position [1363, 0]
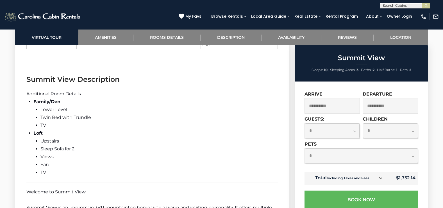
scroll to position [991, 0]
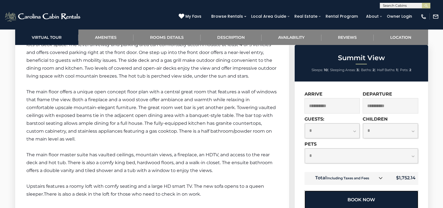
click at [371, 199] on button "Book Now" at bounding box center [361, 199] width 114 height 18
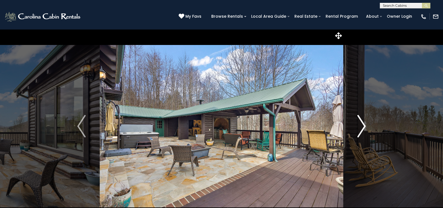
click at [361, 129] on img "Next" at bounding box center [361, 126] width 8 height 22
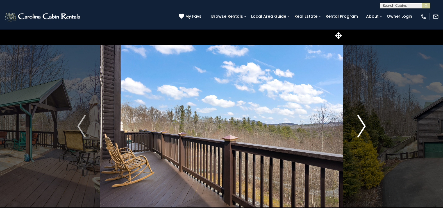
click at [361, 129] on img "Next" at bounding box center [361, 126] width 8 height 22
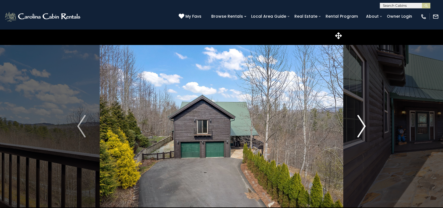
click at [363, 126] on img "Next" at bounding box center [361, 126] width 8 height 22
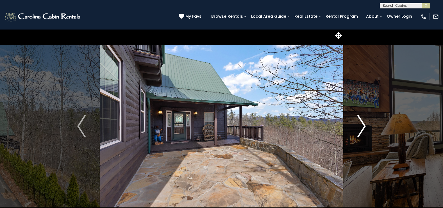
click at [363, 126] on img "Next" at bounding box center [361, 126] width 8 height 22
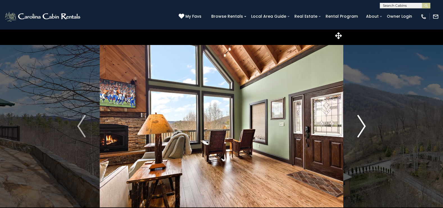
click at [363, 126] on img "Next" at bounding box center [361, 126] width 8 height 22
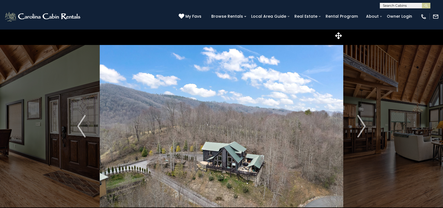
click at [102, 184] on img at bounding box center [221, 126] width 243 height 194
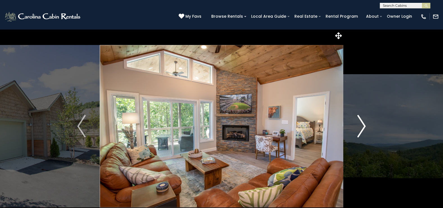
click at [366, 126] on button "Next" at bounding box center [361, 126] width 36 height 194
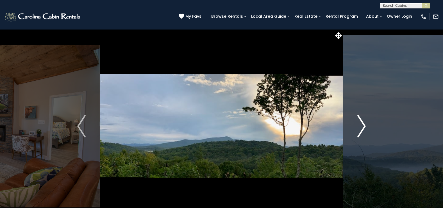
click at [363, 126] on img "Next" at bounding box center [361, 126] width 8 height 22
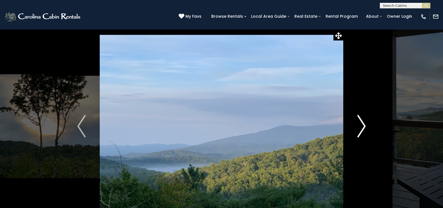
click at [363, 126] on img "Next" at bounding box center [361, 126] width 8 height 22
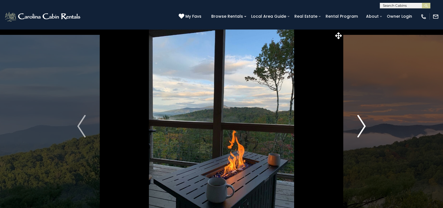
click at [363, 126] on img "Next" at bounding box center [361, 126] width 8 height 22
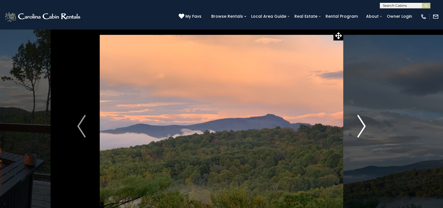
click at [363, 125] on img "Next" at bounding box center [361, 126] width 8 height 22
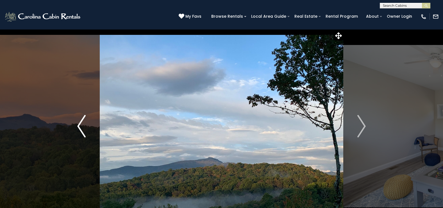
click at [79, 125] on img "Previous" at bounding box center [81, 126] width 8 height 22
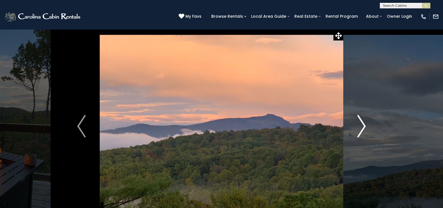
click at [362, 127] on img "Next" at bounding box center [361, 126] width 8 height 22
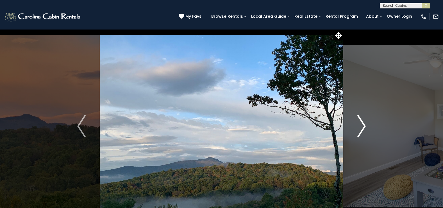
click at [362, 127] on img "Next" at bounding box center [361, 126] width 8 height 22
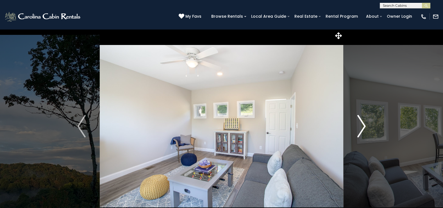
click at [362, 127] on img "Next" at bounding box center [361, 126] width 8 height 22
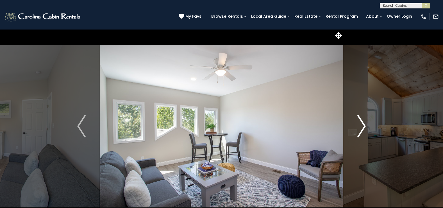
click at [362, 127] on img "Next" at bounding box center [361, 126] width 8 height 22
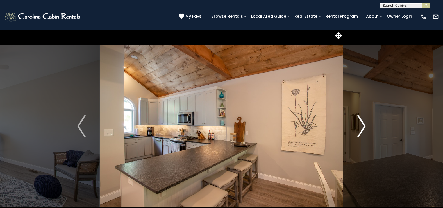
click at [362, 127] on img "Next" at bounding box center [361, 126] width 8 height 22
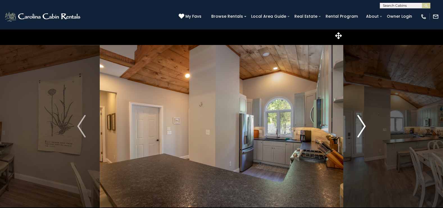
click at [362, 127] on img "Next" at bounding box center [361, 126] width 8 height 22
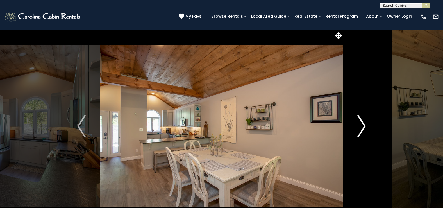
click at [362, 127] on img "Next" at bounding box center [361, 126] width 8 height 22
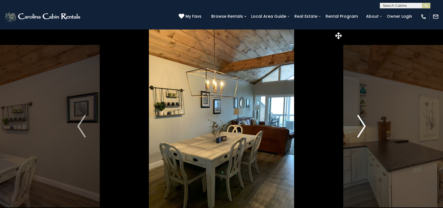
click at [362, 127] on img "Next" at bounding box center [361, 126] width 8 height 22
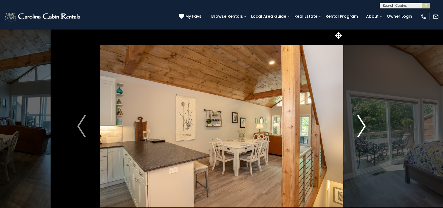
click at [362, 127] on img "Next" at bounding box center [361, 126] width 8 height 22
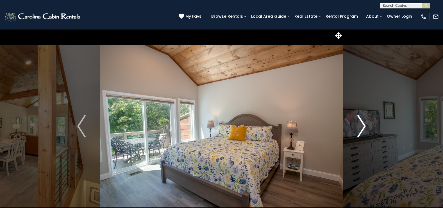
click at [362, 127] on img "Next" at bounding box center [361, 126] width 8 height 22
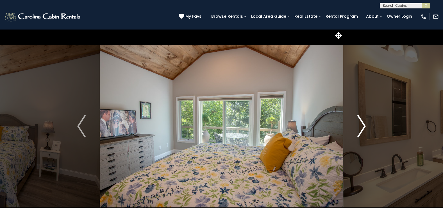
click at [362, 127] on img "Next" at bounding box center [361, 126] width 8 height 22
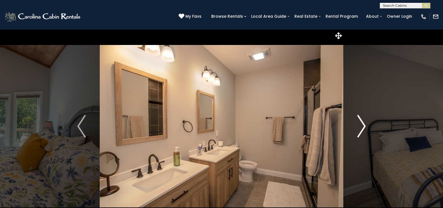
click at [362, 127] on img "Next" at bounding box center [361, 126] width 8 height 22
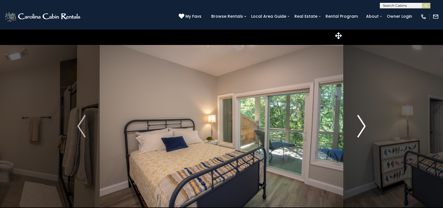
click at [363, 126] on img "Next" at bounding box center [361, 126] width 8 height 22
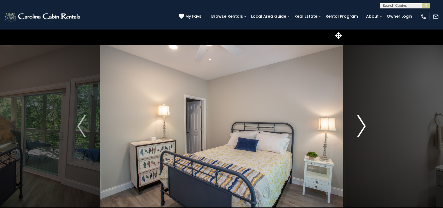
click at [363, 126] on img "Next" at bounding box center [361, 126] width 8 height 22
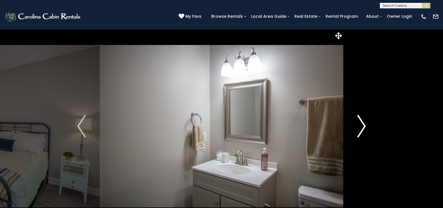
click at [363, 126] on img "Next" at bounding box center [361, 126] width 8 height 22
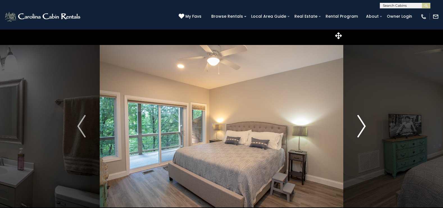
click at [363, 126] on img "Next" at bounding box center [361, 126] width 8 height 22
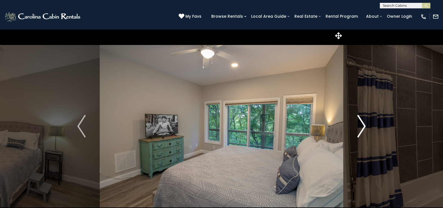
click at [363, 126] on img "Next" at bounding box center [361, 126] width 8 height 22
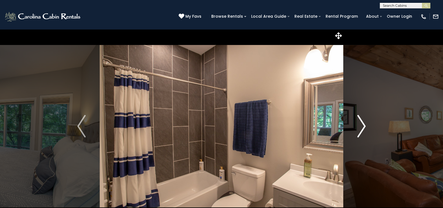
click at [363, 126] on img "Next" at bounding box center [361, 126] width 8 height 22
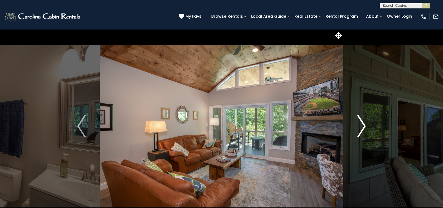
click at [363, 126] on img "Next" at bounding box center [361, 126] width 8 height 22
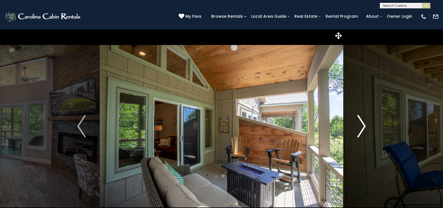
click at [363, 126] on img "Next" at bounding box center [361, 126] width 8 height 22
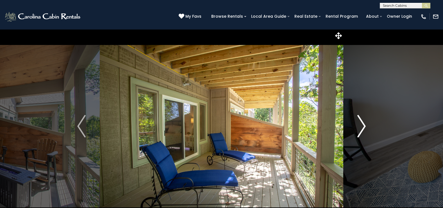
click at [363, 126] on img "Next" at bounding box center [361, 126] width 8 height 22
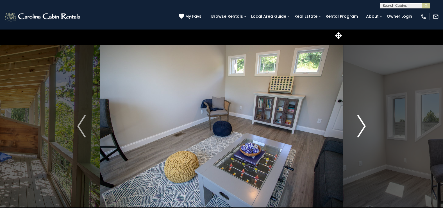
click at [363, 126] on img "Next" at bounding box center [361, 126] width 8 height 22
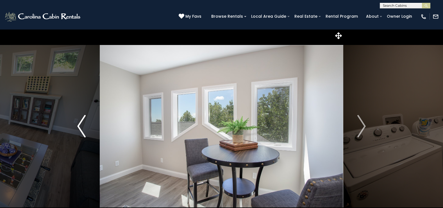
click at [79, 122] on img "Previous" at bounding box center [81, 126] width 8 height 22
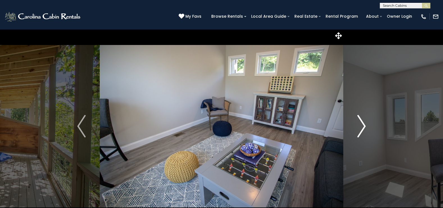
click at [362, 125] on img "Next" at bounding box center [361, 126] width 8 height 22
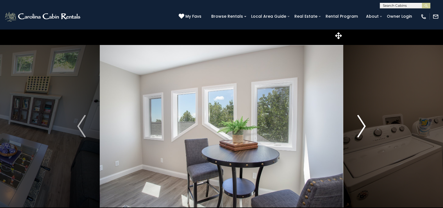
click at [362, 125] on img "Next" at bounding box center [361, 126] width 8 height 22
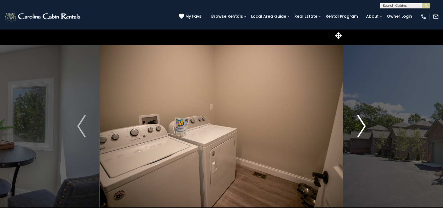
click at [362, 125] on img "Next" at bounding box center [361, 126] width 8 height 22
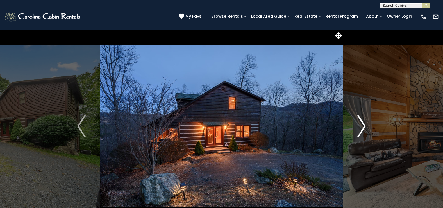
click at [364, 125] on img "Next" at bounding box center [361, 126] width 8 height 22
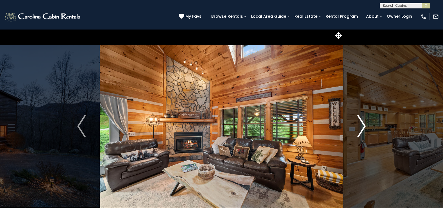
click at [364, 125] on img "Next" at bounding box center [361, 126] width 8 height 22
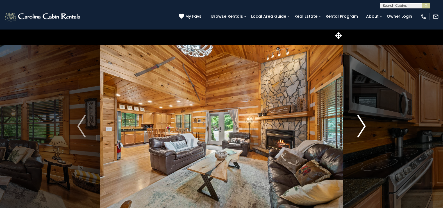
click at [364, 125] on img "Next" at bounding box center [361, 126] width 8 height 22
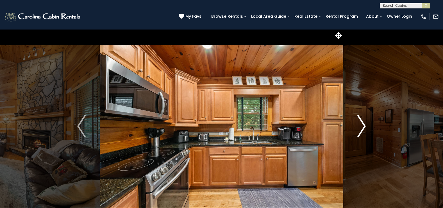
click at [364, 125] on img "Next" at bounding box center [361, 126] width 8 height 22
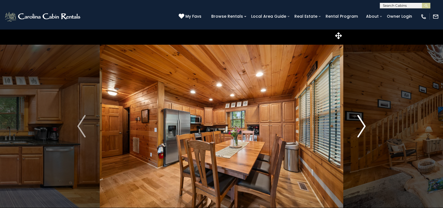
click at [364, 125] on img "Next" at bounding box center [361, 126] width 8 height 22
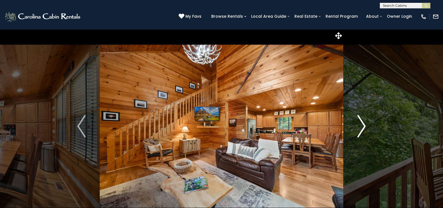
click at [364, 125] on img "Next" at bounding box center [361, 126] width 8 height 22
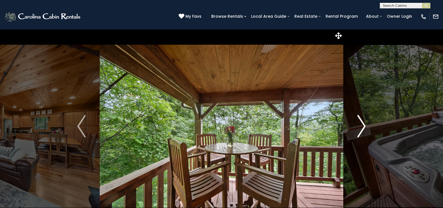
click at [364, 125] on img "Next" at bounding box center [361, 126] width 8 height 22
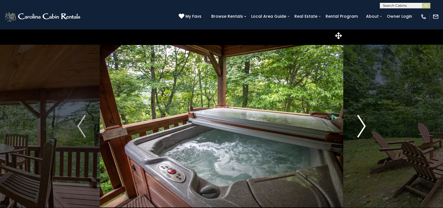
click at [364, 125] on img "Next" at bounding box center [361, 126] width 8 height 22
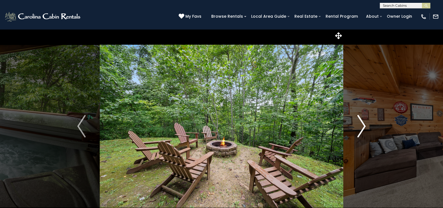
click at [364, 125] on img "Next" at bounding box center [361, 126] width 8 height 22
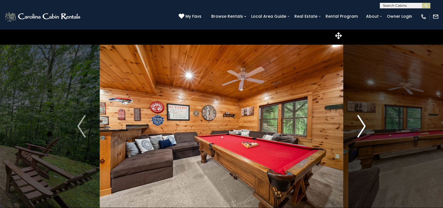
click at [364, 125] on img "Next" at bounding box center [361, 126] width 8 height 22
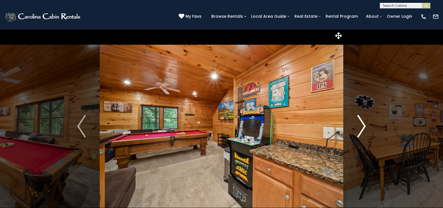
click at [364, 125] on img "Next" at bounding box center [361, 126] width 8 height 22
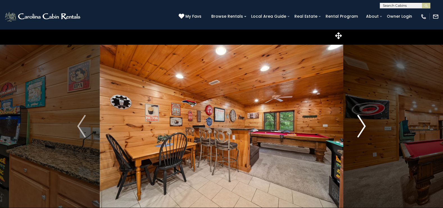
click at [364, 125] on img "Next" at bounding box center [361, 126] width 8 height 22
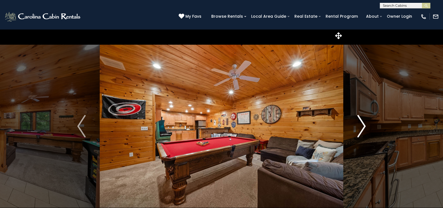
click at [364, 125] on img "Next" at bounding box center [361, 126] width 8 height 22
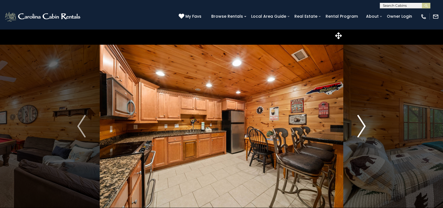
click at [364, 125] on img "Next" at bounding box center [361, 126] width 8 height 22
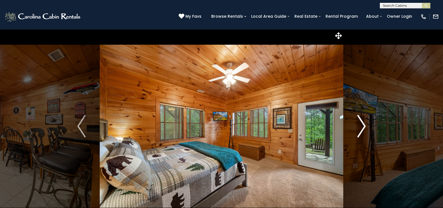
click at [364, 125] on img "Next" at bounding box center [361, 126] width 8 height 22
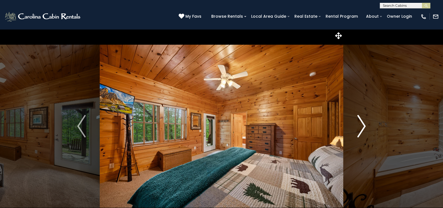
click at [364, 125] on img "Next" at bounding box center [361, 126] width 8 height 22
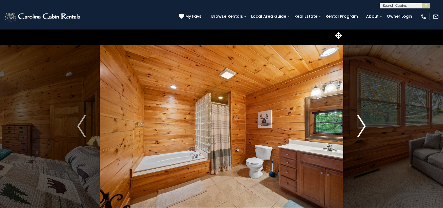
click at [364, 125] on img "Next" at bounding box center [361, 126] width 8 height 22
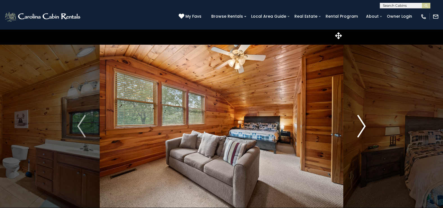
click at [364, 125] on img "Next" at bounding box center [361, 126] width 8 height 22
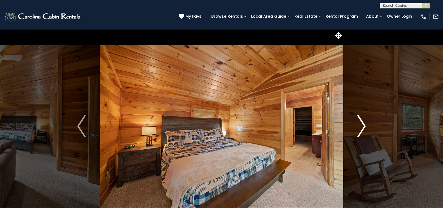
click at [364, 125] on img "Next" at bounding box center [361, 126] width 8 height 22
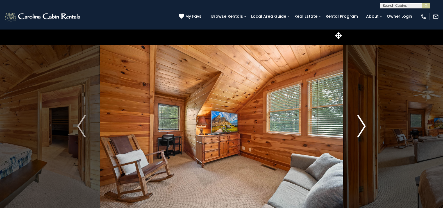
click at [364, 125] on img "Next" at bounding box center [361, 126] width 8 height 22
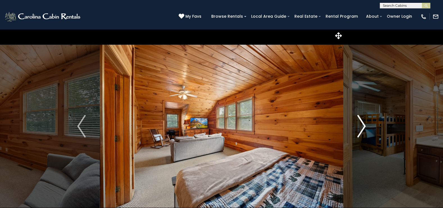
click at [364, 125] on img "Next" at bounding box center [361, 126] width 8 height 22
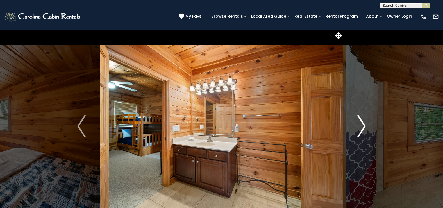
click at [364, 125] on img "Next" at bounding box center [361, 126] width 8 height 22
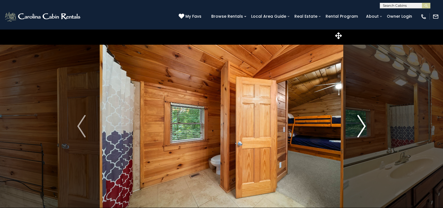
click at [364, 125] on img "Next" at bounding box center [361, 126] width 8 height 22
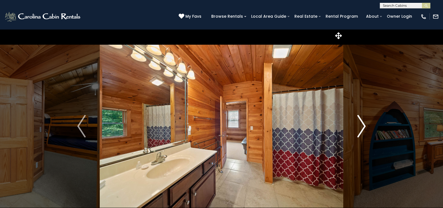
click at [364, 125] on img "Next" at bounding box center [361, 126] width 8 height 22
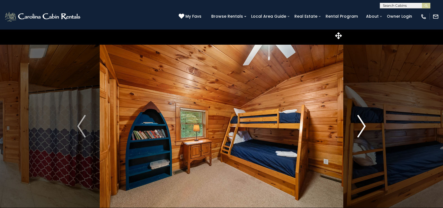
click at [364, 125] on img "Next" at bounding box center [361, 126] width 8 height 22
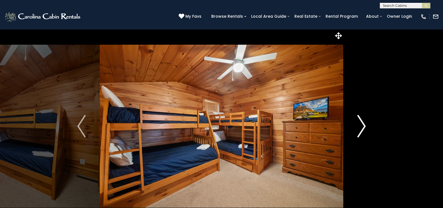
click at [364, 125] on img "Next" at bounding box center [361, 126] width 8 height 22
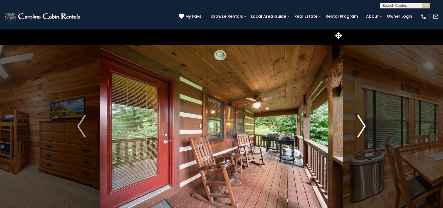
click at [364, 125] on img "Next" at bounding box center [361, 126] width 8 height 22
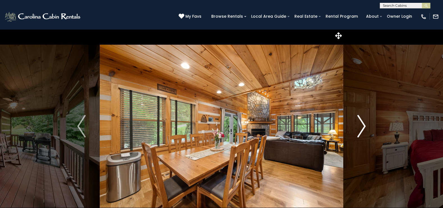
click at [364, 125] on img "Next" at bounding box center [361, 126] width 8 height 22
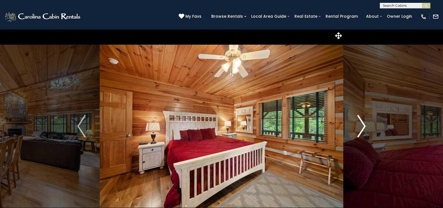
click at [364, 125] on img "Next" at bounding box center [361, 126] width 8 height 22
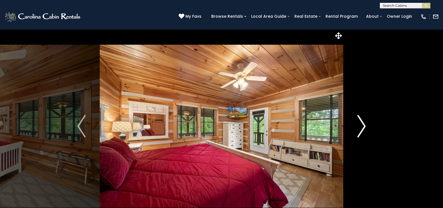
click at [364, 125] on img "Next" at bounding box center [361, 126] width 8 height 22
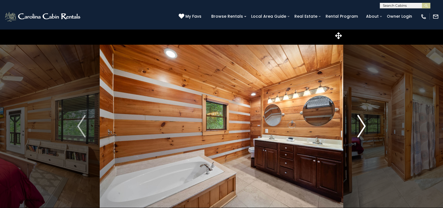
click at [364, 125] on img "Next" at bounding box center [361, 126] width 8 height 22
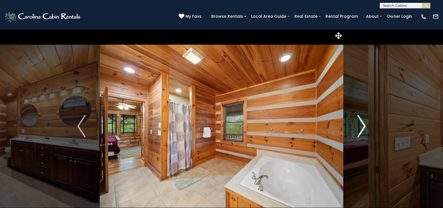
click at [364, 125] on img "Next" at bounding box center [361, 126] width 8 height 22
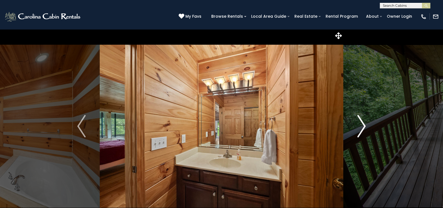
click at [364, 125] on img "Next" at bounding box center [361, 126] width 8 height 22
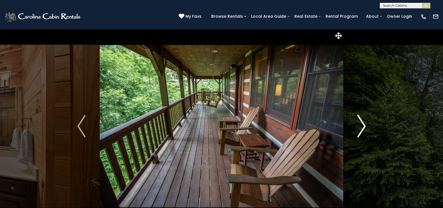
click at [364, 125] on img "Next" at bounding box center [361, 126] width 8 height 22
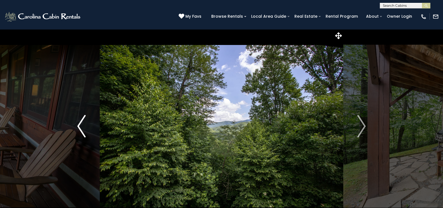
click at [82, 126] on img "Previous" at bounding box center [81, 126] width 8 height 22
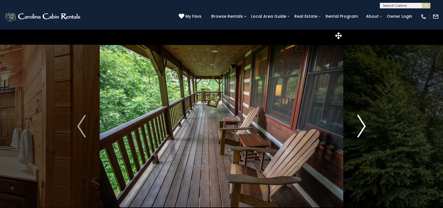
click at [363, 125] on img "Next" at bounding box center [361, 126] width 8 height 22
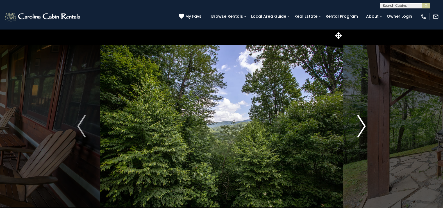
click at [363, 125] on img "Next" at bounding box center [361, 126] width 8 height 22
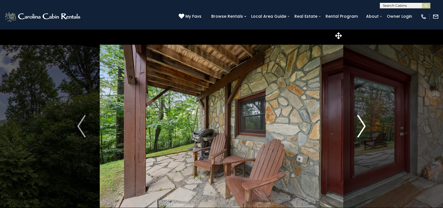
click at [363, 125] on img "Next" at bounding box center [361, 126] width 8 height 22
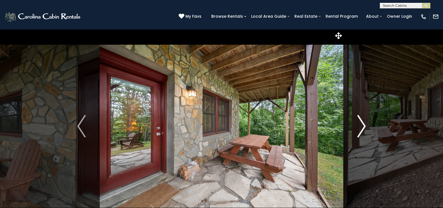
click at [363, 125] on img "Next" at bounding box center [361, 126] width 8 height 22
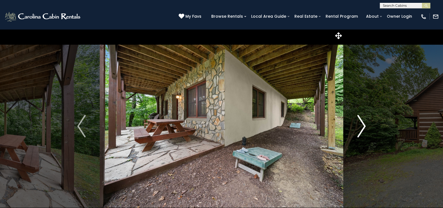
click at [363, 125] on img "Next" at bounding box center [361, 126] width 8 height 22
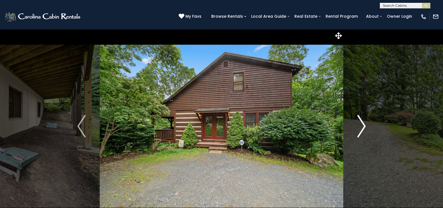
click at [363, 125] on img "Next" at bounding box center [361, 126] width 8 height 22
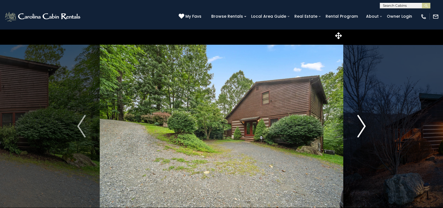
click at [363, 125] on img "Next" at bounding box center [361, 126] width 8 height 22
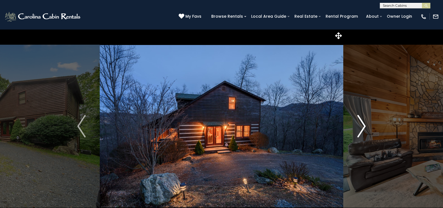
click at [363, 125] on img "Next" at bounding box center [361, 126] width 8 height 22
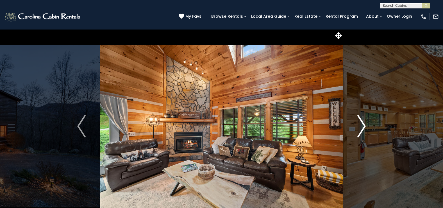
click at [363, 125] on img "Next" at bounding box center [361, 126] width 8 height 22
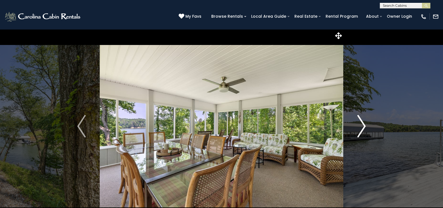
click at [364, 126] on img "Next" at bounding box center [361, 126] width 8 height 22
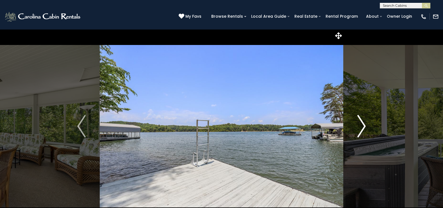
click at [364, 126] on img "Next" at bounding box center [361, 126] width 8 height 22
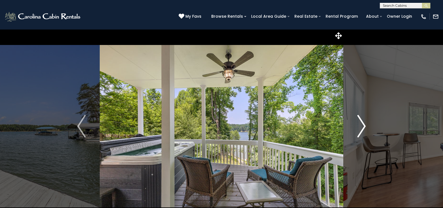
click at [364, 126] on img "Next" at bounding box center [361, 126] width 8 height 22
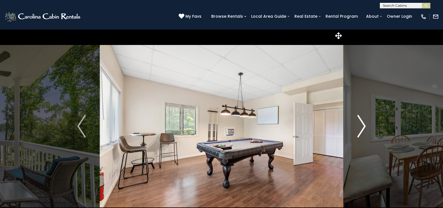
click at [363, 124] on img "Next" at bounding box center [361, 126] width 8 height 22
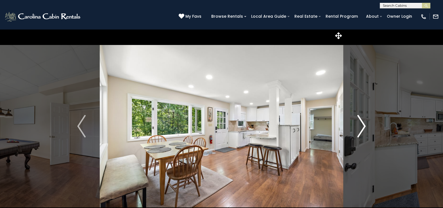
click at [363, 124] on img "Next" at bounding box center [361, 126] width 8 height 22
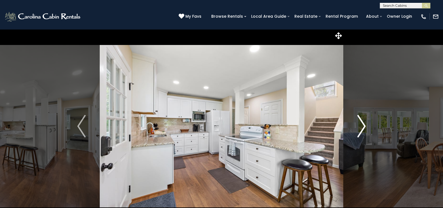
click at [363, 124] on img "Next" at bounding box center [361, 126] width 8 height 22
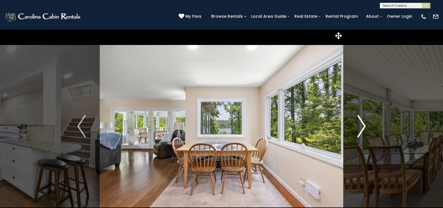
click at [363, 124] on img "Next" at bounding box center [361, 126] width 8 height 22
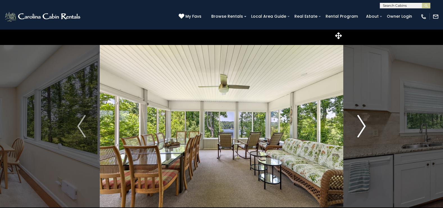
click at [363, 124] on img "Next" at bounding box center [361, 126] width 8 height 22
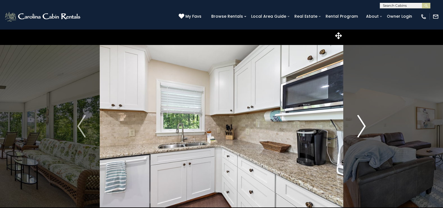
click at [363, 124] on img "Next" at bounding box center [361, 126] width 8 height 22
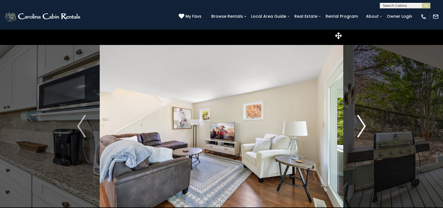
click at [363, 124] on img "Next" at bounding box center [361, 126] width 8 height 22
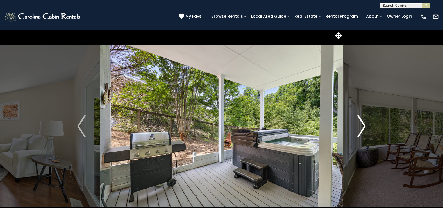
click at [363, 124] on img "Next" at bounding box center [361, 126] width 8 height 22
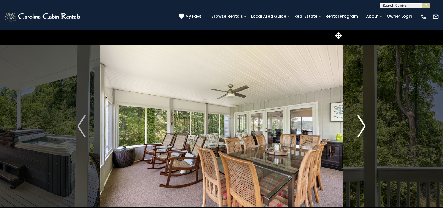
click at [363, 124] on img "Next" at bounding box center [361, 126] width 8 height 22
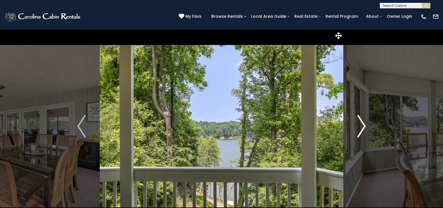
click at [363, 124] on img "Next" at bounding box center [361, 126] width 8 height 22
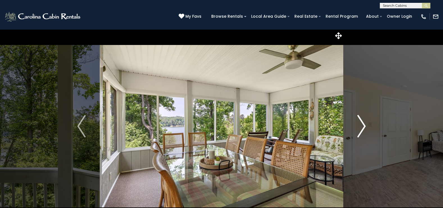
click at [363, 124] on img "Next" at bounding box center [361, 126] width 8 height 22
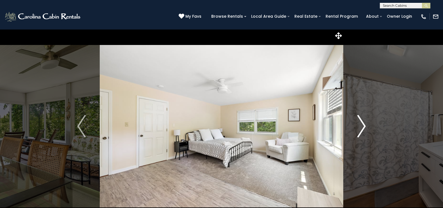
click at [363, 124] on img "Next" at bounding box center [361, 126] width 8 height 22
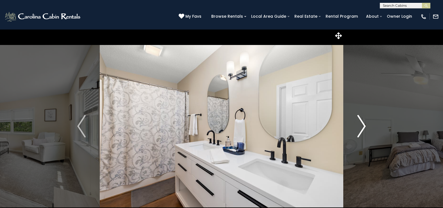
click at [363, 124] on img "Next" at bounding box center [361, 126] width 8 height 22
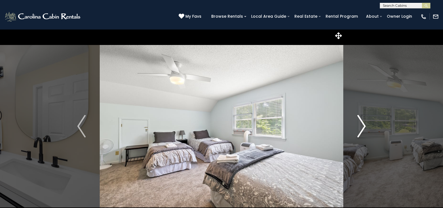
click at [363, 124] on img "Next" at bounding box center [361, 126] width 8 height 22
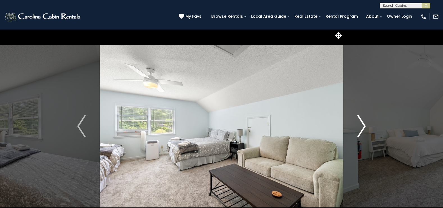
click at [363, 124] on img "Next" at bounding box center [361, 126] width 8 height 22
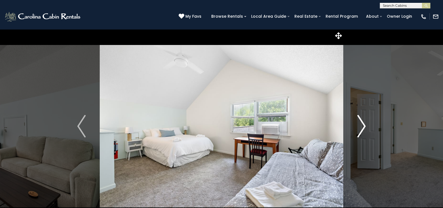
click at [363, 124] on img "Next" at bounding box center [361, 126] width 8 height 22
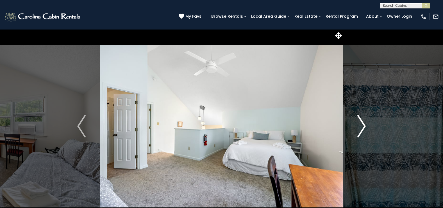
click at [363, 124] on img "Next" at bounding box center [361, 126] width 8 height 22
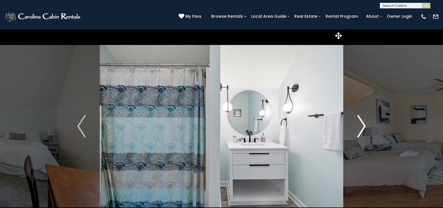
click at [363, 124] on img "Next" at bounding box center [361, 126] width 8 height 22
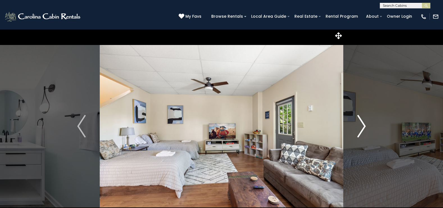
click at [363, 124] on img "Next" at bounding box center [361, 126] width 8 height 22
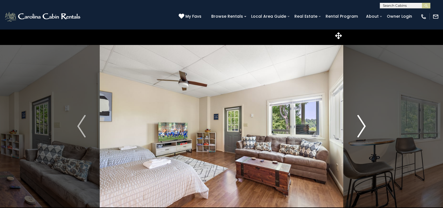
click at [363, 124] on img "Next" at bounding box center [361, 126] width 8 height 22
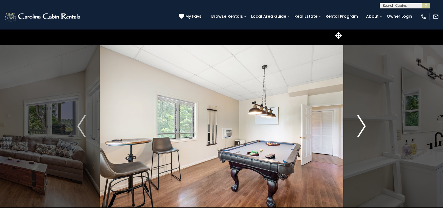
click at [363, 124] on img "Next" at bounding box center [361, 126] width 8 height 22
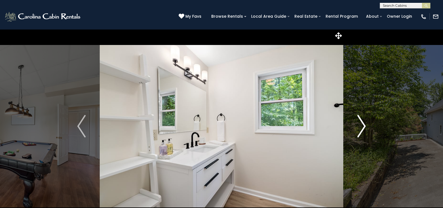
click at [363, 124] on img "Next" at bounding box center [361, 126] width 8 height 22
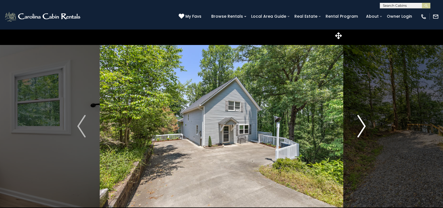
click at [363, 124] on img "Next" at bounding box center [361, 126] width 8 height 22
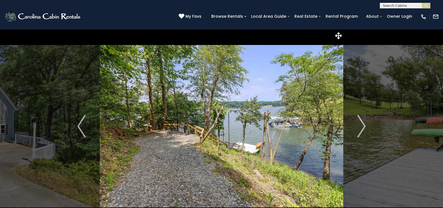
click at [271, 137] on img at bounding box center [221, 126] width 243 height 194
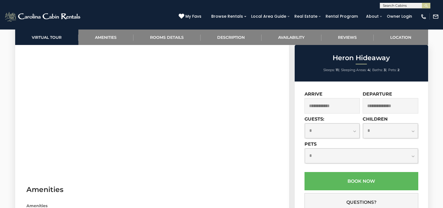
scroll to position [317, 0]
drag, startPoint x: 439, startPoint y: 63, endPoint x: 434, endPoint y: 109, distance: 46.0
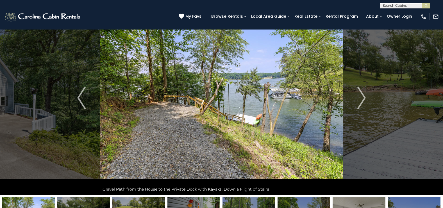
scroll to position [0, 0]
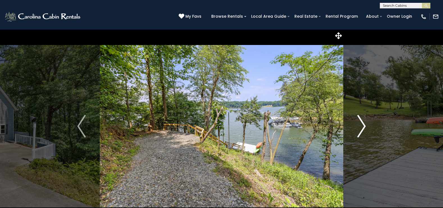
click at [363, 125] on img "Next" at bounding box center [361, 126] width 8 height 22
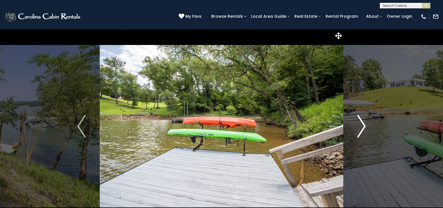
click at [363, 125] on img "Next" at bounding box center [361, 126] width 8 height 22
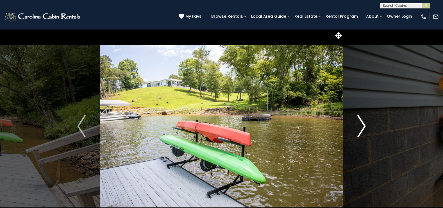
click at [363, 125] on img "Next" at bounding box center [361, 126] width 8 height 22
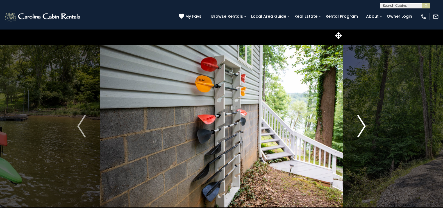
click at [363, 125] on img "Next" at bounding box center [361, 126] width 8 height 22
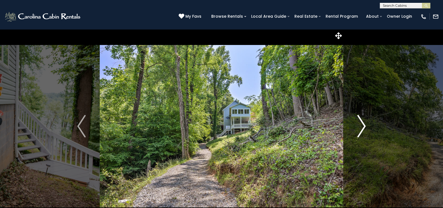
click at [363, 125] on img "Next" at bounding box center [361, 126] width 8 height 22
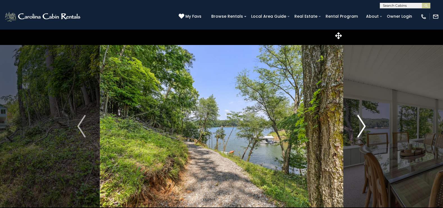
click at [363, 125] on img "Next" at bounding box center [361, 126] width 8 height 22
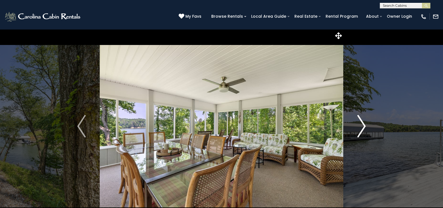
click at [363, 125] on img "Next" at bounding box center [361, 126] width 8 height 22
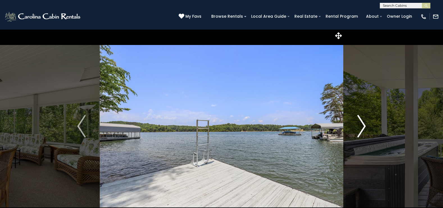
click at [363, 125] on img "Next" at bounding box center [361, 126] width 8 height 22
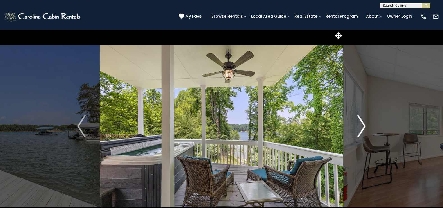
click at [363, 125] on img "Next" at bounding box center [361, 126] width 8 height 22
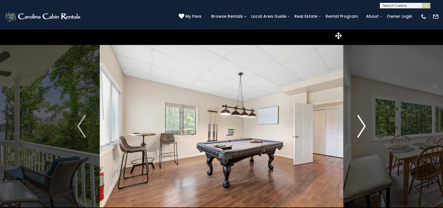
click at [363, 125] on img "Next" at bounding box center [361, 126] width 8 height 22
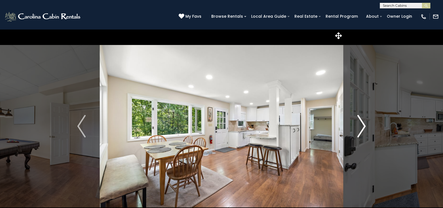
click at [363, 125] on img "Next" at bounding box center [361, 126] width 8 height 22
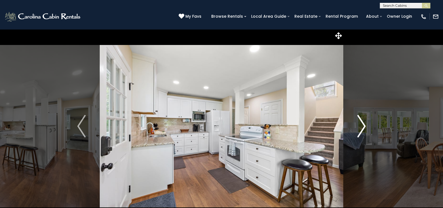
click at [363, 125] on img "Next" at bounding box center [361, 126] width 8 height 22
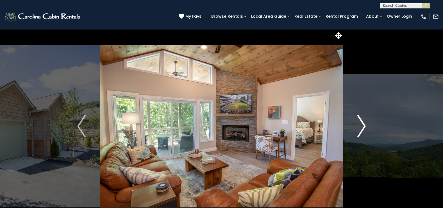
click at [365, 128] on img "Next" at bounding box center [361, 126] width 8 height 22
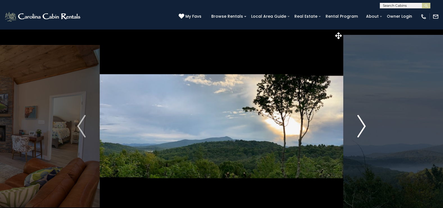
click at [365, 128] on img "Next" at bounding box center [361, 126] width 8 height 22
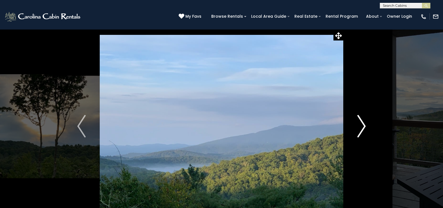
click at [365, 128] on img "Next" at bounding box center [361, 126] width 8 height 22
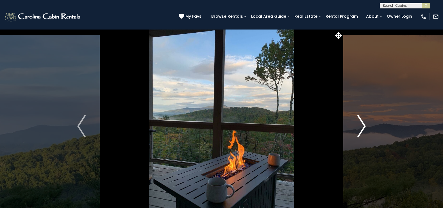
click at [365, 128] on img "Next" at bounding box center [361, 126] width 8 height 22
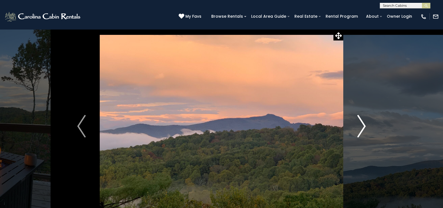
click at [365, 128] on img "Next" at bounding box center [361, 126] width 8 height 22
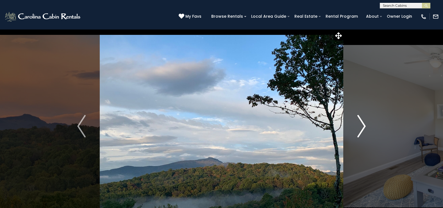
click at [365, 128] on img "Next" at bounding box center [361, 126] width 8 height 22
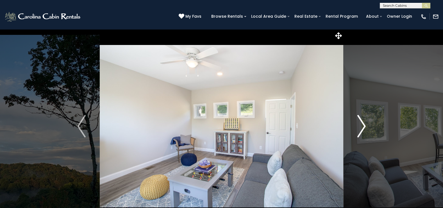
click at [365, 128] on img "Next" at bounding box center [361, 126] width 8 height 22
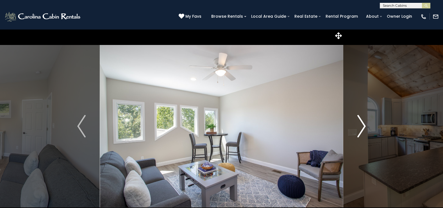
click at [365, 128] on img "Next" at bounding box center [361, 126] width 8 height 22
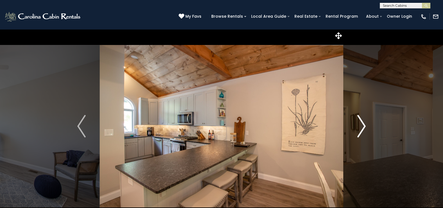
click at [364, 127] on img "Next" at bounding box center [361, 126] width 8 height 22
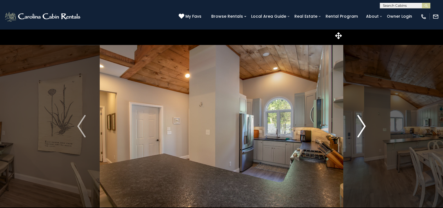
click at [364, 127] on img "Next" at bounding box center [361, 126] width 8 height 22
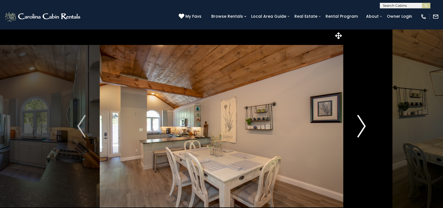
click at [364, 127] on img "Next" at bounding box center [361, 126] width 8 height 22
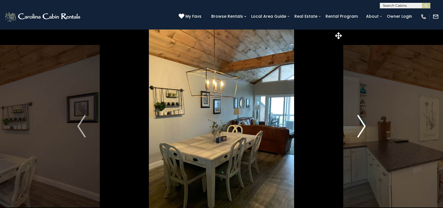
click at [364, 127] on img "Next" at bounding box center [361, 126] width 8 height 22
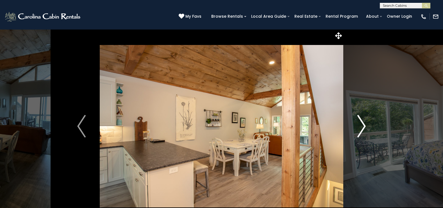
click at [364, 127] on img "Next" at bounding box center [361, 126] width 8 height 22
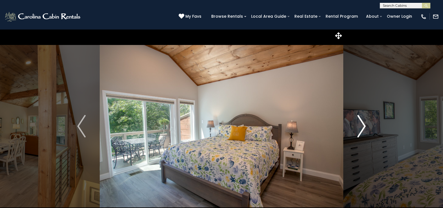
click at [364, 127] on img "Next" at bounding box center [361, 126] width 8 height 22
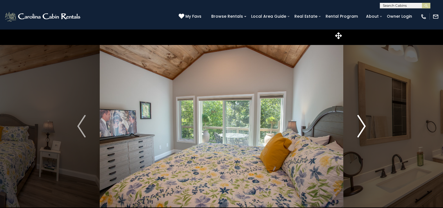
click at [364, 127] on img "Next" at bounding box center [361, 126] width 8 height 22
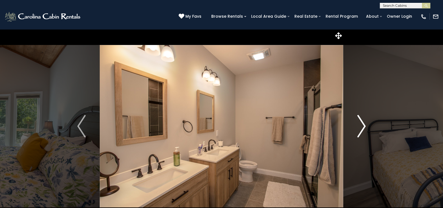
click at [364, 127] on img "Next" at bounding box center [361, 126] width 8 height 22
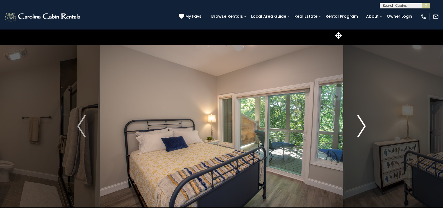
click at [364, 127] on img "Next" at bounding box center [361, 126] width 8 height 22
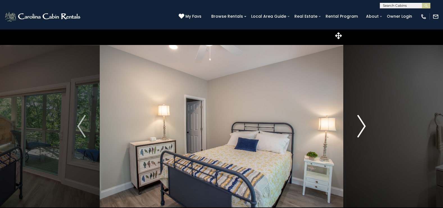
click at [364, 127] on img "Next" at bounding box center [361, 126] width 8 height 22
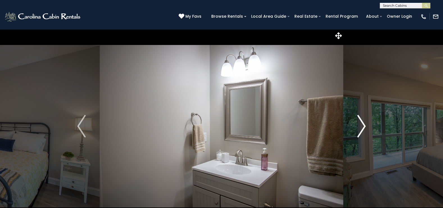
click at [364, 127] on img "Next" at bounding box center [361, 126] width 8 height 22
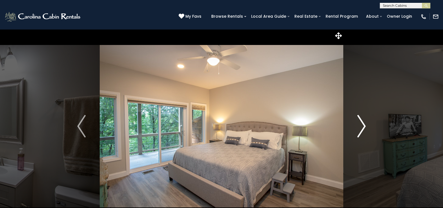
click at [364, 127] on img "Next" at bounding box center [361, 126] width 8 height 22
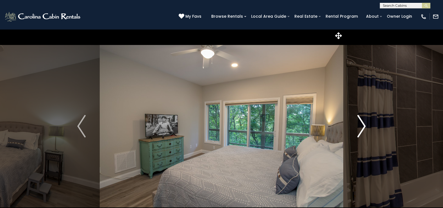
click at [364, 127] on img "Next" at bounding box center [361, 126] width 8 height 22
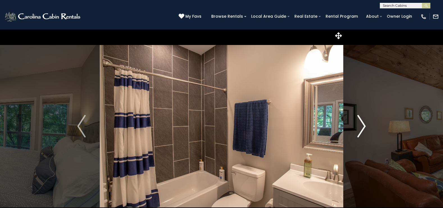
click at [364, 127] on img "Next" at bounding box center [361, 126] width 8 height 22
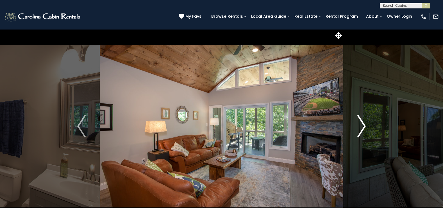
click at [364, 127] on img "Next" at bounding box center [361, 126] width 8 height 22
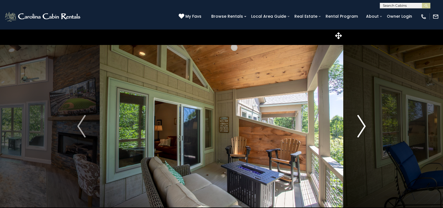
click at [364, 127] on img "Next" at bounding box center [361, 126] width 8 height 22
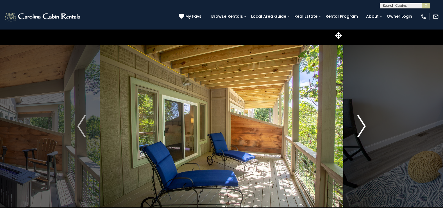
click at [364, 127] on img "Next" at bounding box center [361, 126] width 8 height 22
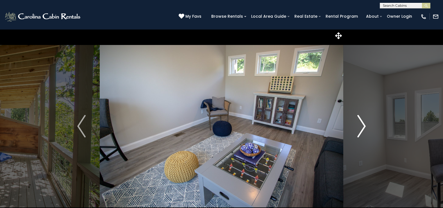
click at [364, 127] on img "Next" at bounding box center [361, 126] width 8 height 22
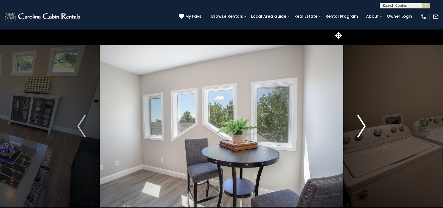
click at [364, 127] on img "Next" at bounding box center [361, 126] width 8 height 22
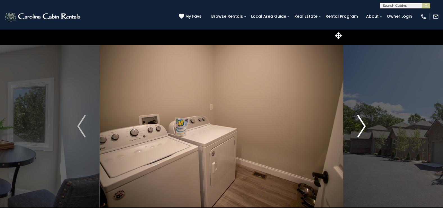
click at [364, 127] on img "Next" at bounding box center [361, 126] width 8 height 22
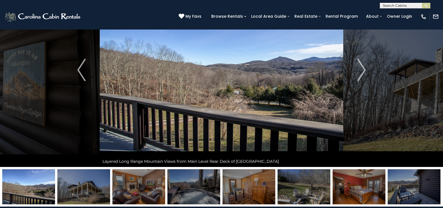
scroll to position [28, 0]
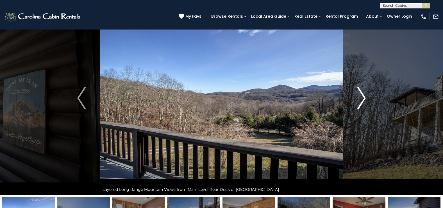
click at [361, 98] on img "Next" at bounding box center [361, 98] width 8 height 22
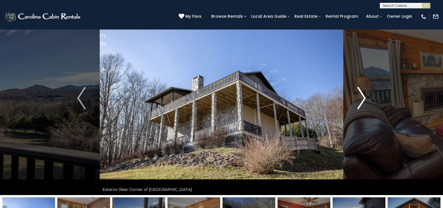
click at [364, 97] on img "Next" at bounding box center [361, 98] width 8 height 22
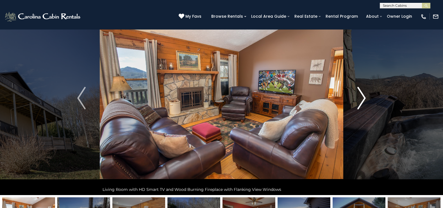
click at [364, 97] on img "Next" at bounding box center [361, 98] width 8 height 22
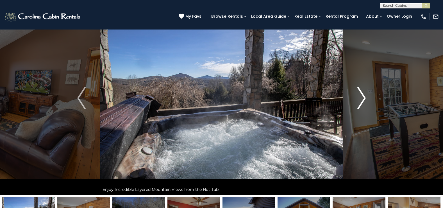
click at [364, 97] on img "Next" at bounding box center [361, 98] width 8 height 22
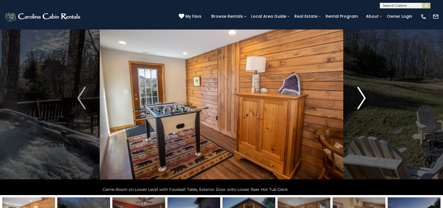
click at [364, 97] on img "Next" at bounding box center [361, 98] width 8 height 22
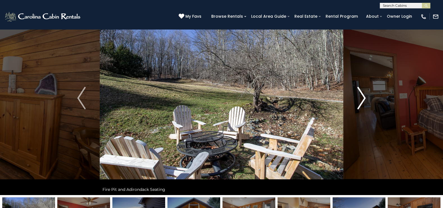
click at [364, 97] on img "Next" at bounding box center [361, 98] width 8 height 22
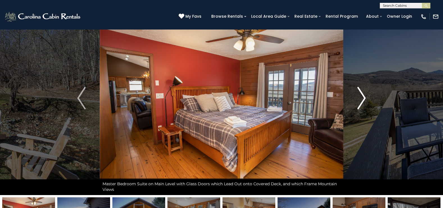
click at [364, 97] on img "Next" at bounding box center [361, 98] width 8 height 22
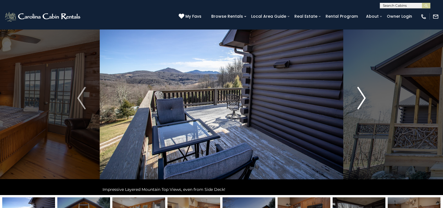
click at [364, 97] on img "Next" at bounding box center [361, 98] width 8 height 22
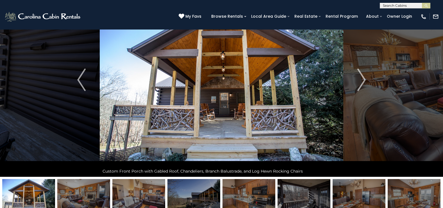
scroll to position [56, 0]
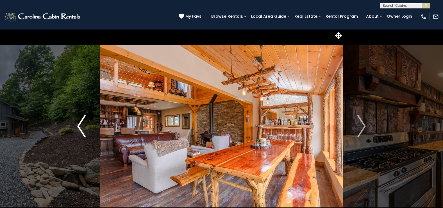
click at [79, 128] on img "Previous" at bounding box center [81, 126] width 8 height 22
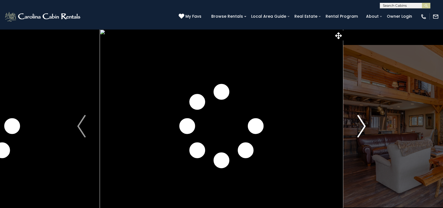
click at [362, 126] on img "Next" at bounding box center [361, 126] width 8 height 22
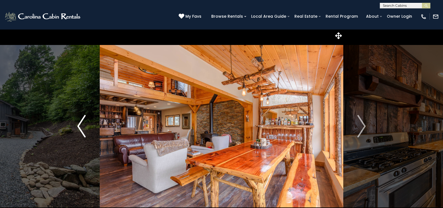
click at [80, 134] on img "Previous" at bounding box center [81, 126] width 8 height 22
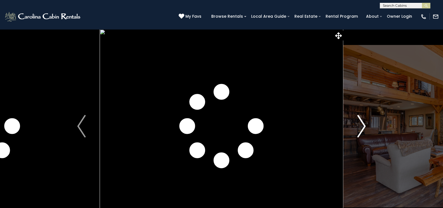
click at [364, 123] on img "Next" at bounding box center [361, 126] width 8 height 22
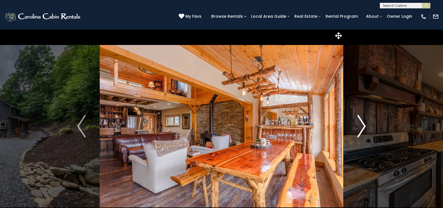
click at [363, 123] on img "Next" at bounding box center [361, 126] width 8 height 22
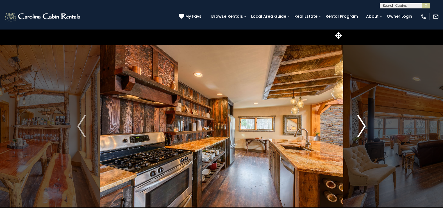
click at [363, 124] on img "Next" at bounding box center [361, 126] width 8 height 22
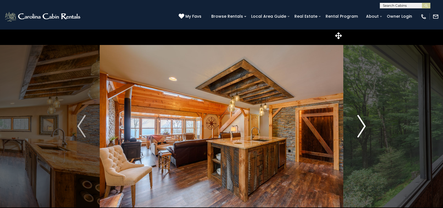
click at [363, 124] on img "Next" at bounding box center [361, 126] width 8 height 22
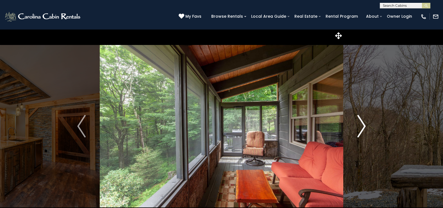
click at [363, 124] on img "Next" at bounding box center [361, 126] width 8 height 22
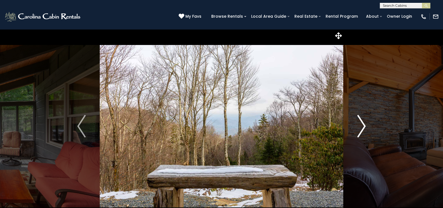
click at [363, 124] on img "Next" at bounding box center [361, 126] width 8 height 22
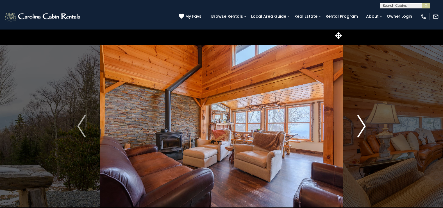
click at [363, 124] on img "Next" at bounding box center [361, 126] width 8 height 22
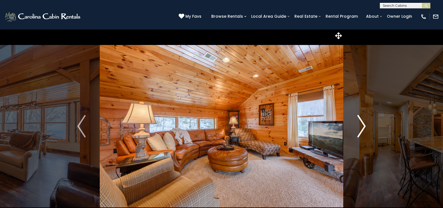
click at [363, 124] on img "Next" at bounding box center [361, 126] width 8 height 22
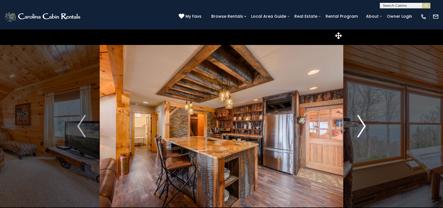
click at [363, 124] on img "Next" at bounding box center [361, 126] width 8 height 22
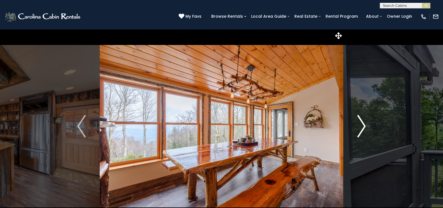
click at [363, 124] on img "Next" at bounding box center [361, 126] width 8 height 22
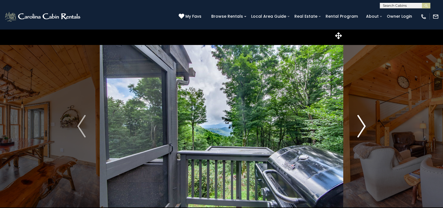
click at [363, 124] on img "Next" at bounding box center [361, 126] width 8 height 22
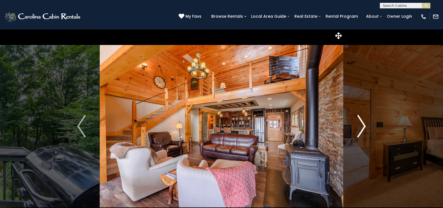
click at [363, 124] on img "Next" at bounding box center [361, 126] width 8 height 22
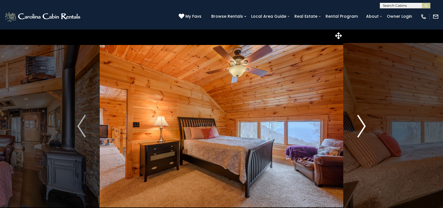
click at [363, 124] on img "Next" at bounding box center [361, 126] width 8 height 22
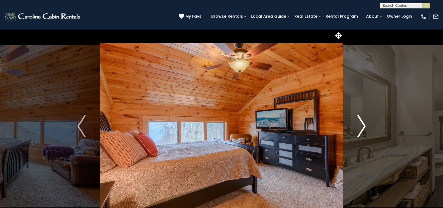
click at [363, 124] on img "Next" at bounding box center [361, 126] width 8 height 22
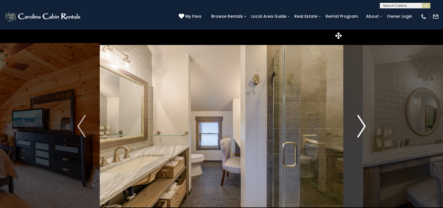
click at [363, 124] on img "Next" at bounding box center [361, 126] width 8 height 22
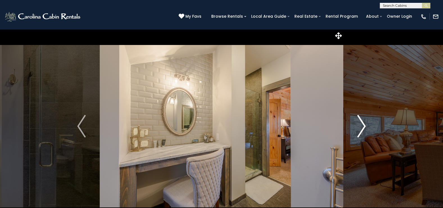
click at [363, 124] on img "Next" at bounding box center [361, 126] width 8 height 22
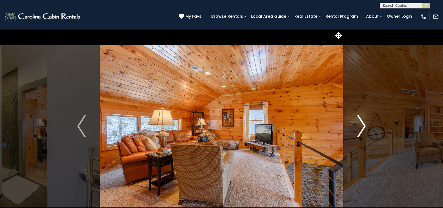
click at [363, 124] on img "Next" at bounding box center [361, 126] width 8 height 22
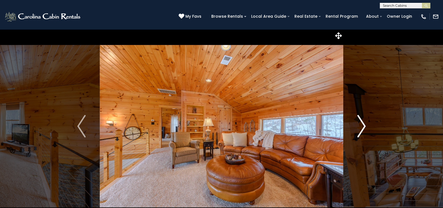
click at [363, 124] on img "Next" at bounding box center [361, 126] width 8 height 22
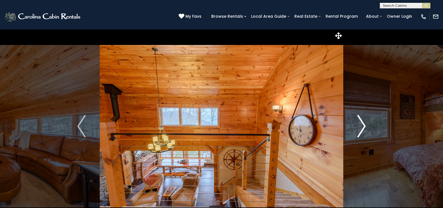
click at [365, 125] on img "Next" at bounding box center [361, 126] width 8 height 22
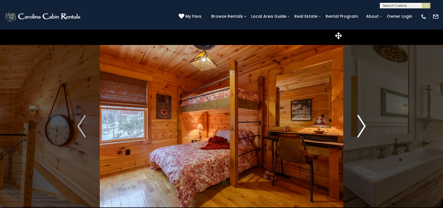
click at [365, 125] on img "Next" at bounding box center [361, 126] width 8 height 22
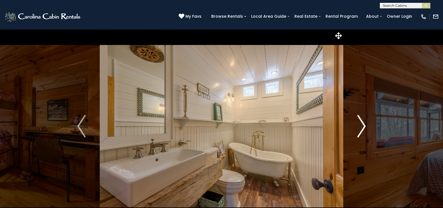
click at [365, 125] on img "Next" at bounding box center [361, 126] width 8 height 22
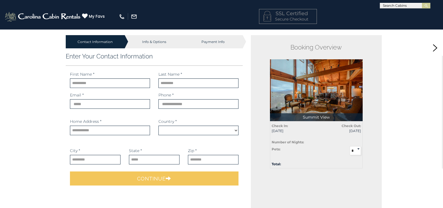
select select "*********"
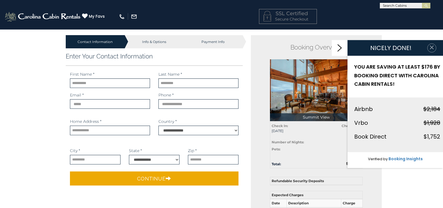
click at [430, 47] on icon "button" at bounding box center [431, 48] width 6 height 6
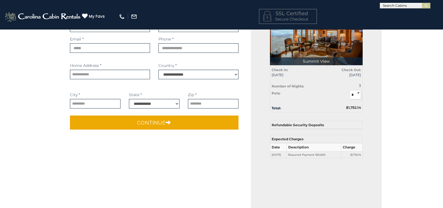
scroll to position [56, 0]
click at [325, 124] on th "Refundable Security Deposits" at bounding box center [316, 125] width 92 height 8
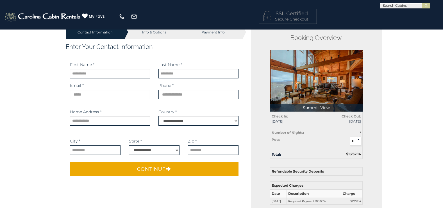
scroll to position [0, 0]
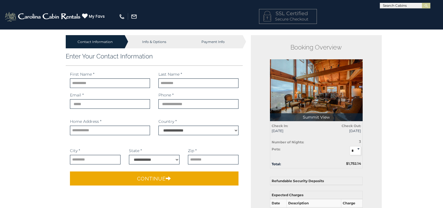
click at [151, 45] on div "Info & Options" at bounding box center [154, 41] width 59 height 13
click at [149, 42] on div "Info & Options" at bounding box center [154, 41] width 59 height 13
click at [107, 81] on input "text" at bounding box center [110, 83] width 80 height 10
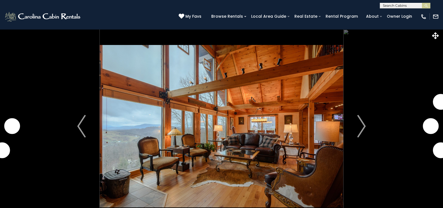
select select "*"
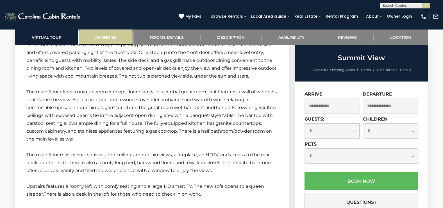
click at [95, 38] on link "Amenities" at bounding box center [105, 36] width 55 height 15
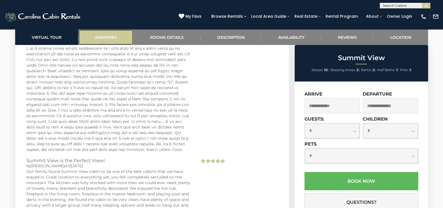
scroll to position [1512, 0]
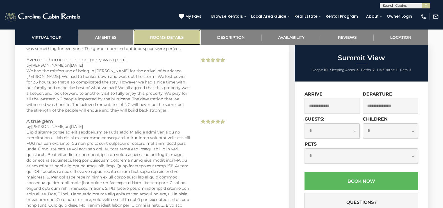
click at [153, 40] on link "Rooms Details" at bounding box center [166, 36] width 67 height 15
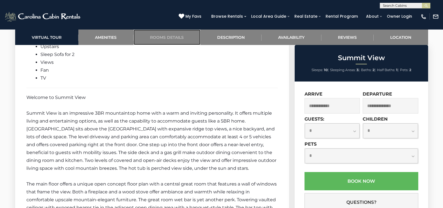
scroll to position [864, 0]
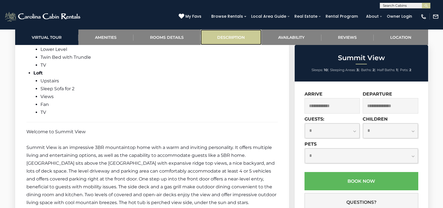
click at [211, 36] on link "Description" at bounding box center [230, 36] width 61 height 15
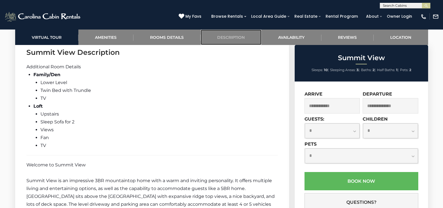
scroll to position [828, 0]
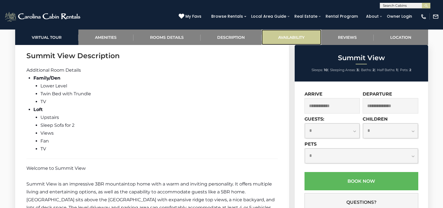
click at [278, 36] on link "Availability" at bounding box center [291, 36] width 60 height 15
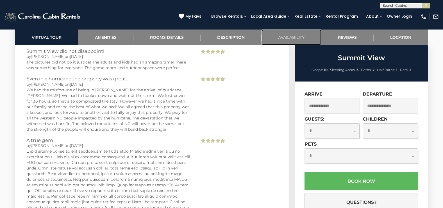
scroll to position [1502, 0]
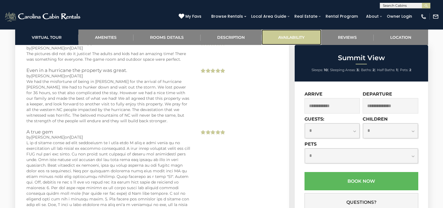
click at [295, 39] on link "Availability" at bounding box center [291, 36] width 60 height 15
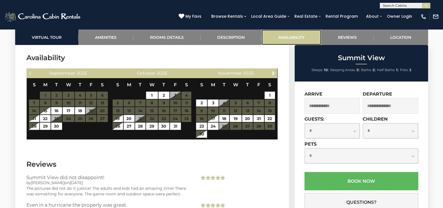
scroll to position [1361, 0]
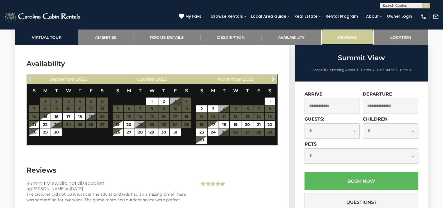
click at [336, 36] on link "Reviews" at bounding box center [347, 36] width 52 height 15
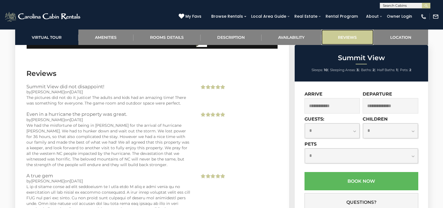
scroll to position [1468, 0]
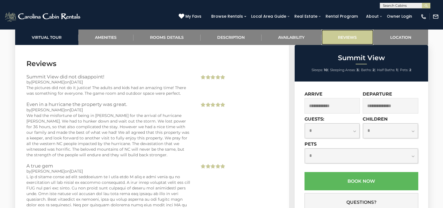
click at [353, 38] on link "Reviews" at bounding box center [347, 36] width 52 height 15
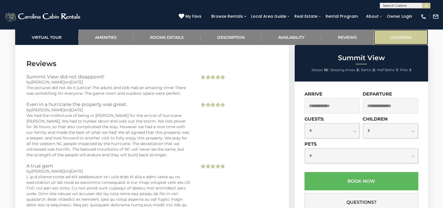
click at [391, 38] on link "Location" at bounding box center [400, 36] width 54 height 15
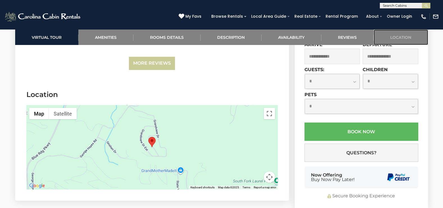
scroll to position [1803, 0]
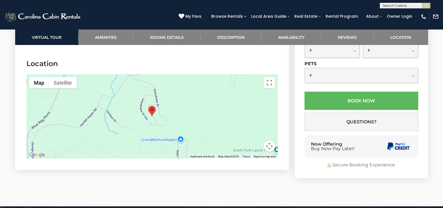
click at [150, 106] on img "Summit View" at bounding box center [151, 111] width 7 height 10
click at [269, 140] on button "Map camera controls" at bounding box center [268, 145] width 11 height 11
click at [162, 113] on div at bounding box center [151, 116] width 251 height 84
click at [180, 134] on div at bounding box center [151, 116] width 251 height 84
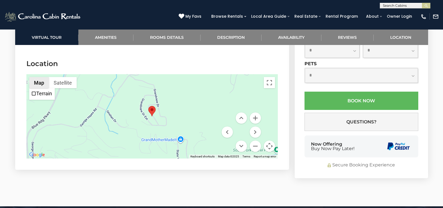
click at [37, 77] on button "Map" at bounding box center [39, 82] width 20 height 11
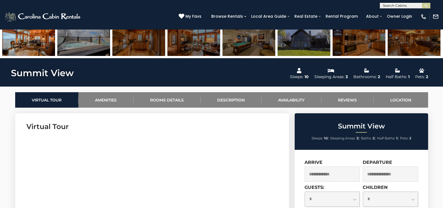
scroll to position [204, 0]
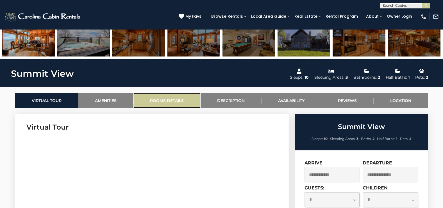
click at [159, 102] on link "Rooms Details" at bounding box center [166, 100] width 67 height 15
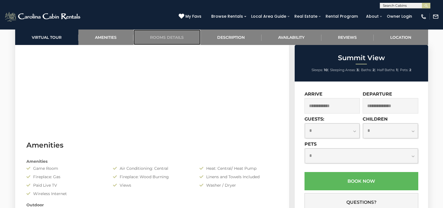
scroll to position [309, 0]
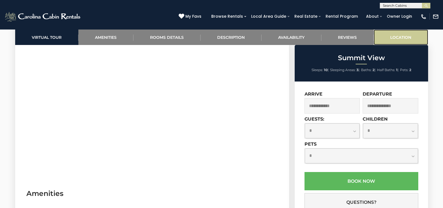
click at [399, 35] on link "Location" at bounding box center [400, 36] width 54 height 15
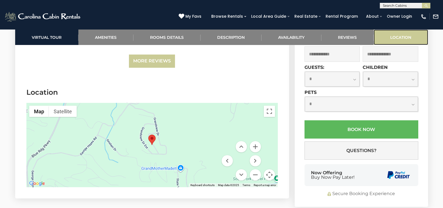
scroll to position [1803, 0]
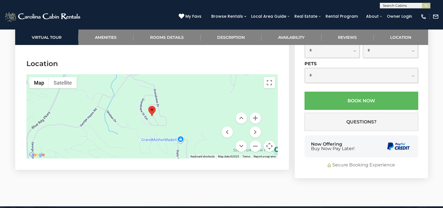
click at [269, 140] on button "Map camera controls" at bounding box center [268, 145] width 11 height 11
click at [268, 140] on button "Map camera controls" at bounding box center [268, 145] width 11 height 11
click at [270, 77] on button "Toggle fullscreen view" at bounding box center [268, 82] width 11 height 11
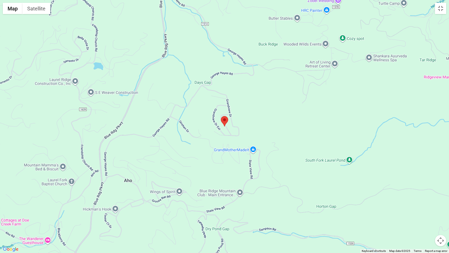
click at [224, 118] on img "Summit View" at bounding box center [224, 121] width 7 height 10
click at [442, 207] on gmp-internal-camera-control at bounding box center [440, 240] width 11 height 11
click at [442, 207] on button "Map camera controls" at bounding box center [440, 240] width 11 height 11
click at [225, 129] on div at bounding box center [224, 126] width 449 height 253
click at [225, 123] on img "Summit View" at bounding box center [224, 121] width 7 height 10
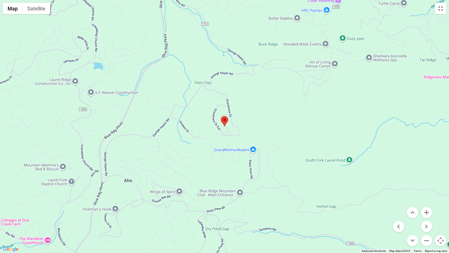
click at [225, 122] on img "Summit View" at bounding box center [224, 121] width 7 height 10
click at [438, 17] on div at bounding box center [224, 126] width 449 height 253
click at [439, 207] on button "Map camera controls" at bounding box center [440, 240] width 11 height 11
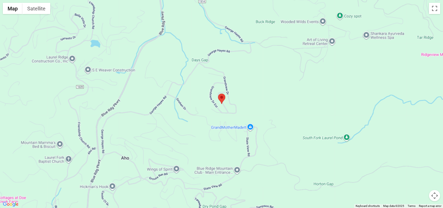
scroll to position [765, 0]
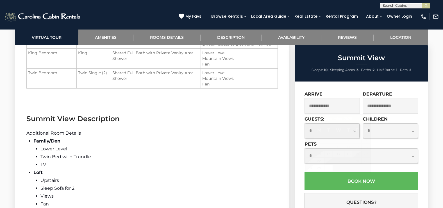
click at [327, 104] on input "text" at bounding box center [332, 105] width 56 height 15
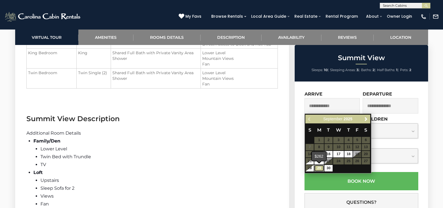
click at [320, 169] on link "29" at bounding box center [319, 168] width 10 height 6
type input "**********"
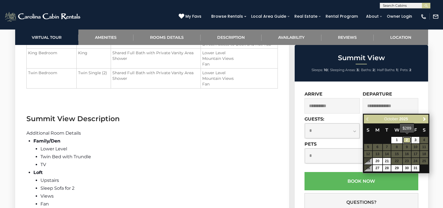
click at [407, 141] on link "2" at bounding box center [406, 140] width 8 height 6
type input "**********"
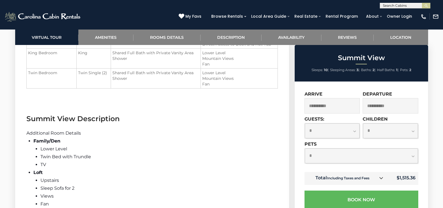
click at [335, 107] on input "**********" at bounding box center [332, 105] width 56 height 15
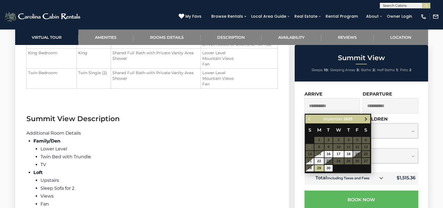
click at [368, 118] on link "Next" at bounding box center [365, 118] width 7 height 7
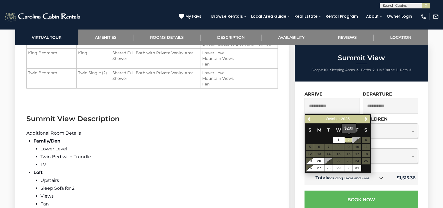
click at [349, 138] on link "2" at bounding box center [348, 140] width 8 height 6
type input "**********"
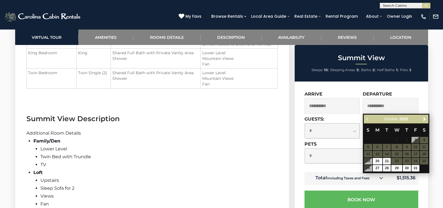
click at [367, 117] on div "Previous Next October 2025" at bounding box center [395, 118] width 65 height 9
click at [369, 120] on div "Previous Next October 2025" at bounding box center [395, 118] width 65 height 9
click at [380, 108] on input "**********" at bounding box center [390, 105] width 56 height 15
click at [356, 109] on input "**********" at bounding box center [332, 105] width 56 height 15
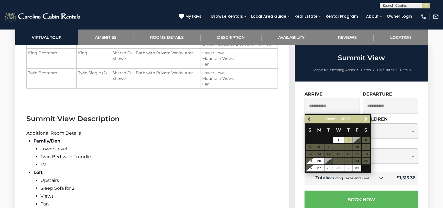
click at [310, 120] on span "Previous" at bounding box center [309, 119] width 4 height 4
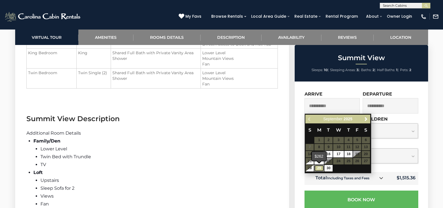
click at [318, 168] on link "29" at bounding box center [319, 168] width 10 height 6
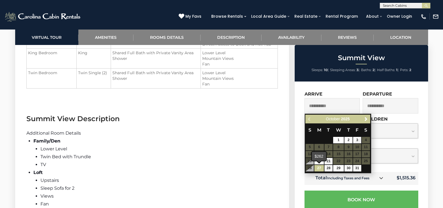
type input "**********"
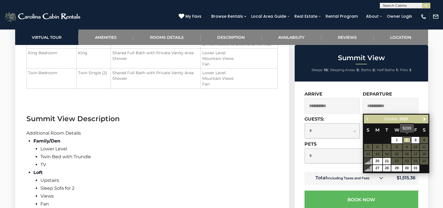
click at [405, 140] on link "2" at bounding box center [406, 140] width 8 height 6
type input "**********"
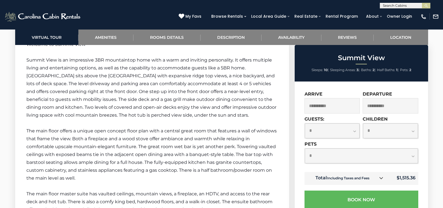
scroll to position [961, 0]
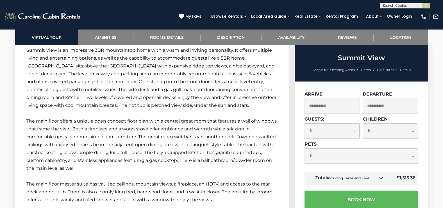
click at [381, 179] on icon at bounding box center [381, 178] width 4 height 4
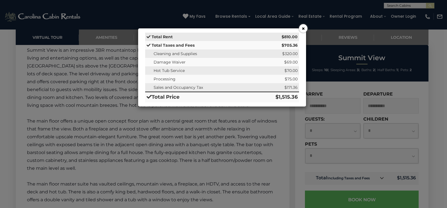
click at [301, 27] on button "×" at bounding box center [303, 28] width 8 height 8
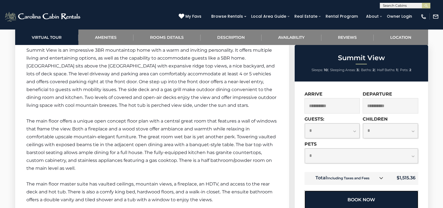
click at [357, 198] on button "Book Now" at bounding box center [361, 199] width 114 height 18
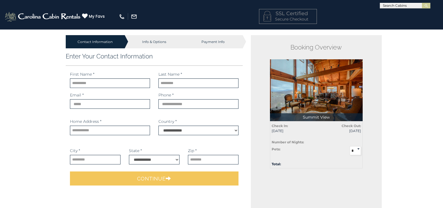
select select "*********"
click at [110, 82] on input "text" at bounding box center [110, 83] width 80 height 10
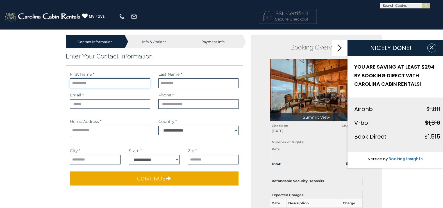
type input "***"
type input "*********"
type input "**********"
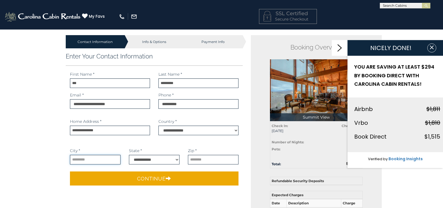
type input "**********"
select select "**"
type input "*****"
click at [431, 46] on icon "button" at bounding box center [431, 48] width 6 height 6
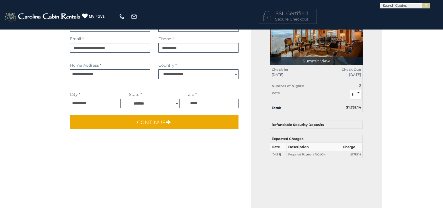
scroll to position [28, 0]
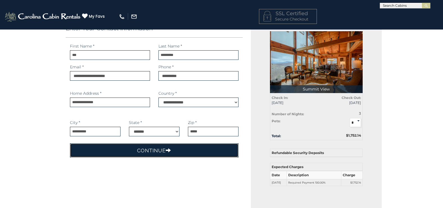
click at [184, 146] on button "Continue" at bounding box center [154, 150] width 169 height 14
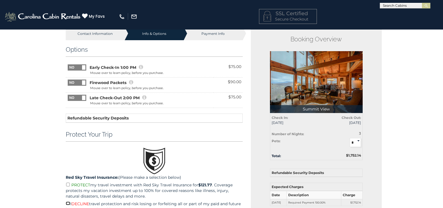
scroll to position [0, 0]
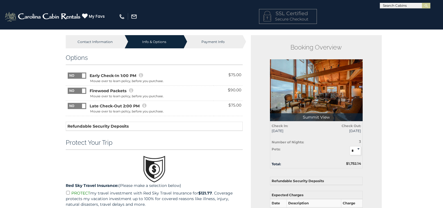
click at [83, 75] on span at bounding box center [83, 75] width 3 height 4
click at [70, 74] on span at bounding box center [69, 75] width 3 height 4
click at [216, 39] on div "Payment Info" at bounding box center [213, 41] width 59 height 13
click at [208, 40] on div "Payment Info" at bounding box center [213, 41] width 59 height 13
click at [208, 41] on div "Payment Info" at bounding box center [213, 41] width 59 height 13
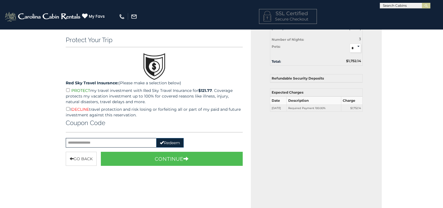
scroll to position [112, 0]
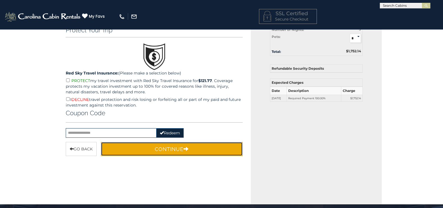
click at [181, 147] on button "Continue" at bounding box center [172, 149] width 142 height 14
click at [180, 148] on button "Continue" at bounding box center [172, 149] width 142 height 14
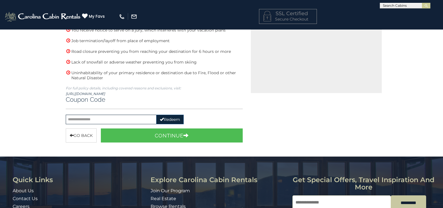
scroll to position [224, 0]
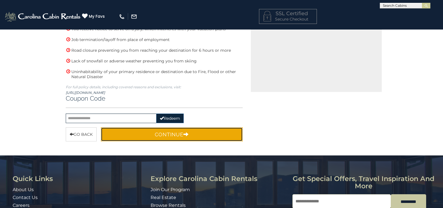
click at [183, 133] on button "Continue" at bounding box center [172, 134] width 142 height 14
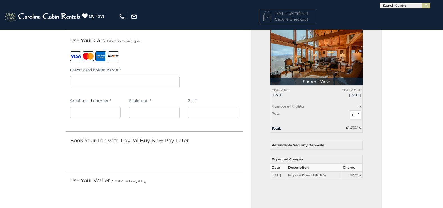
scroll to position [0, 0]
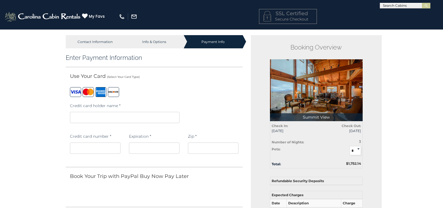
click at [194, 152] on iframe at bounding box center [213, 147] width 51 height 11
click at [109, 42] on div "Contact Information" at bounding box center [95, 41] width 59 height 13
click at [98, 43] on div "Contact Information" at bounding box center [95, 41] width 59 height 13
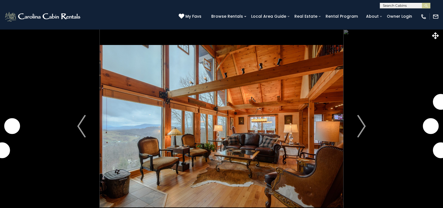
select select "*"
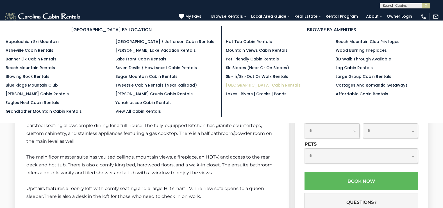
scroll to position [989, 0]
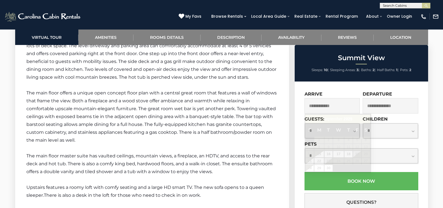
click at [347, 108] on input "text" at bounding box center [332, 105] width 56 height 15
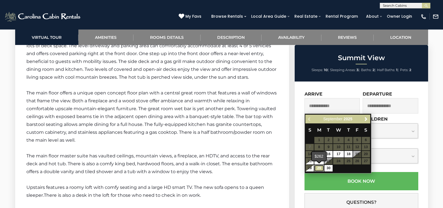
click at [320, 167] on link "29" at bounding box center [319, 168] width 10 height 6
type input "**********"
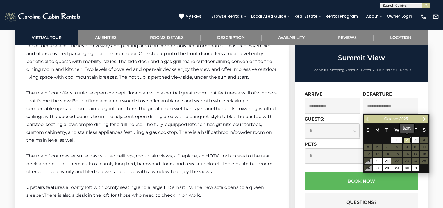
click at [406, 138] on link "2" at bounding box center [406, 140] width 8 height 6
type input "**********"
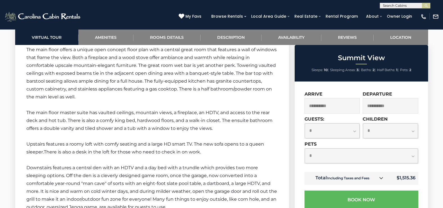
scroll to position [1046, 0]
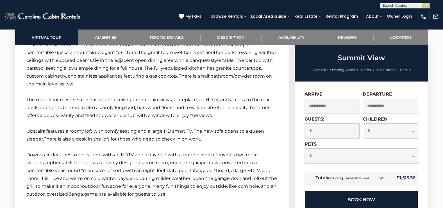
click at [353, 200] on button "Book Now" at bounding box center [361, 199] width 114 height 18
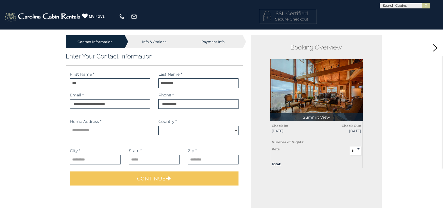
select select "*********"
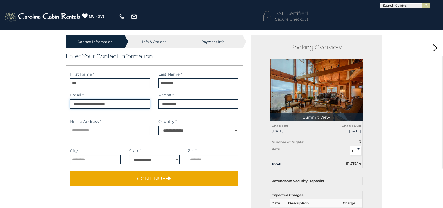
click at [128, 105] on input "**********" at bounding box center [110, 104] width 80 height 10
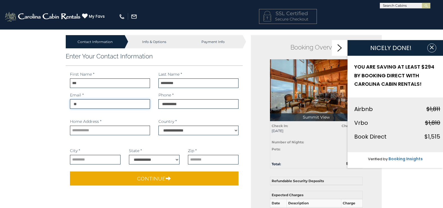
type input "*"
type input "**********"
click at [95, 127] on input "text" at bounding box center [110, 130] width 80 height 10
type input "**********"
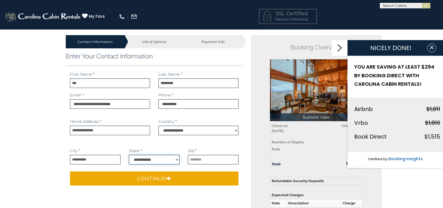
select select "**"
type input "*****"
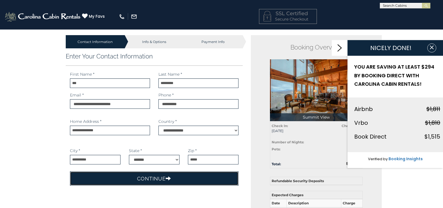
click at [166, 180] on icon "submit" at bounding box center [168, 177] width 5 height 5
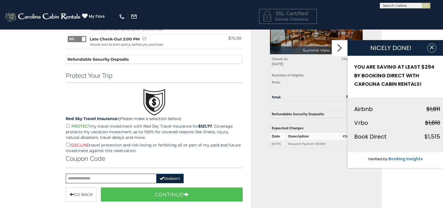
scroll to position [84, 0]
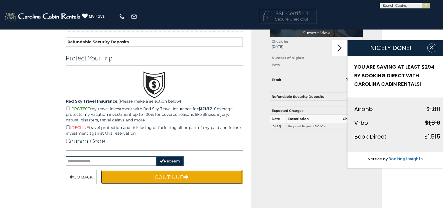
click at [159, 176] on button "Continue" at bounding box center [172, 177] width 142 height 14
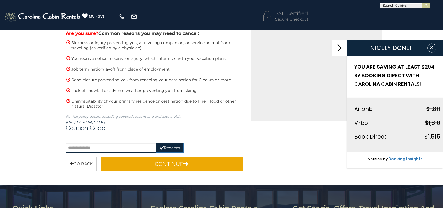
scroll to position [196, 0]
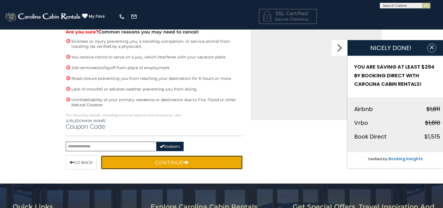
click at [179, 164] on button "Continue" at bounding box center [172, 162] width 142 height 14
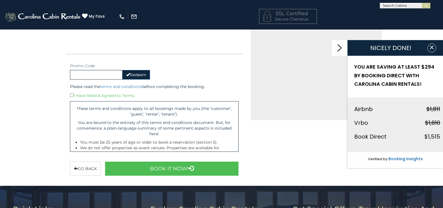
scroll to position [195, 0]
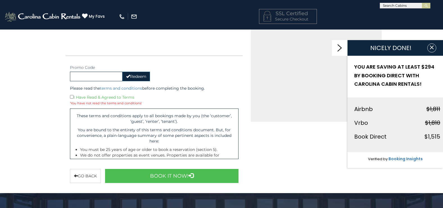
click at [73, 97] on div "I Have Read & Agreed to Terms" at bounding box center [154, 97] width 169 height 6
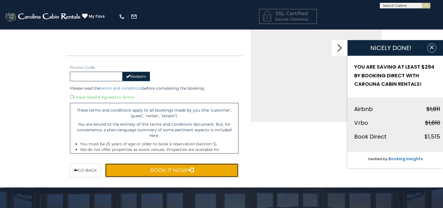
click at [154, 170] on button "Book It Now!" at bounding box center [172, 170] width 134 height 14
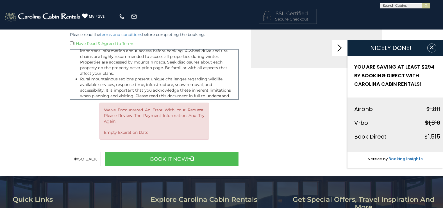
scroll to position [281, 0]
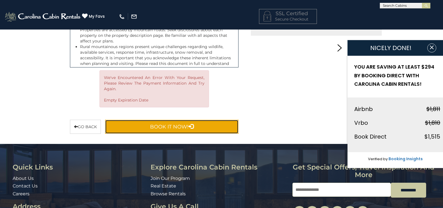
click at [177, 127] on button "Book It Now!" at bounding box center [172, 127] width 134 height 14
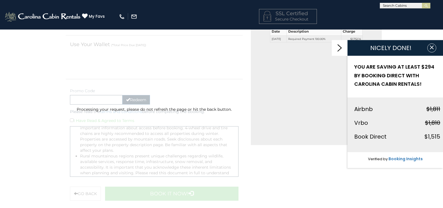
scroll to position [168, 0]
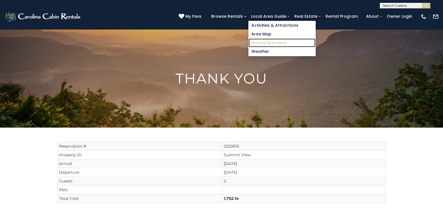
click at [281, 43] on link "Driving Directions" at bounding box center [281, 42] width 67 height 9
